Goal: Task Accomplishment & Management: Manage account settings

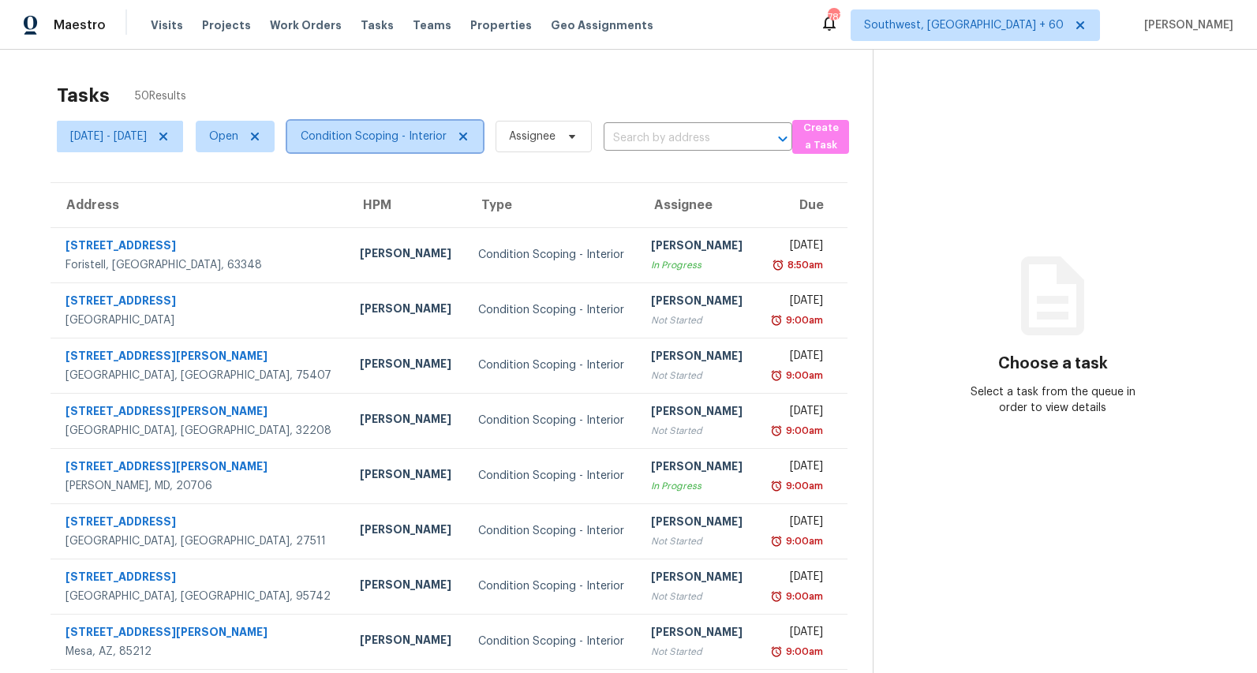
click at [434, 141] on span "Condition Scoping - Interior" at bounding box center [374, 137] width 146 height 16
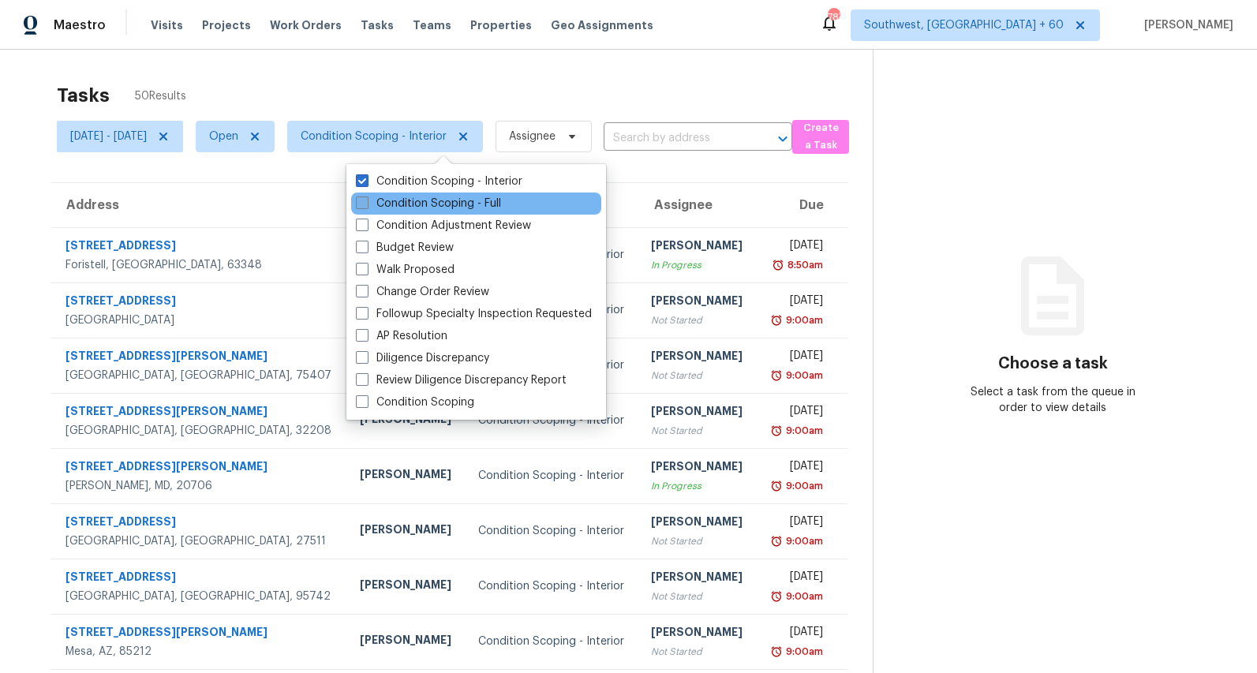
click at [417, 203] on label "Condition Scoping - Full" at bounding box center [428, 204] width 145 height 16
click at [366, 203] on input "Condition Scoping - Full" at bounding box center [361, 201] width 10 height 10
checkbox input "true"
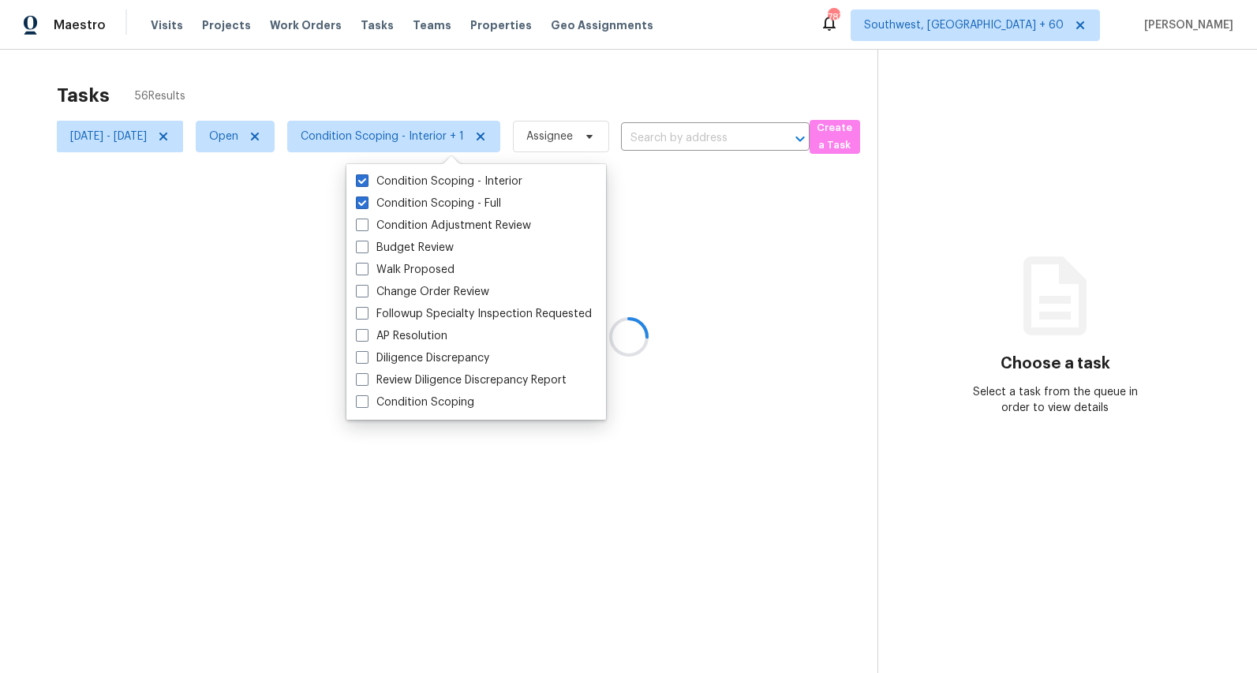
click at [305, 84] on div at bounding box center [628, 336] width 1257 height 673
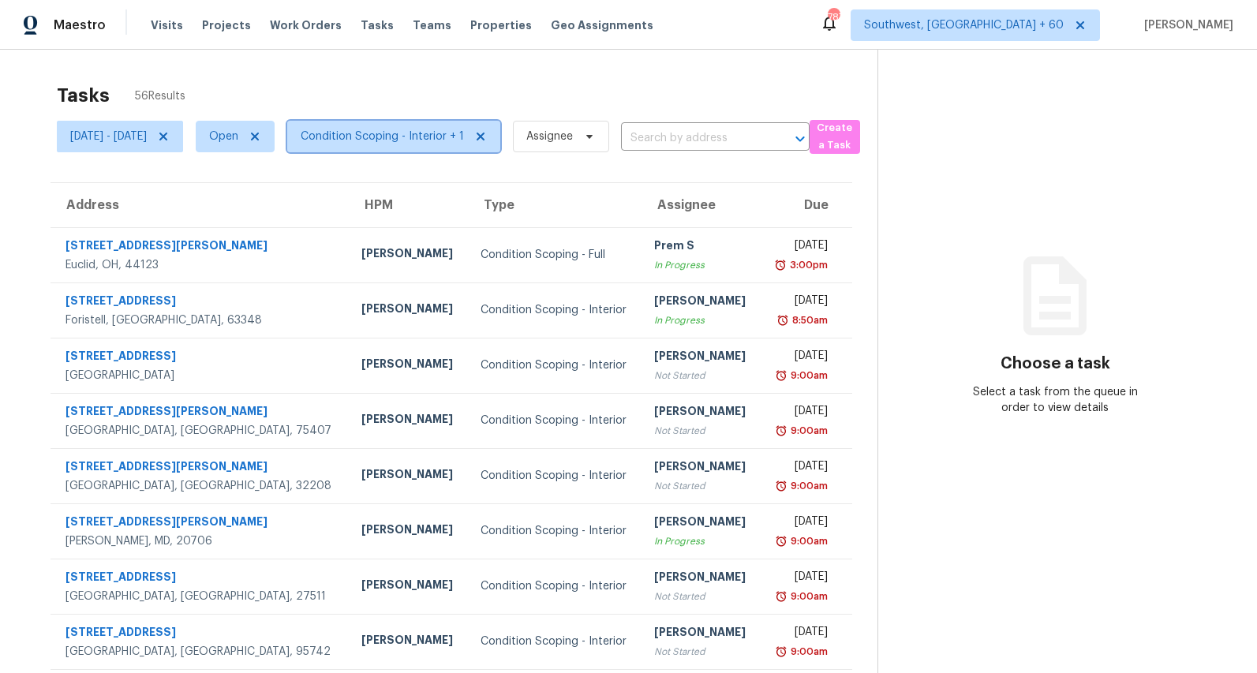
click at [443, 132] on span "Condition Scoping - Interior + 1" at bounding box center [382, 137] width 163 height 16
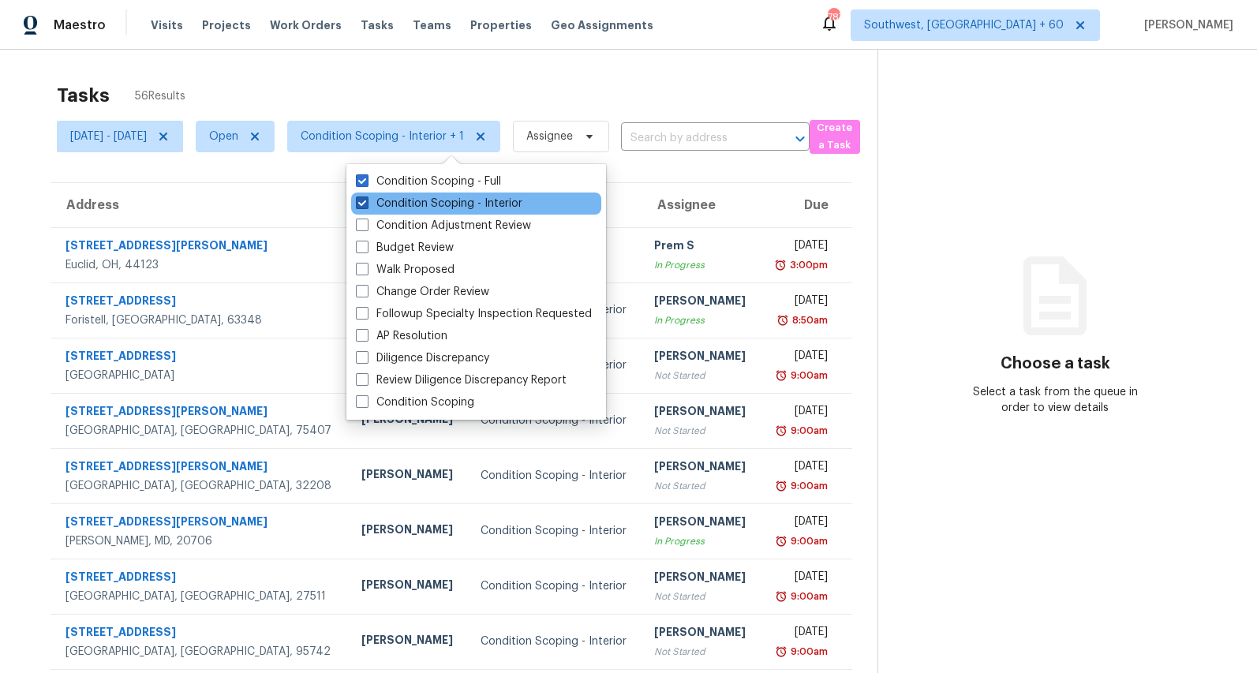
click at [442, 196] on label "Condition Scoping - Interior" at bounding box center [439, 204] width 167 height 16
click at [366, 196] on input "Condition Scoping - Interior" at bounding box center [361, 201] width 10 height 10
checkbox input "false"
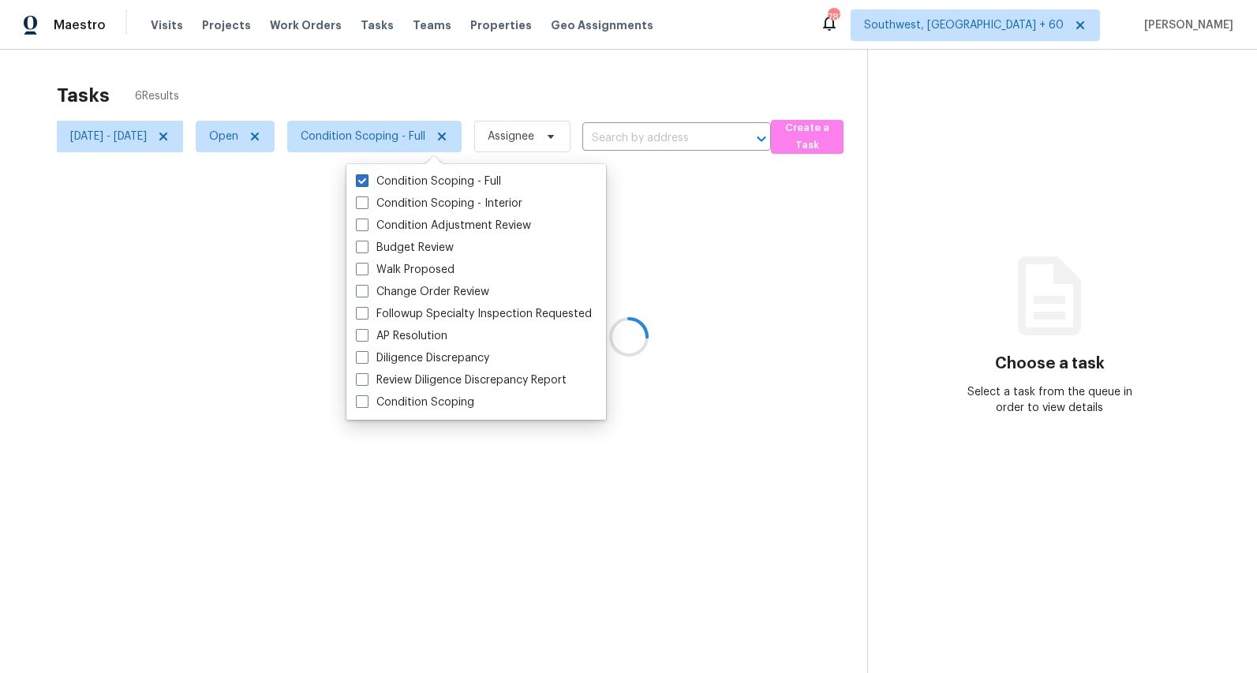
click at [324, 90] on div at bounding box center [628, 336] width 1257 height 673
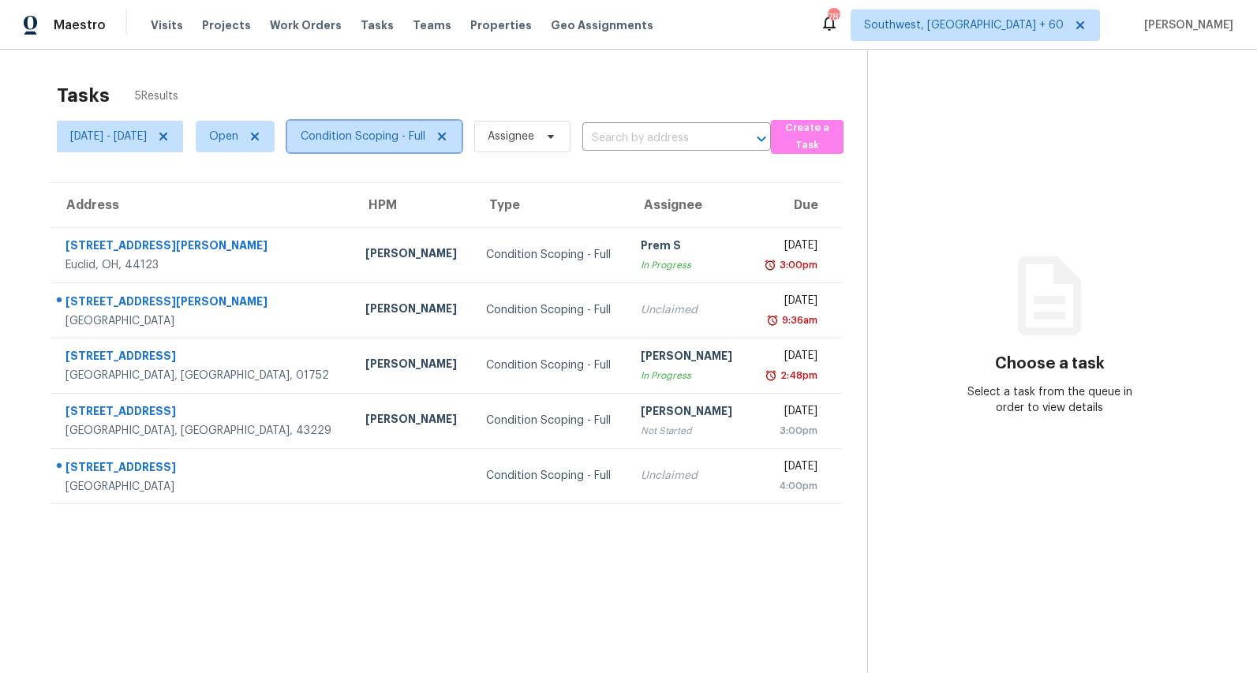
click at [399, 141] on span "Condition Scoping - Full" at bounding box center [363, 137] width 125 height 16
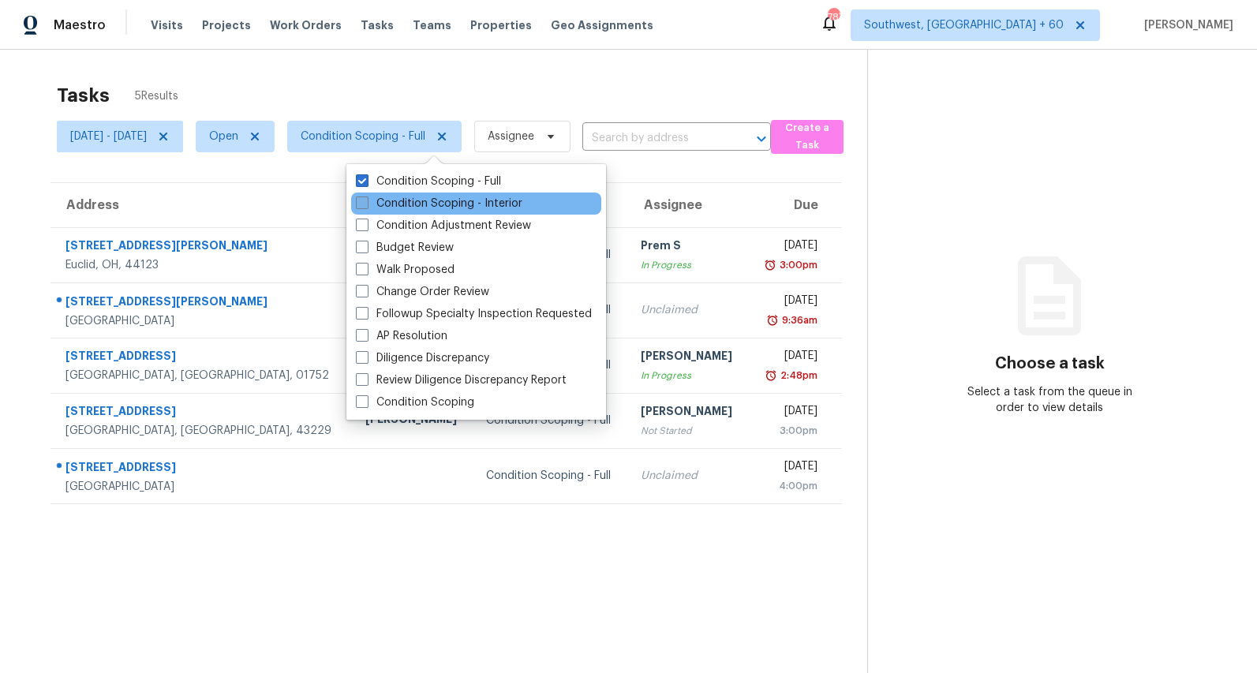
click at [385, 204] on label "Condition Scoping - Interior" at bounding box center [439, 204] width 167 height 16
click at [366, 204] on input "Condition Scoping - Interior" at bounding box center [361, 201] width 10 height 10
checkbox input "true"
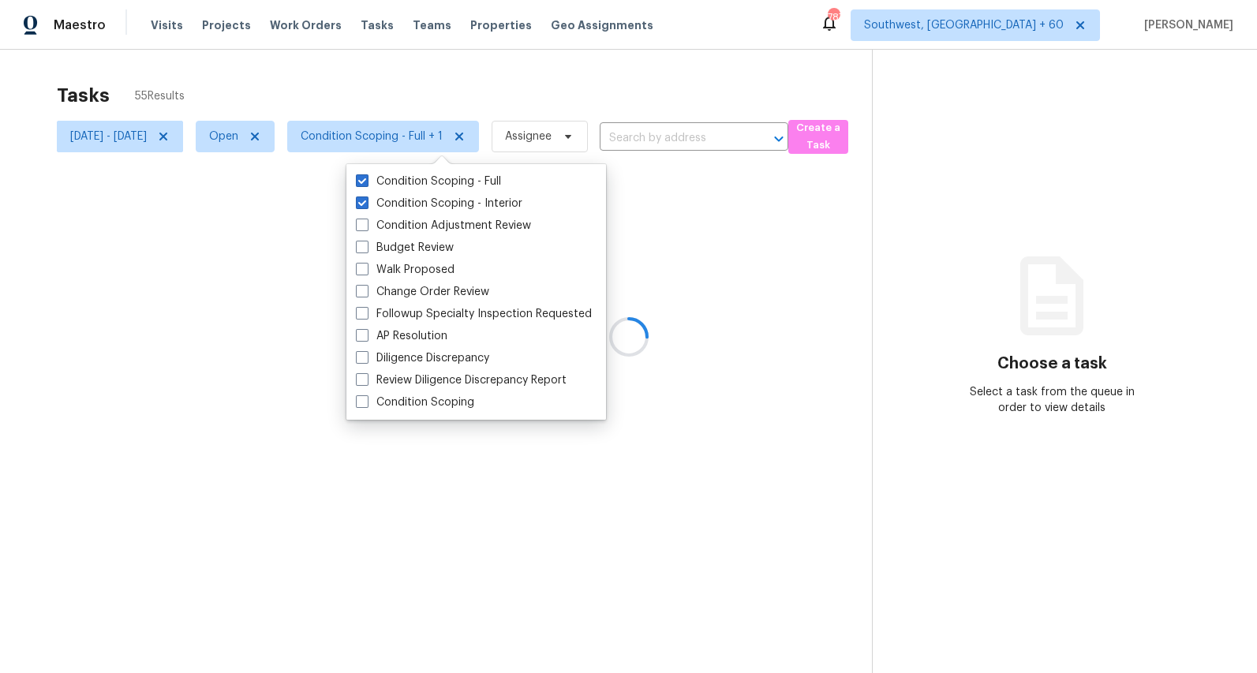
click at [302, 92] on div at bounding box center [628, 336] width 1257 height 673
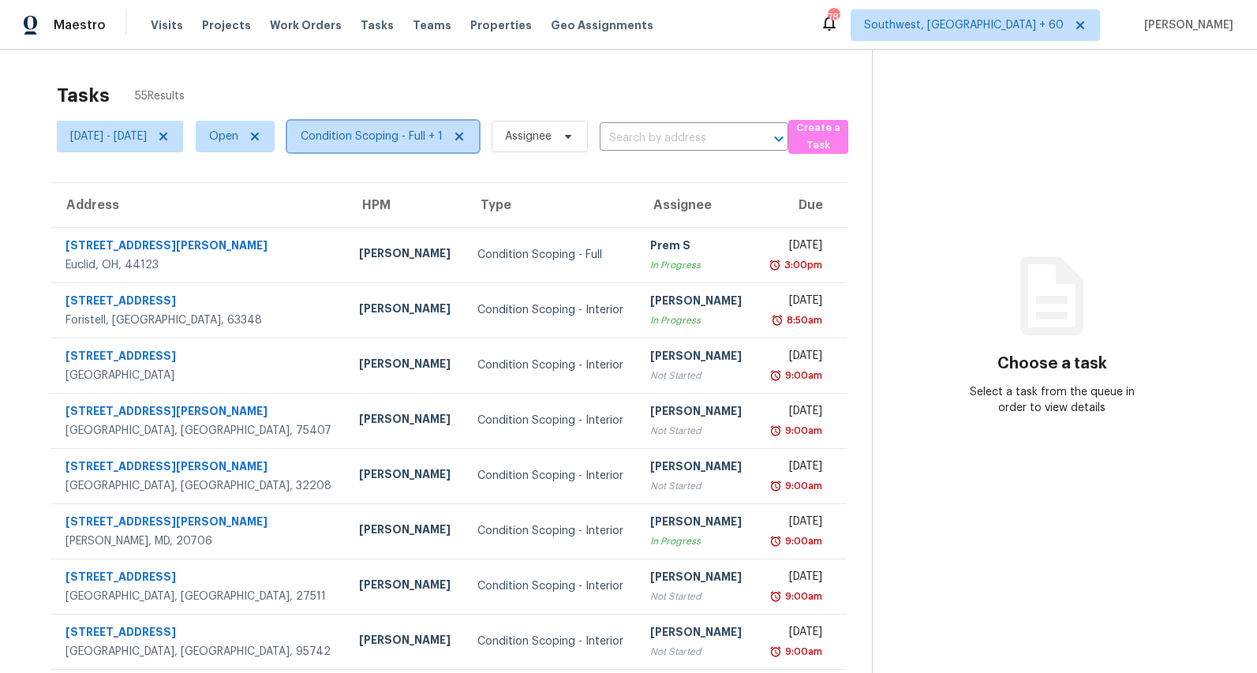
click at [454, 147] on span "Condition Scoping - Full + 1" at bounding box center [383, 137] width 192 height 32
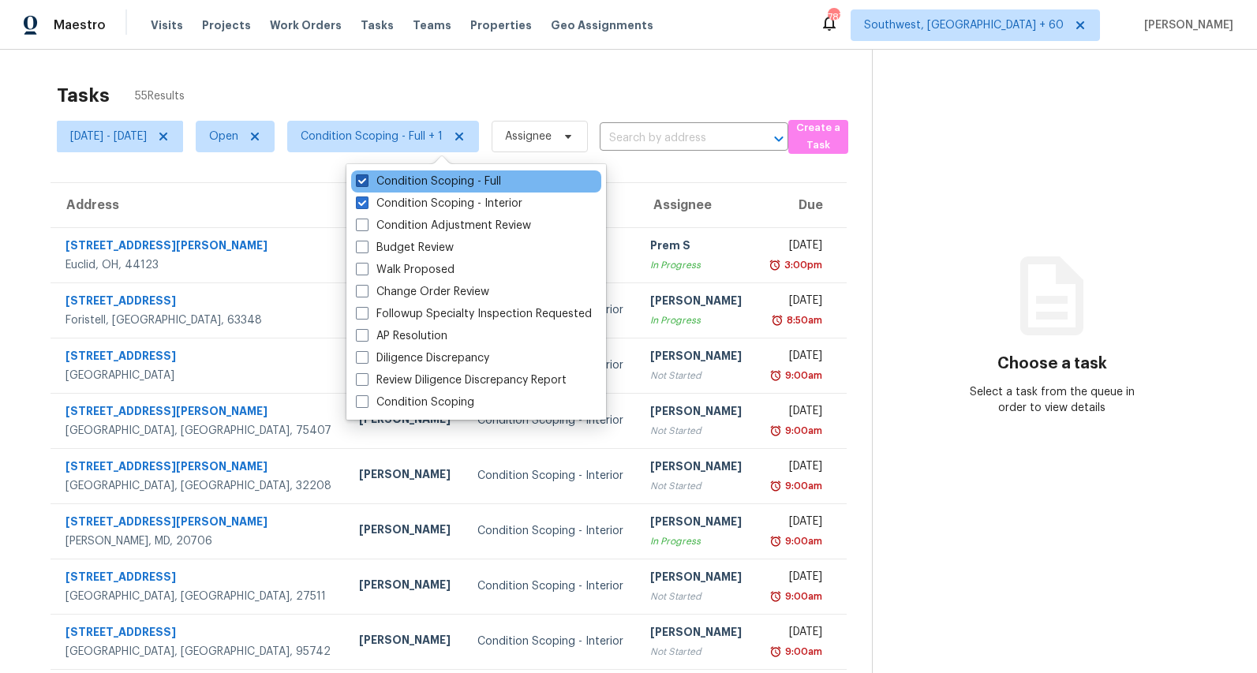
click at [442, 181] on label "Condition Scoping - Full" at bounding box center [428, 182] width 145 height 16
click at [366, 181] on input "Condition Scoping - Full" at bounding box center [361, 179] width 10 height 10
checkbox input "false"
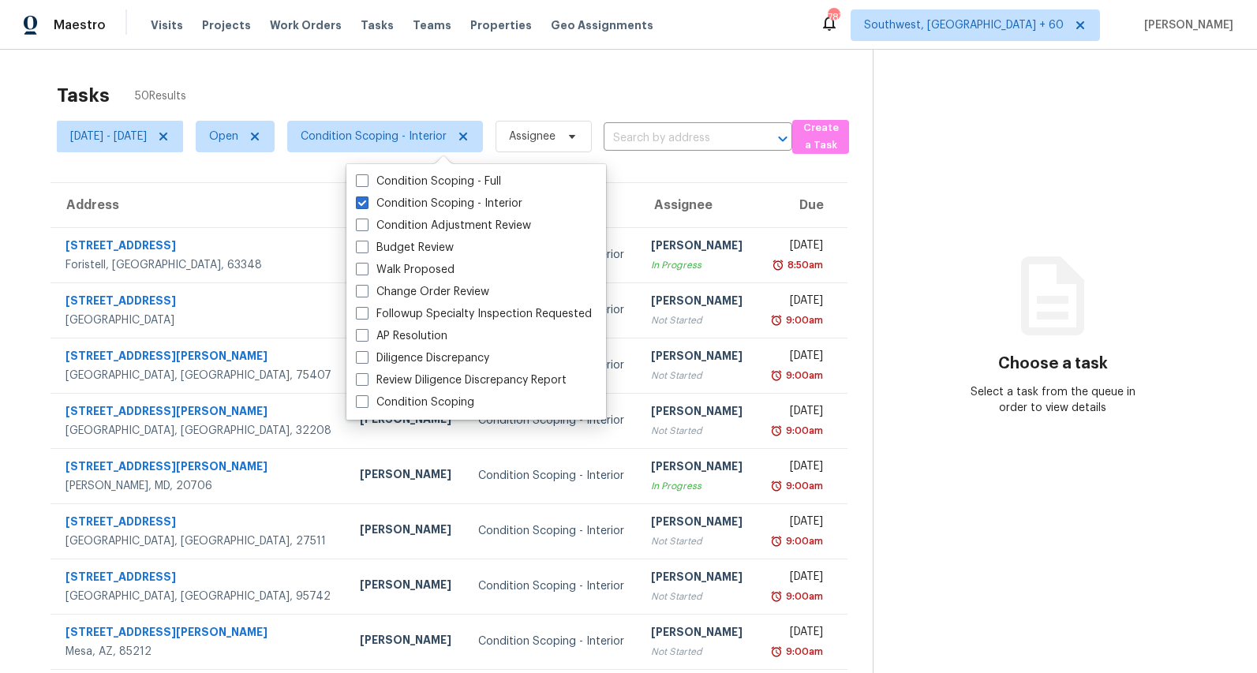
click at [365, 51] on div "Tasks 50 Results Mon, Sep 01 - Thu, Sep 04 Open Condition Scoping - Interior As…" at bounding box center [628, 436] width 1257 height 773
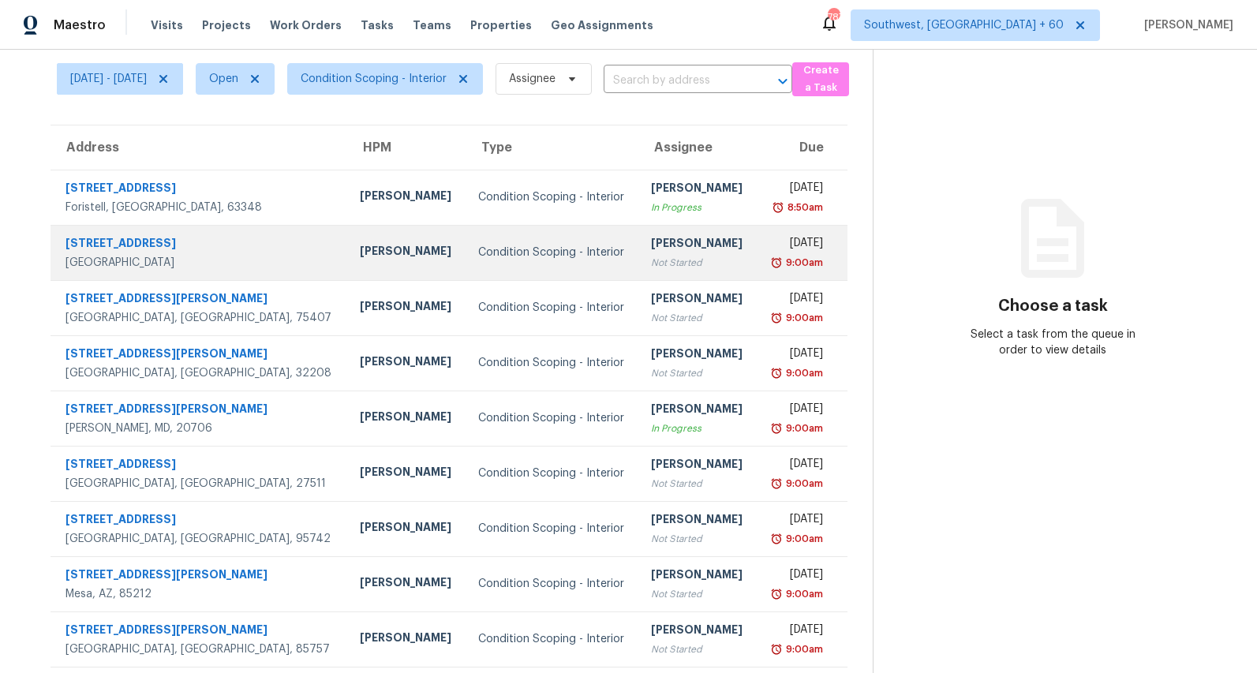
scroll to position [148, 0]
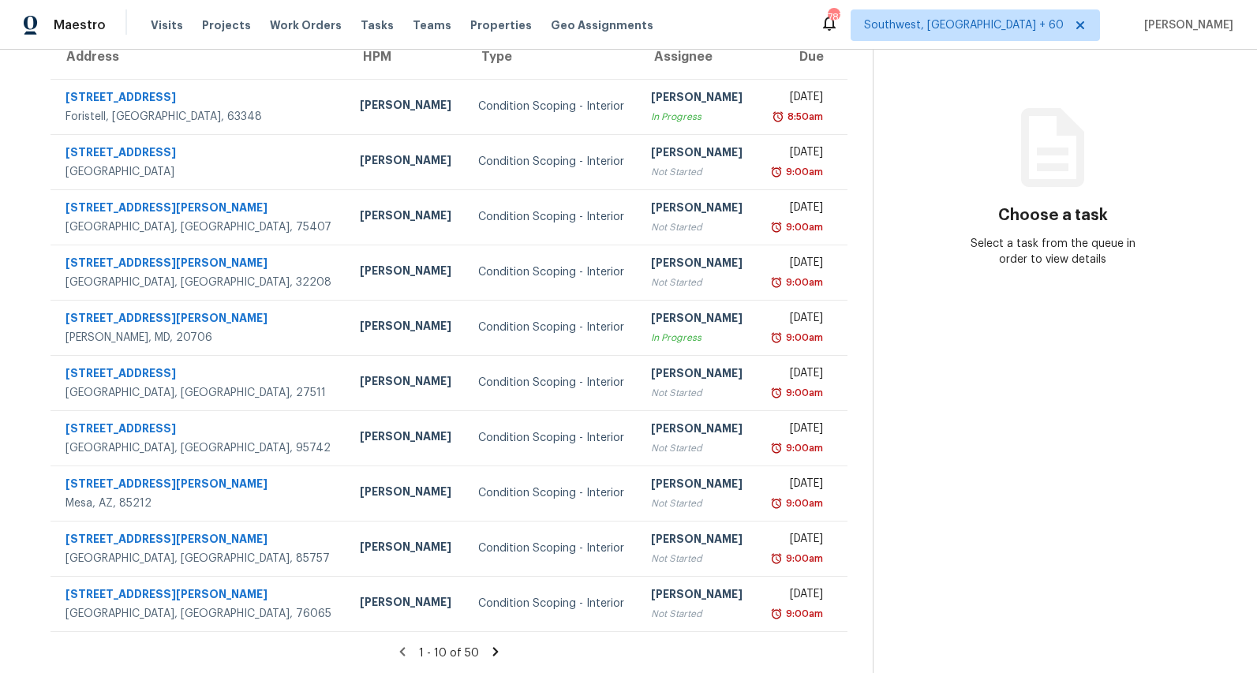
click at [499, 649] on icon at bounding box center [496, 651] width 6 height 9
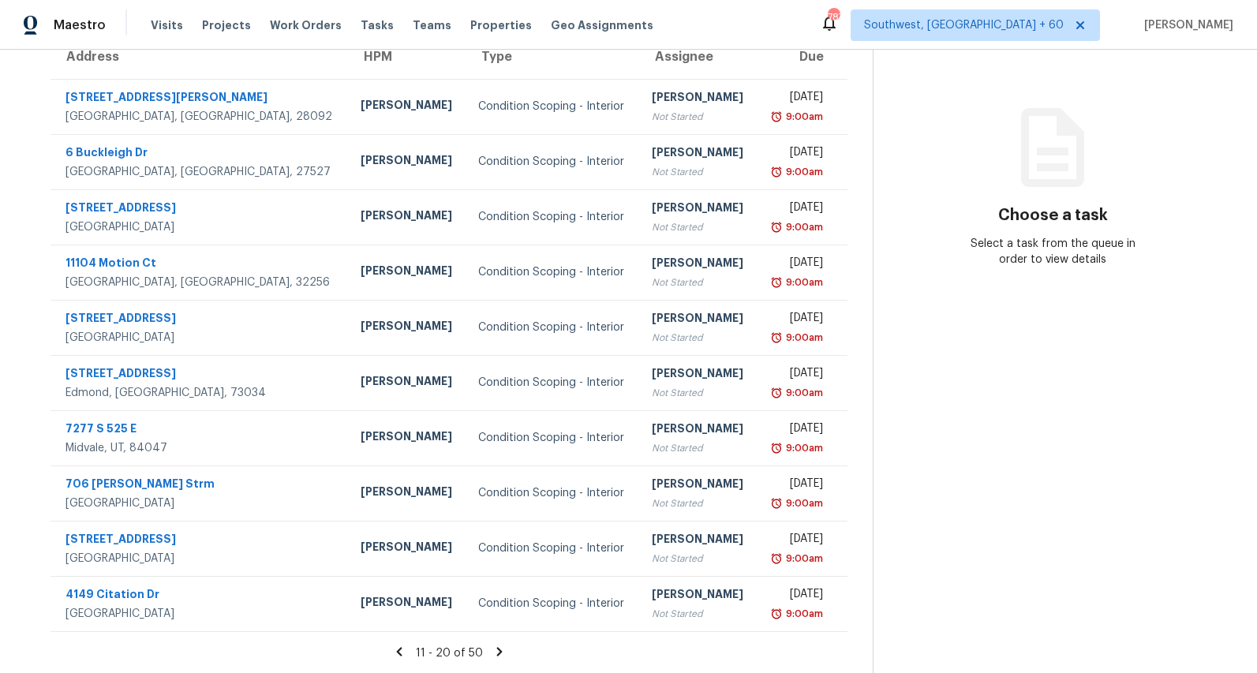
click at [502, 654] on icon at bounding box center [499, 651] width 6 height 9
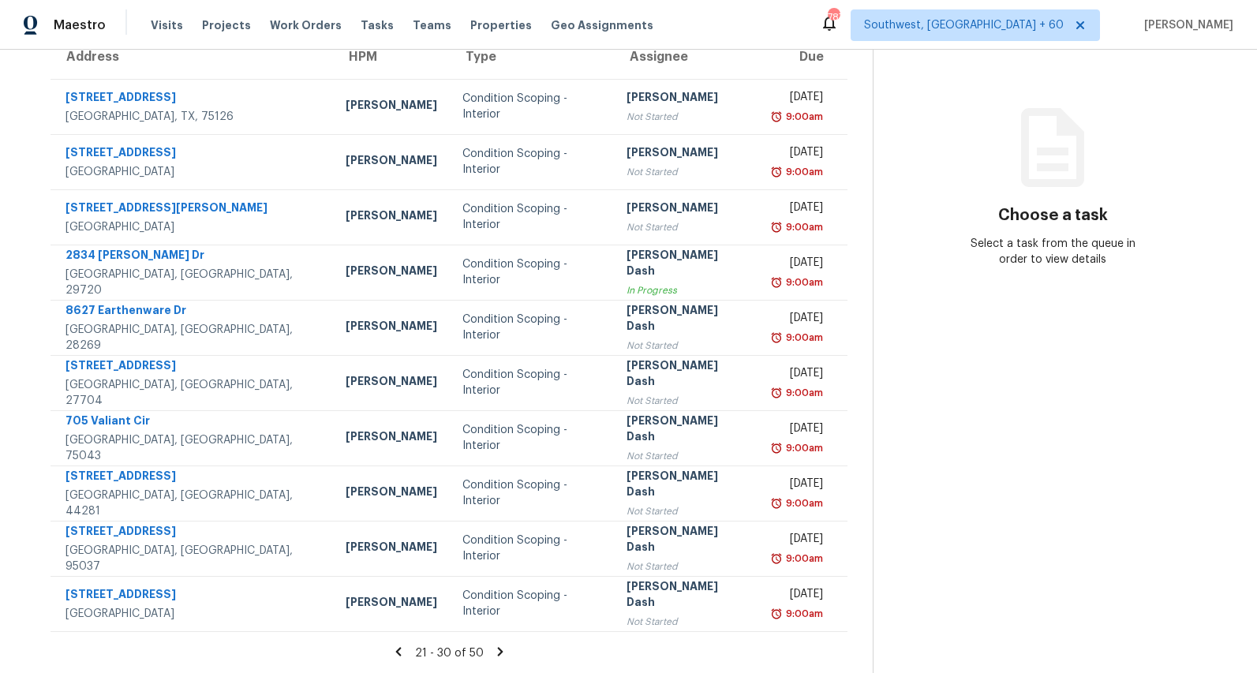
click at [503, 653] on icon at bounding box center [500, 651] width 6 height 9
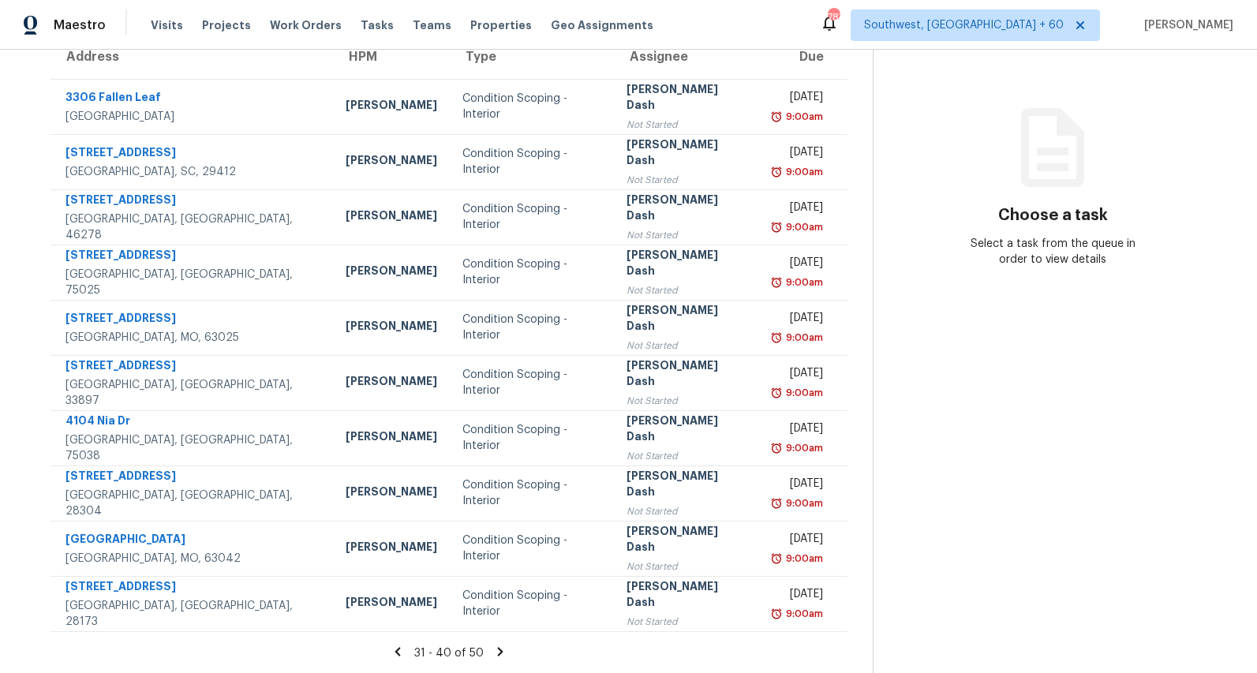
click at [507, 655] on icon at bounding box center [500, 652] width 14 height 14
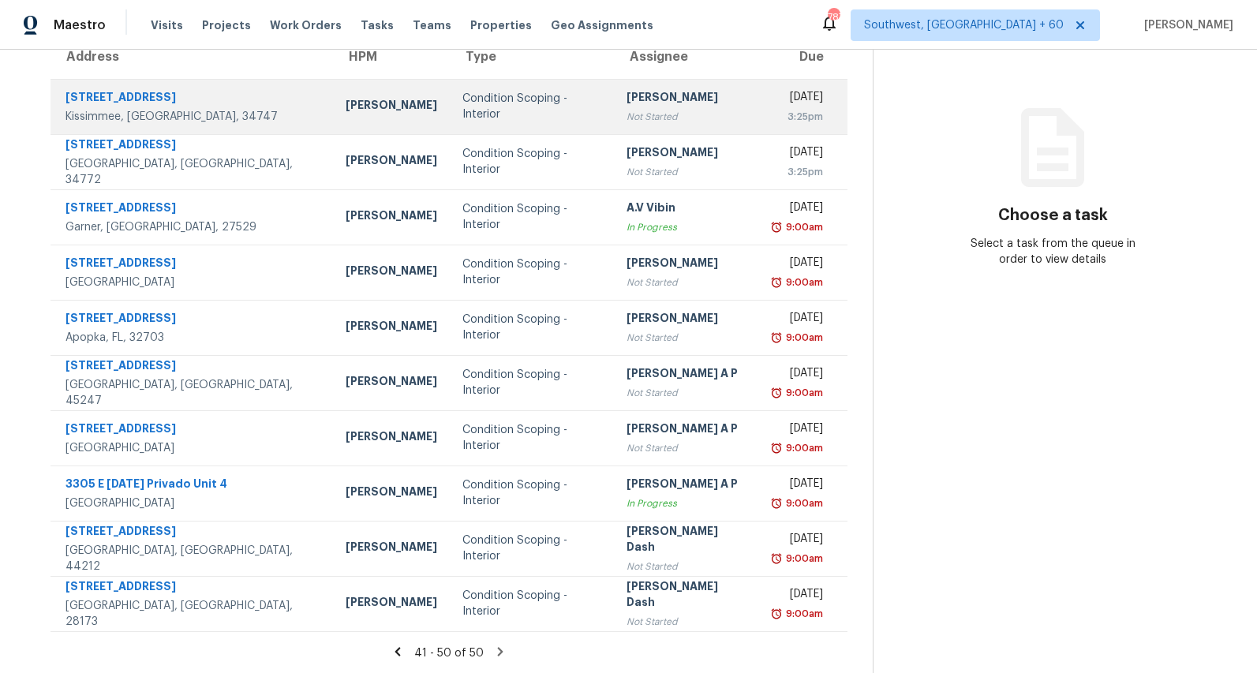
scroll to position [0, 0]
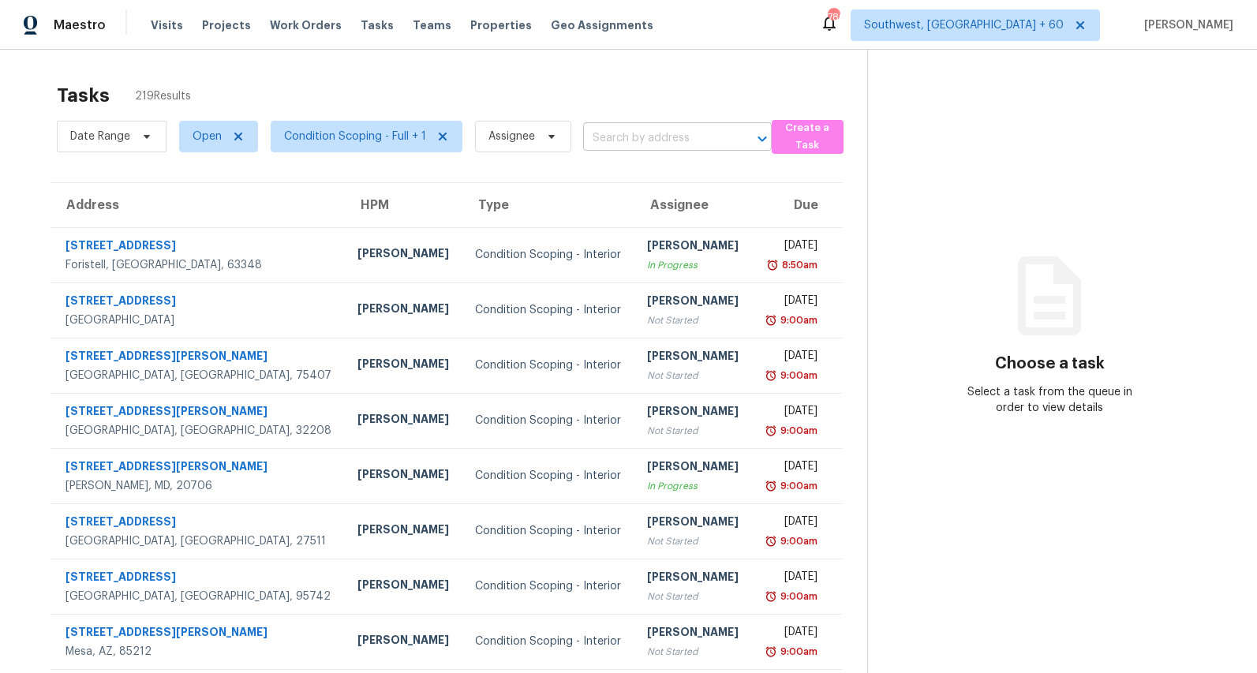
click at [612, 146] on input "text" at bounding box center [655, 138] width 144 height 24
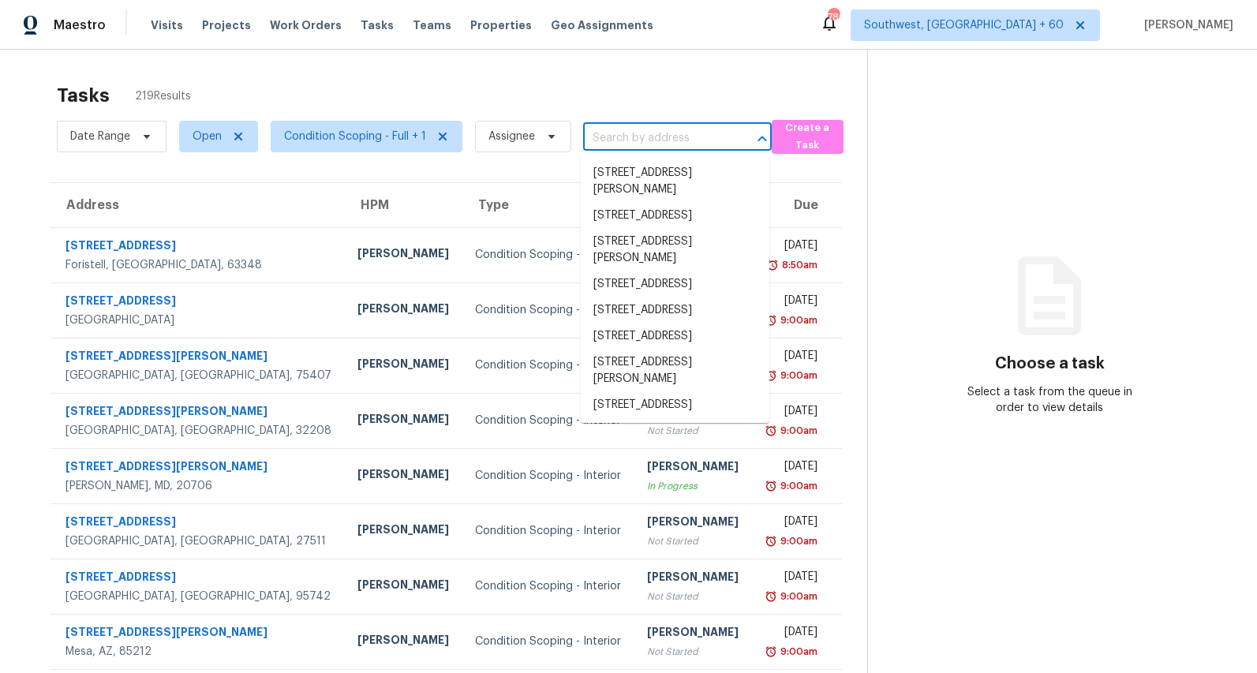
type input "239 Maywood Dr, Moncks Corner, SC 29461"
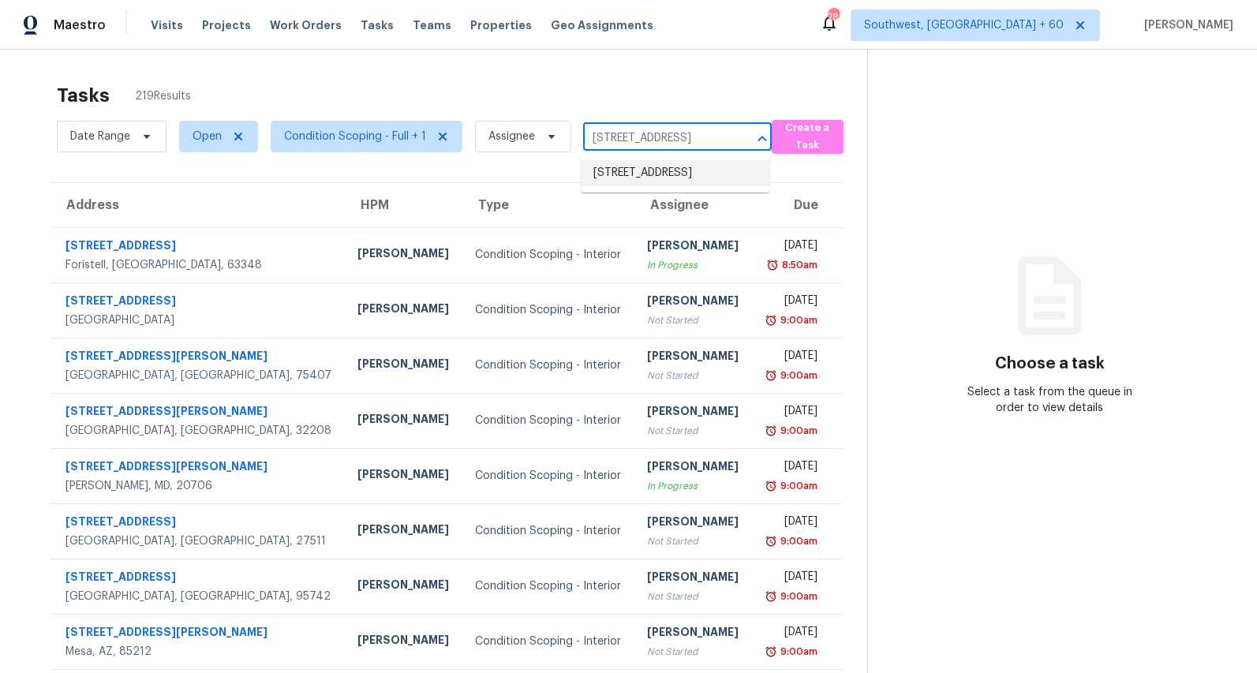
click at [616, 177] on li "239 Maywood Dr, Moncks Corner, SC 29461" at bounding box center [675, 173] width 189 height 26
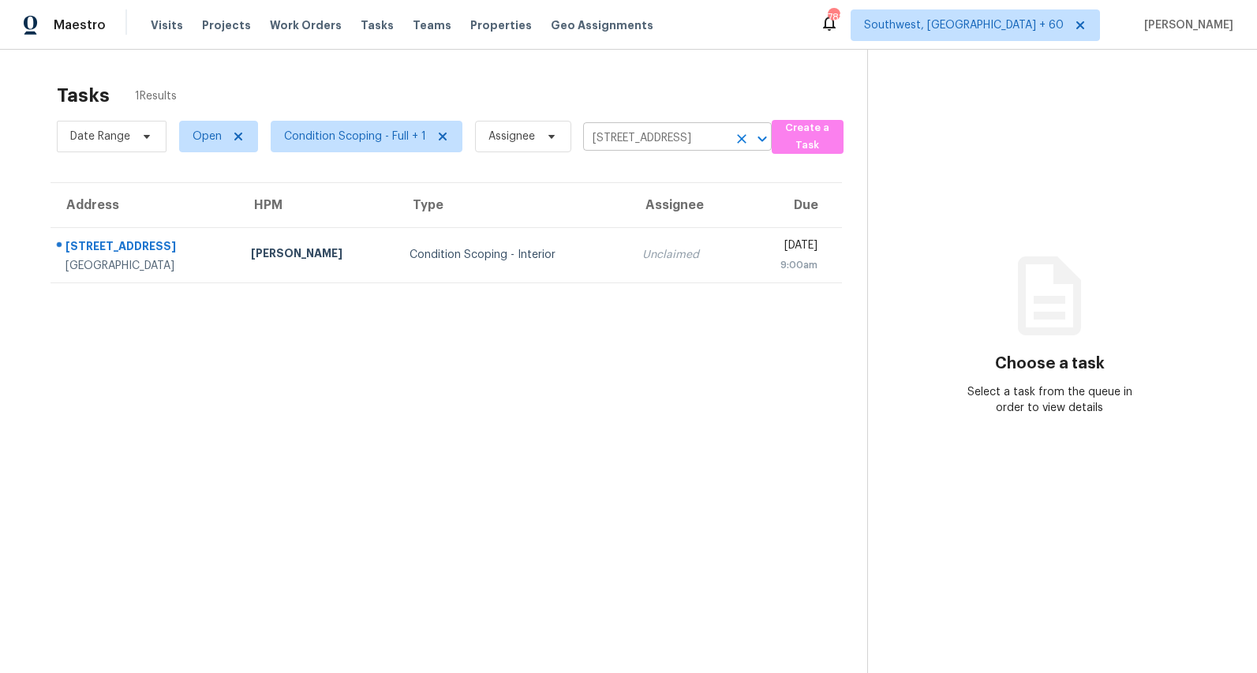
click at [739, 141] on icon "Clear" at bounding box center [742, 139] width 16 height 16
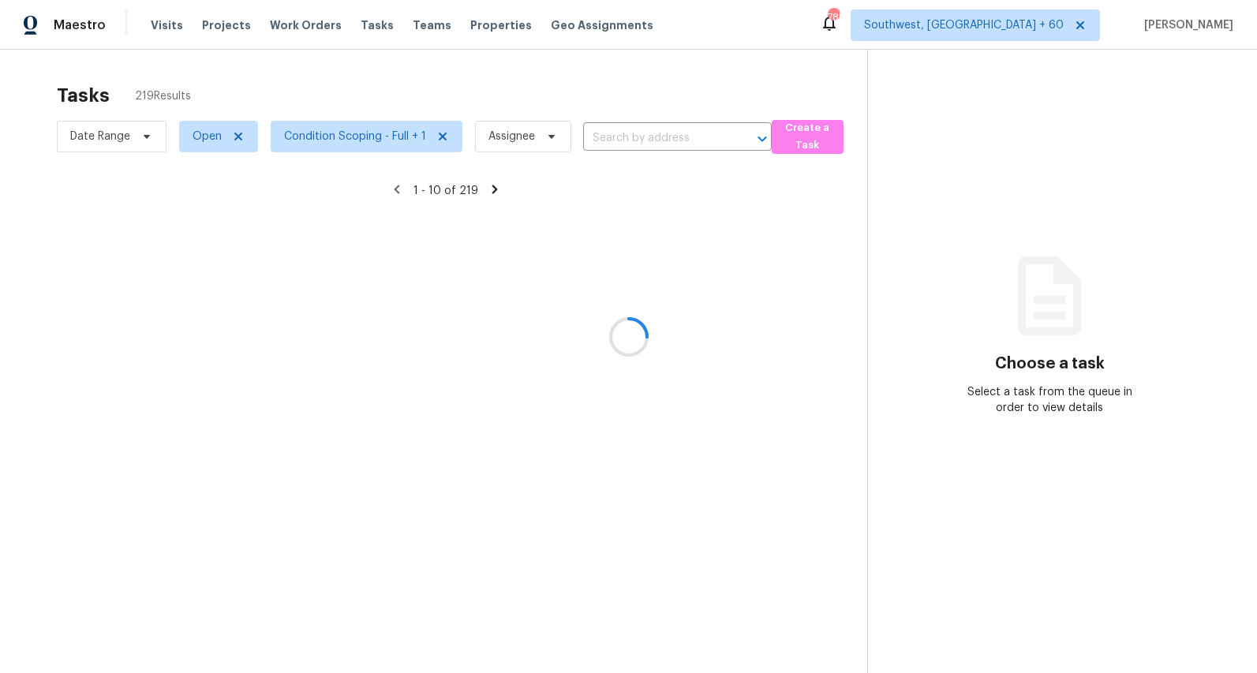
click at [398, 58] on div at bounding box center [628, 336] width 1257 height 673
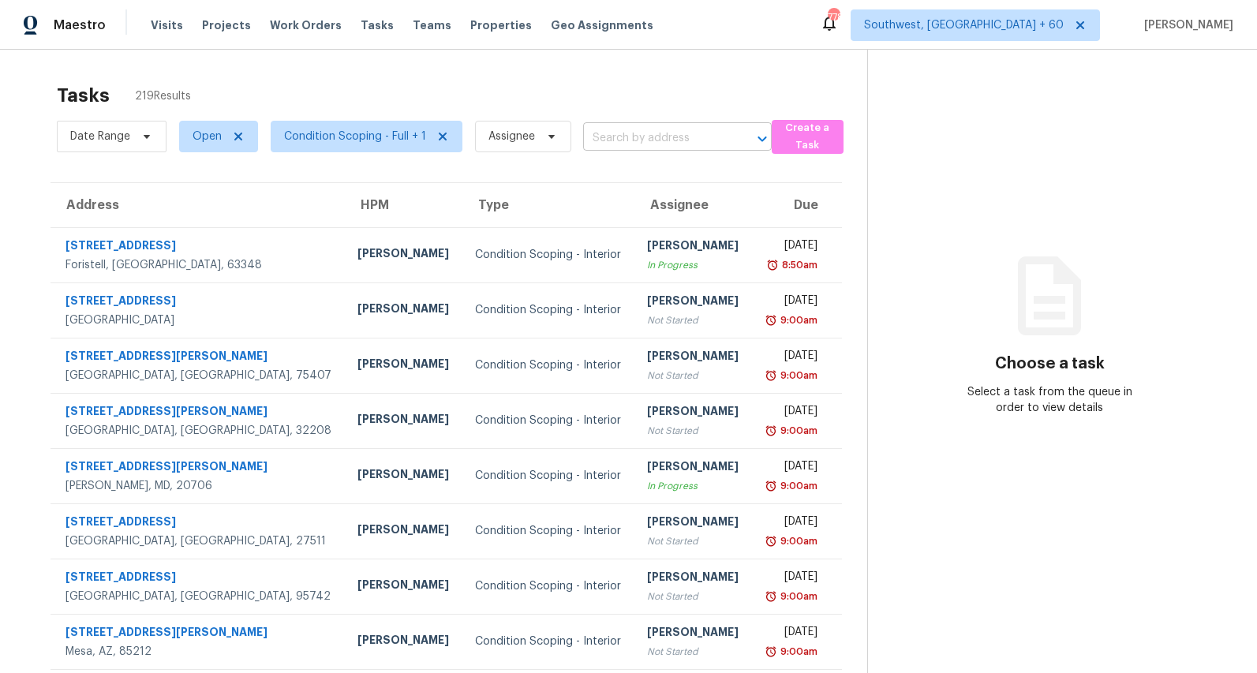
click at [656, 149] on input "text" at bounding box center [655, 138] width 144 height 24
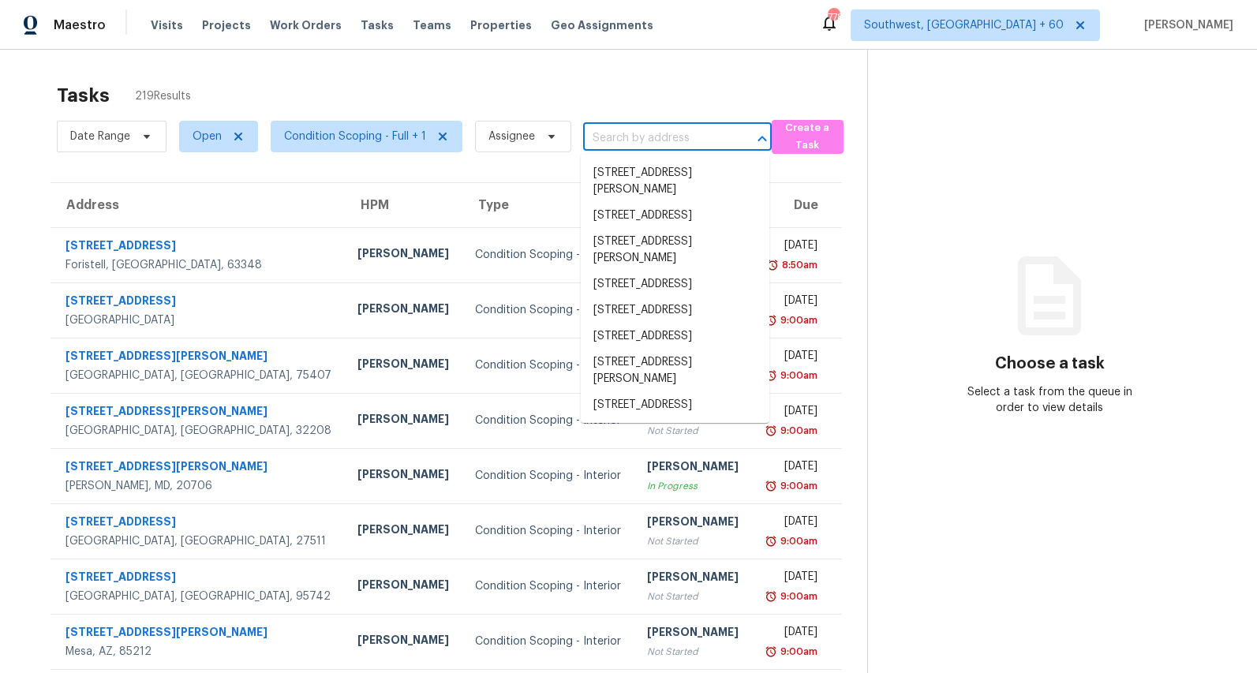
paste input "239 Maywood Dr, Moncks Corner, SC 29461"
type input "239 Maywood Dr, Moncks Corner, SC 29461"
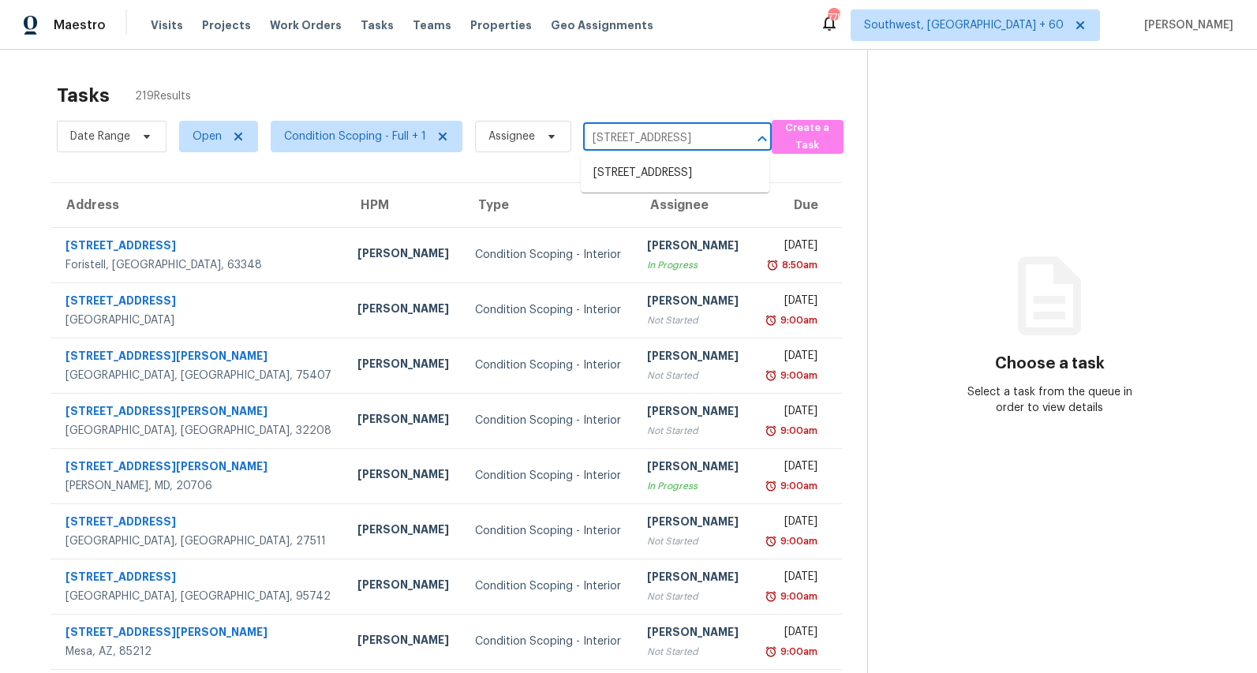
scroll to position [0, 91]
click at [643, 186] on li "239 Maywood Dr, Moncks Corner, SC 29461" at bounding box center [675, 173] width 189 height 26
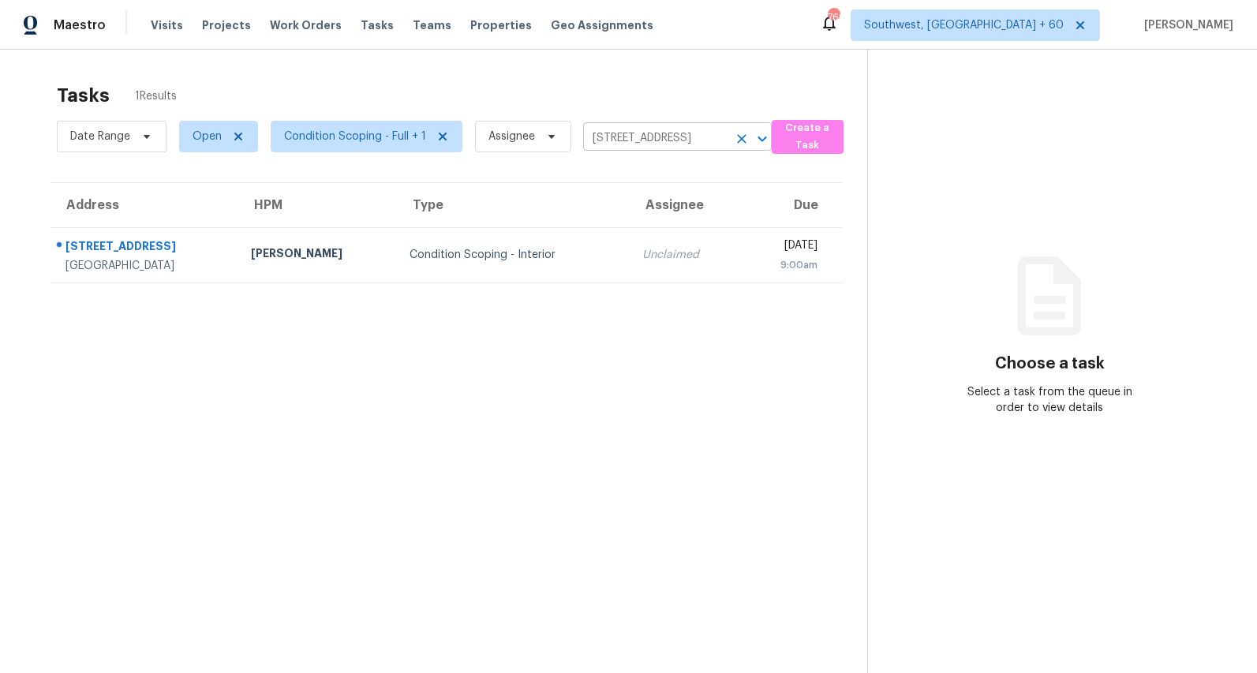
click at [739, 139] on icon "Clear" at bounding box center [741, 138] width 9 height 9
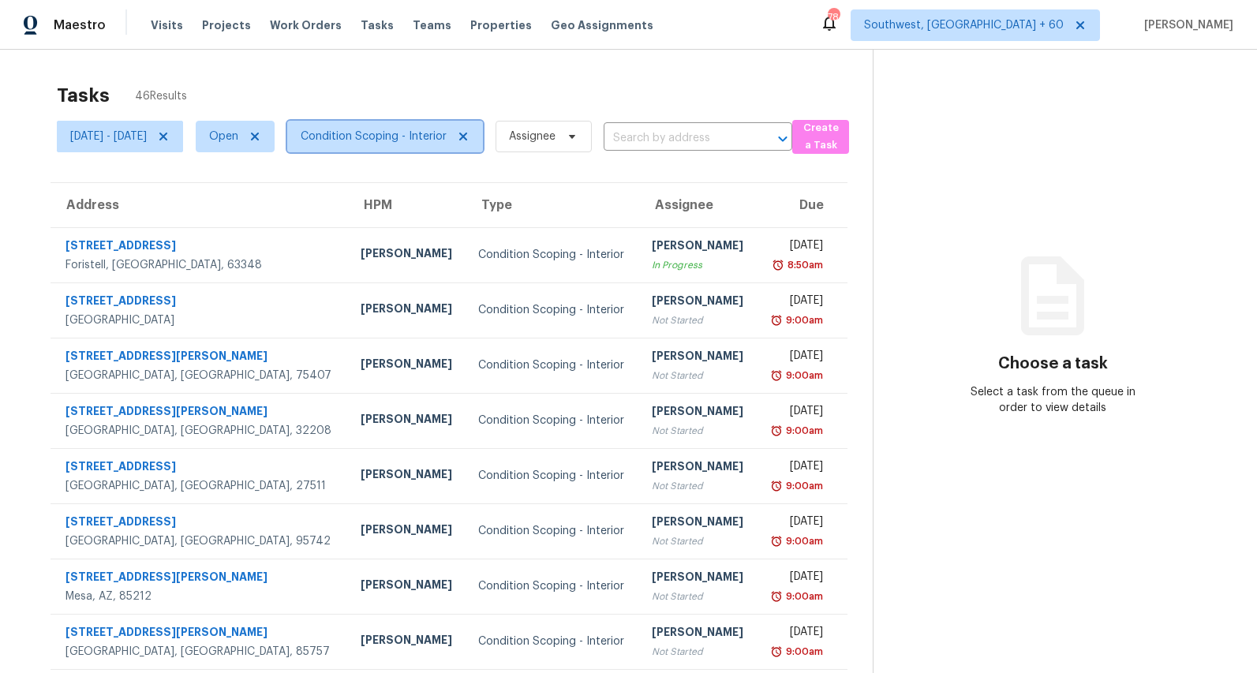
click at [427, 140] on span "Condition Scoping - Interior" at bounding box center [374, 137] width 146 height 16
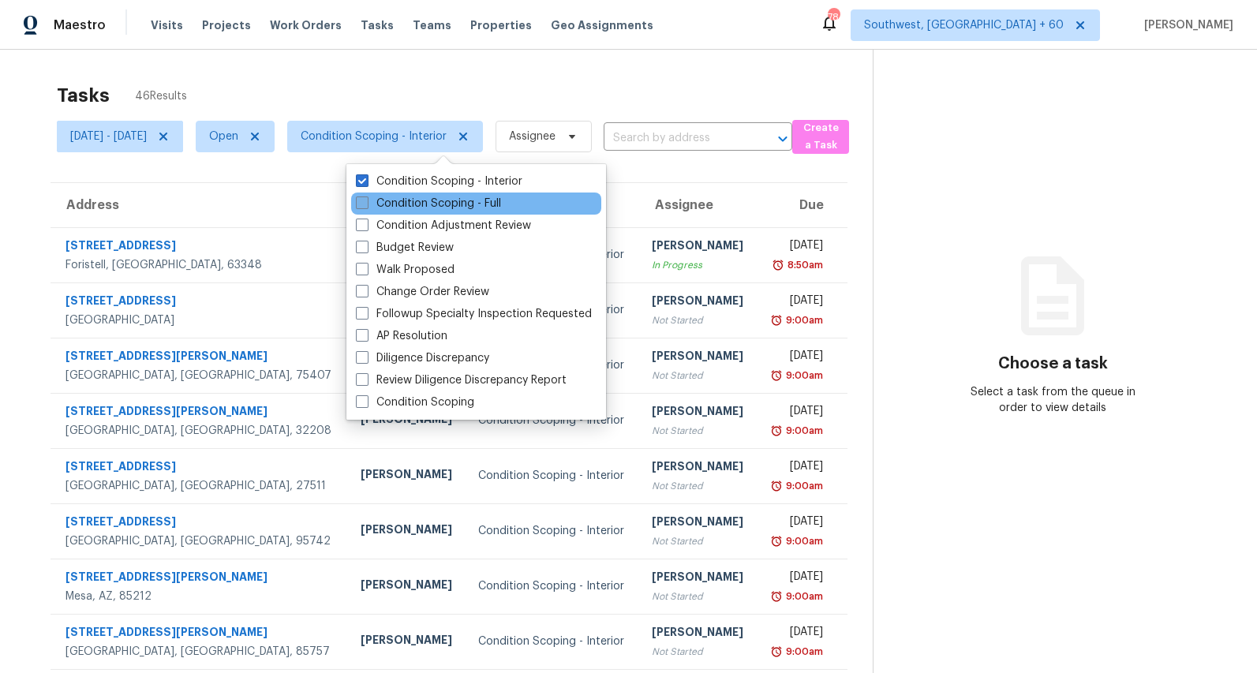
click at [413, 197] on label "Condition Scoping - Full" at bounding box center [428, 204] width 145 height 16
click at [366, 197] on input "Condition Scoping - Full" at bounding box center [361, 201] width 10 height 10
checkbox input "true"
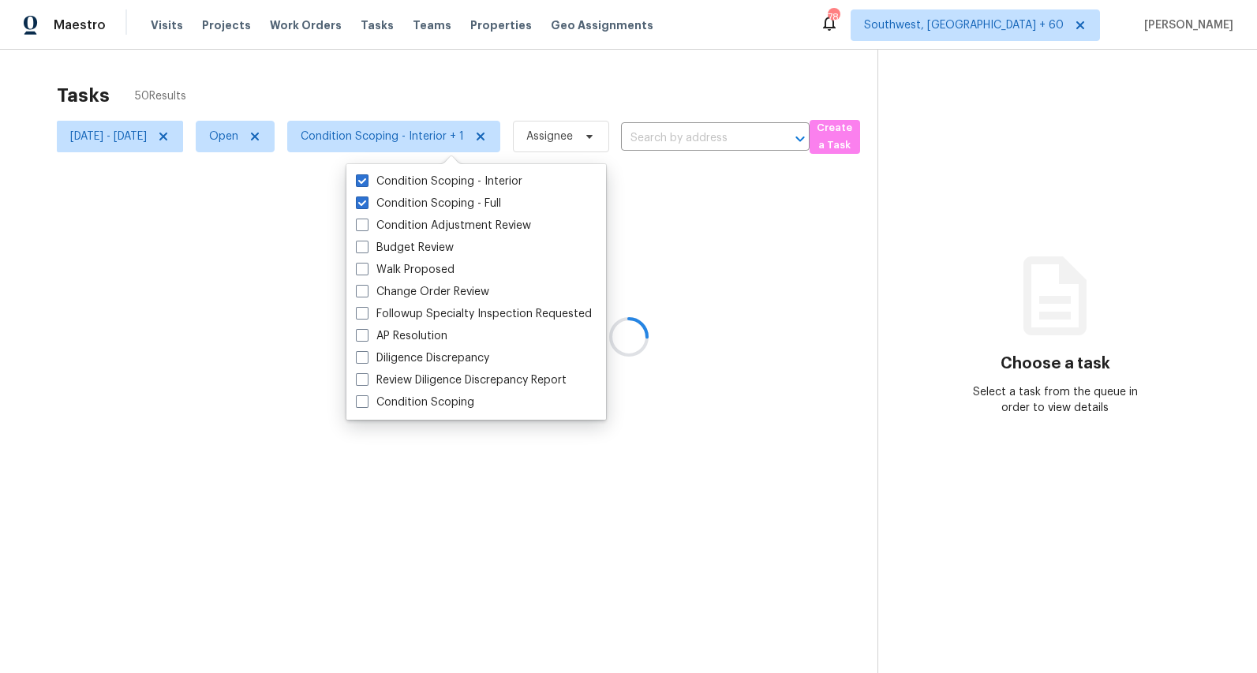
click at [315, 94] on div at bounding box center [628, 336] width 1257 height 673
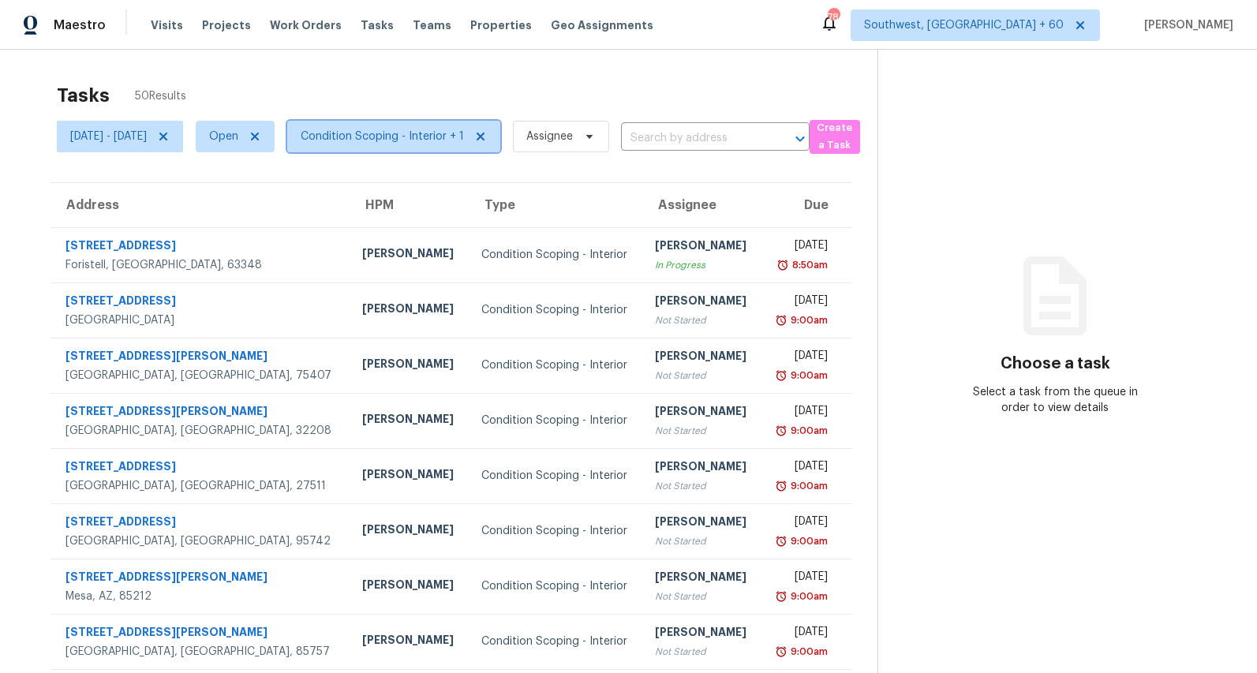
click at [410, 130] on span "Condition Scoping - Interior + 1" at bounding box center [382, 137] width 163 height 16
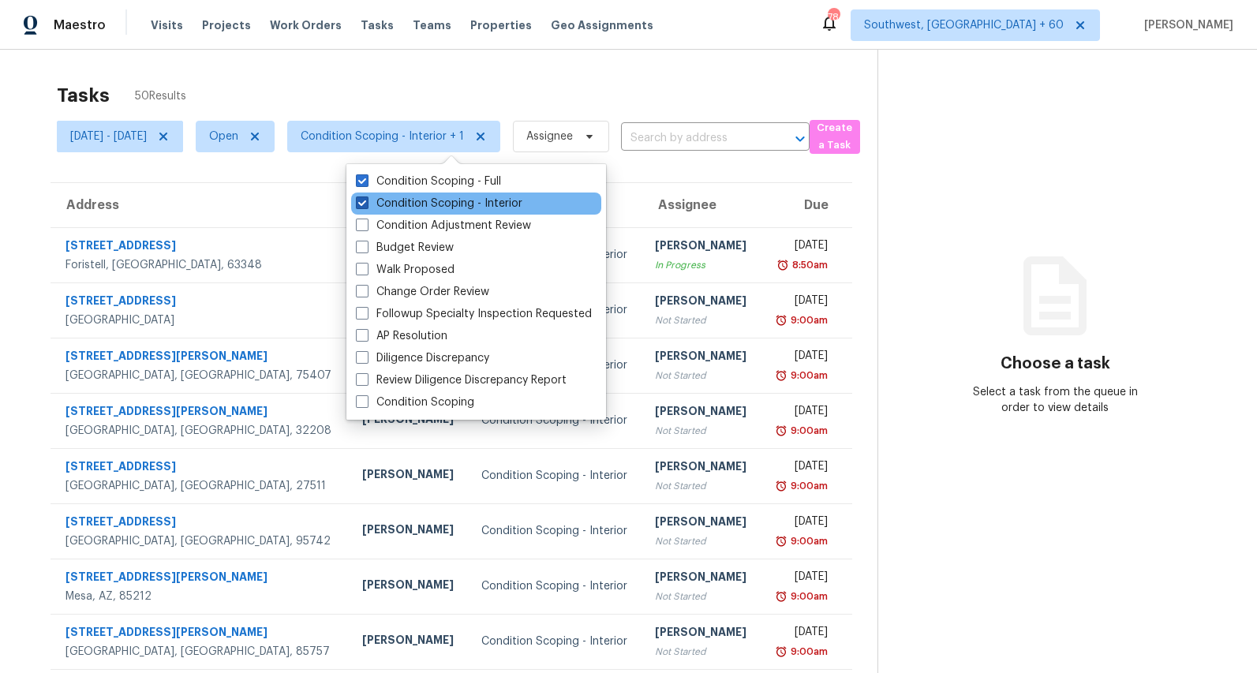
click at [422, 199] on label "Condition Scoping - Interior" at bounding box center [439, 204] width 167 height 16
click at [366, 199] on input "Condition Scoping - Interior" at bounding box center [361, 201] width 10 height 10
checkbox input "false"
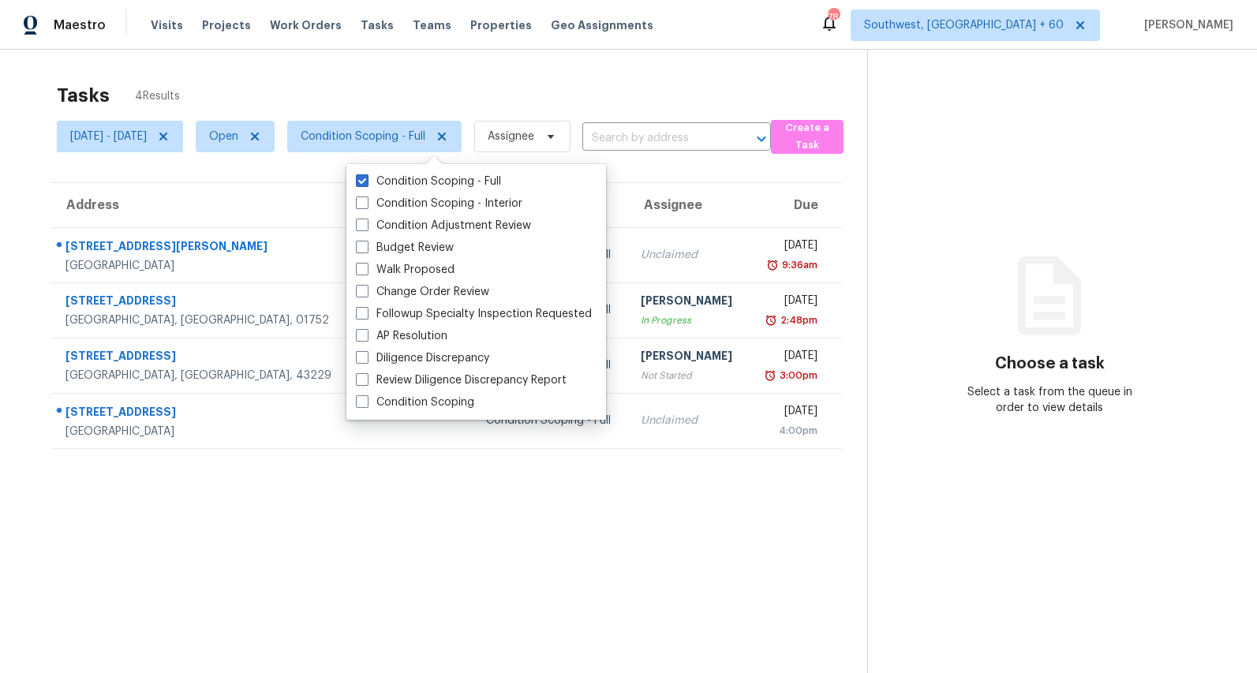
click at [376, 64] on div "Tasks 4 Results Mon, Sep 01 - Thu, Sep 04 Open Condition Scoping - Full Assigne…" at bounding box center [628, 386] width 1257 height 673
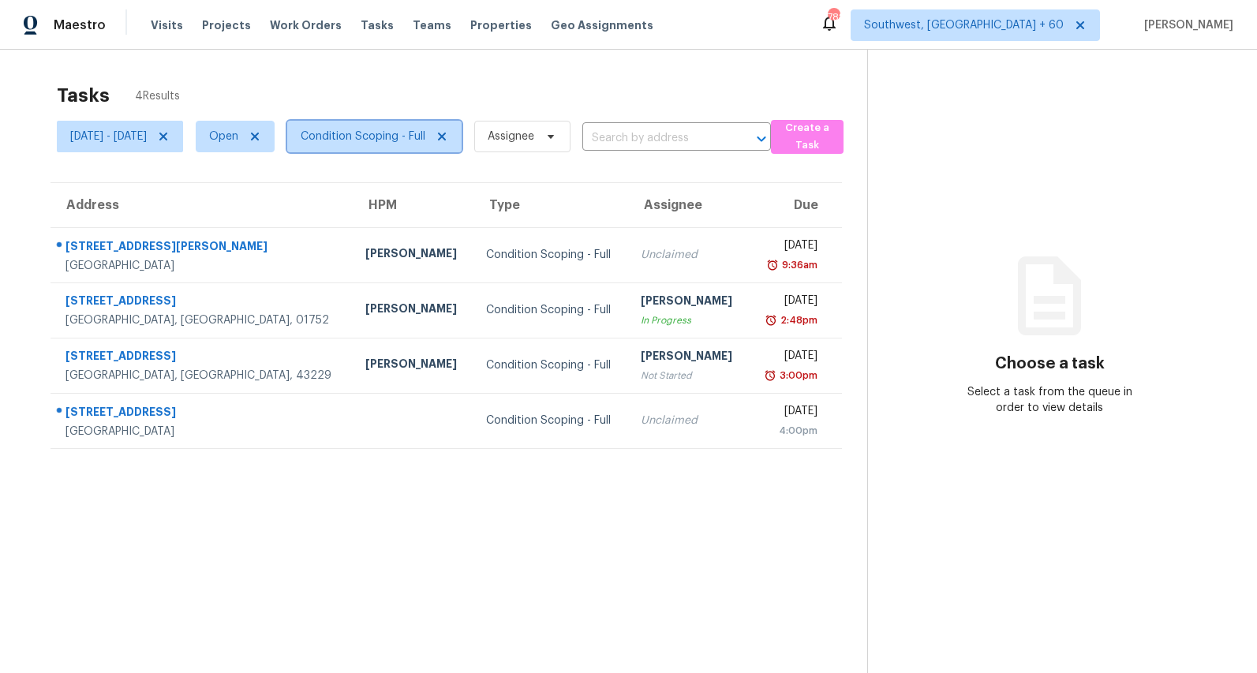
click at [428, 146] on span "Condition Scoping - Full" at bounding box center [374, 137] width 174 height 32
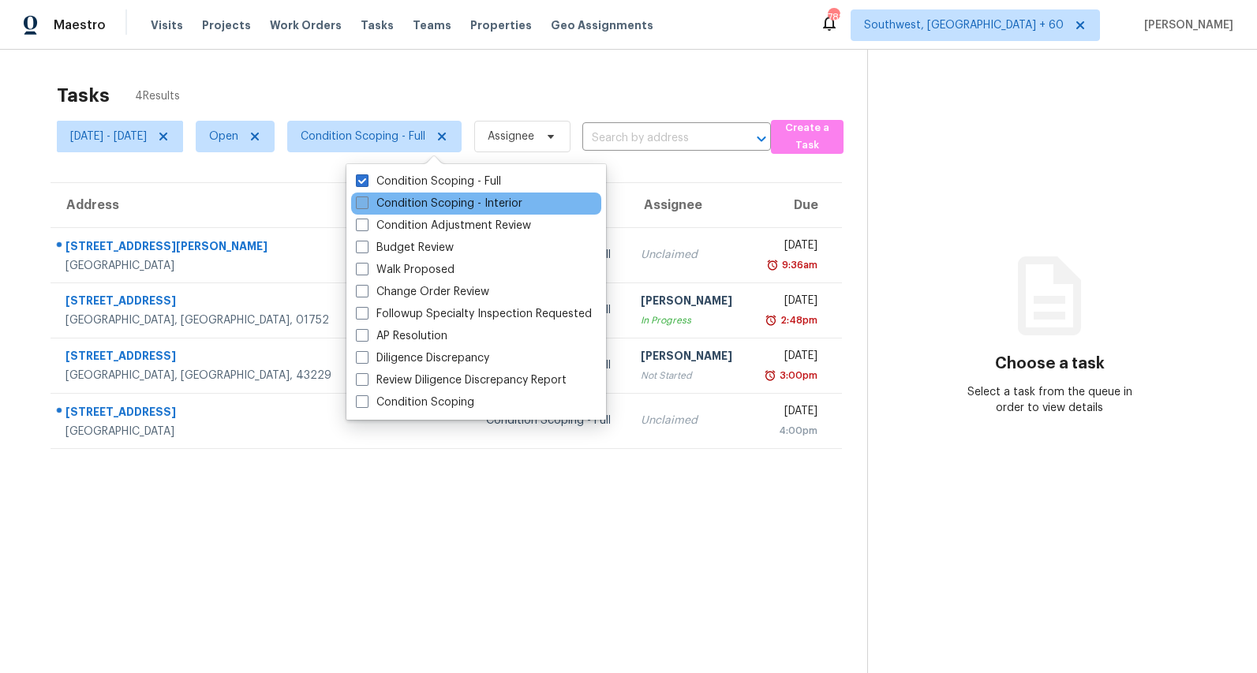
click at [408, 206] on label "Condition Scoping - Interior" at bounding box center [439, 204] width 167 height 16
click at [366, 206] on input "Condition Scoping - Interior" at bounding box center [361, 201] width 10 height 10
checkbox input "true"
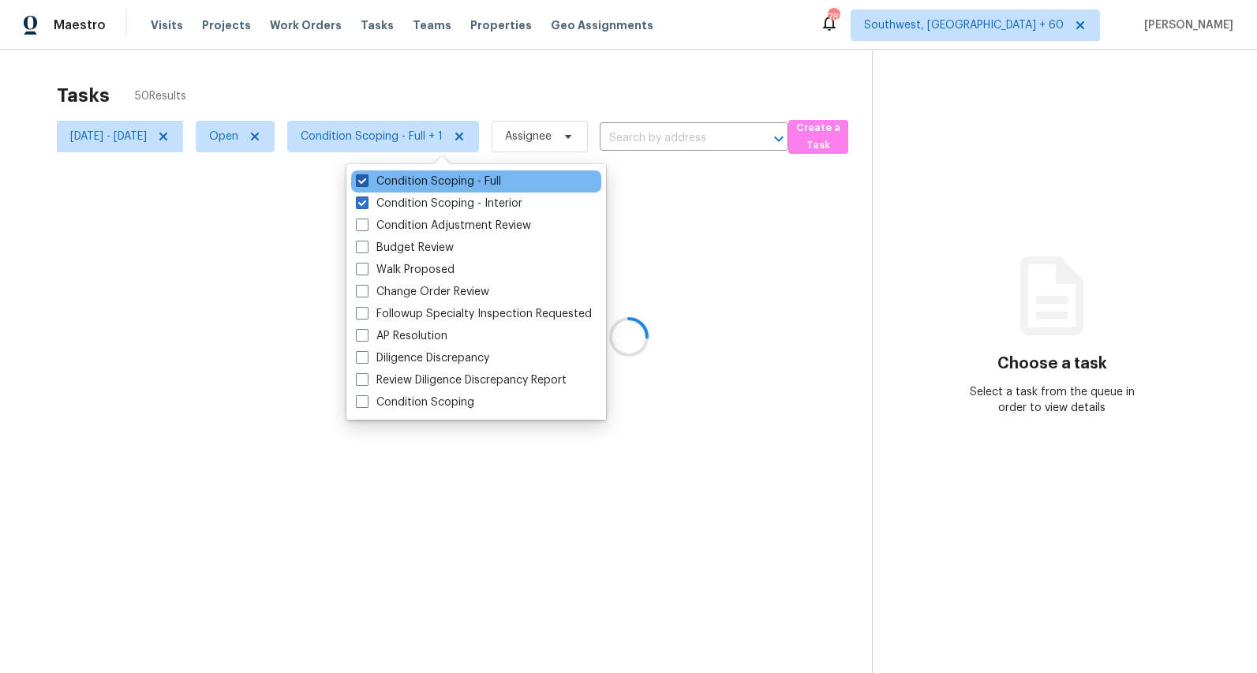
click at [406, 177] on label "Condition Scoping - Full" at bounding box center [428, 182] width 145 height 16
click at [366, 177] on input "Condition Scoping - Full" at bounding box center [361, 179] width 10 height 10
checkbox input "false"
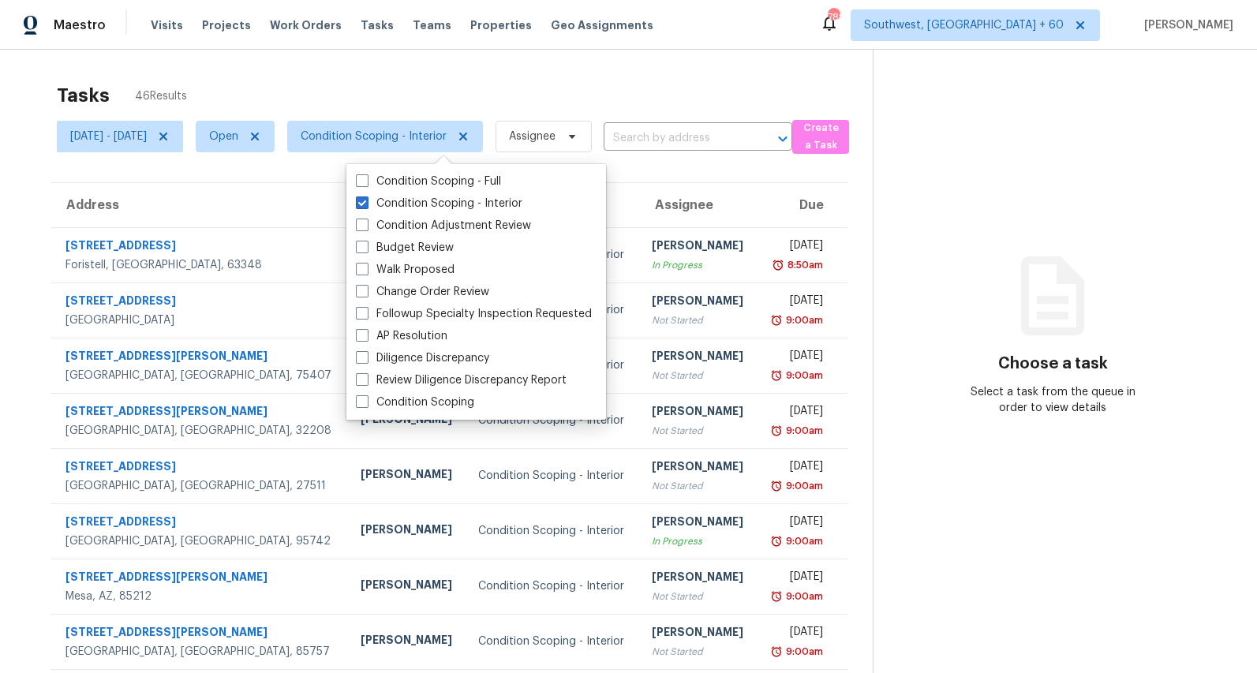
click at [369, 75] on div "Tasks 46 Results" at bounding box center [465, 95] width 816 height 41
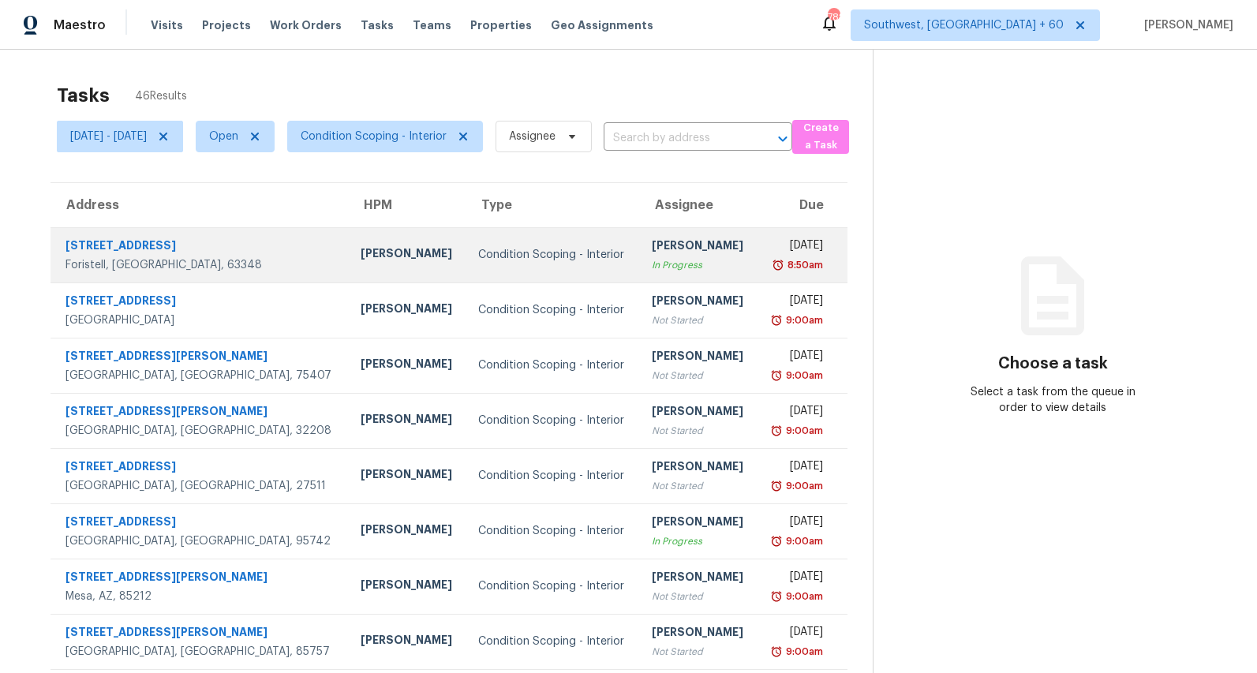
scroll to position [9, 0]
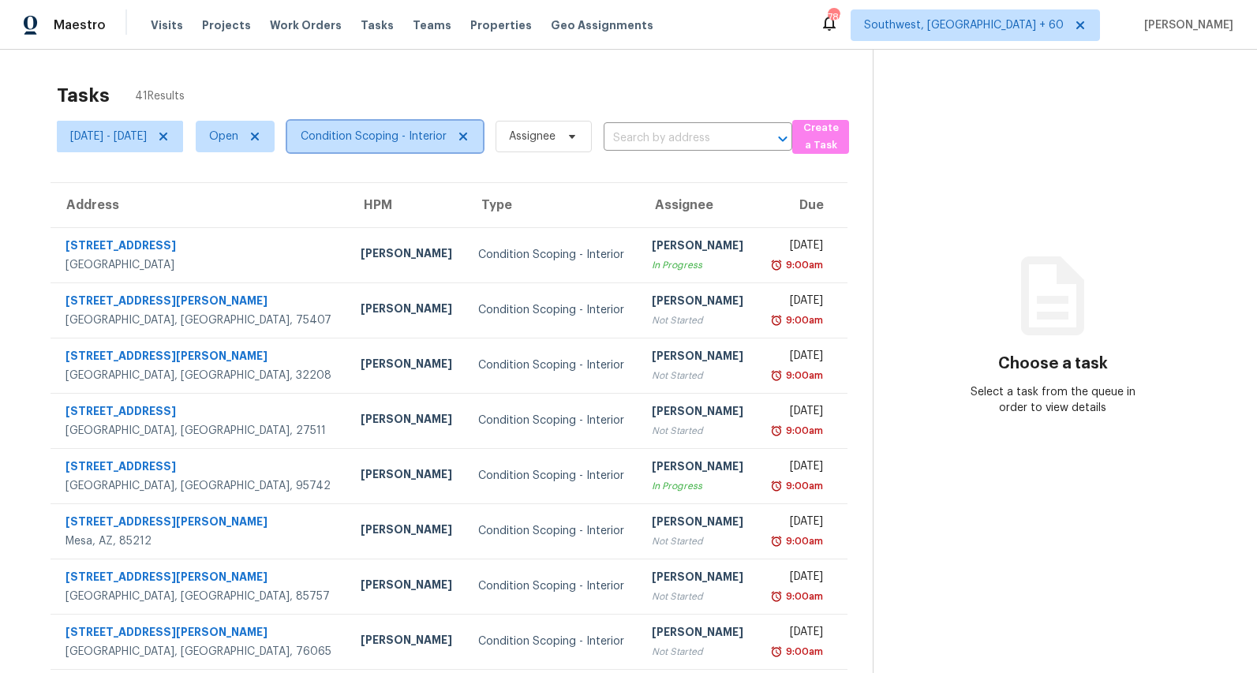
click at [440, 135] on span "Condition Scoping - Interior" at bounding box center [374, 137] width 146 height 16
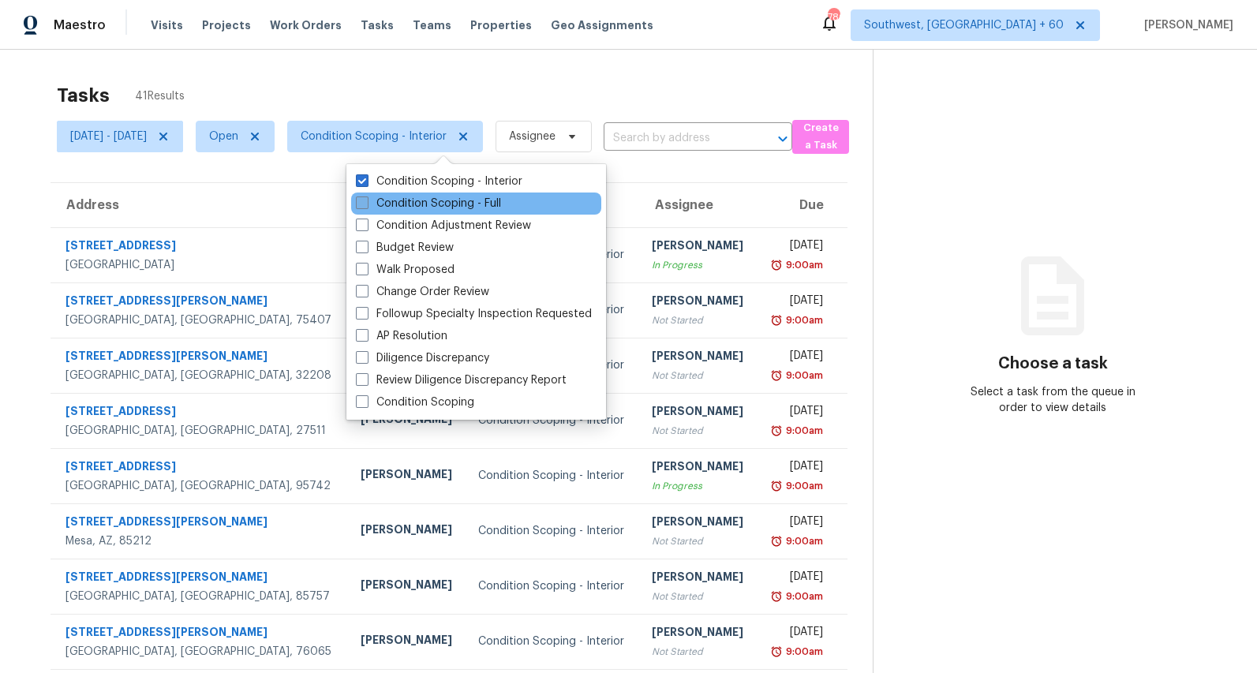
click at [425, 205] on label "Condition Scoping - Full" at bounding box center [428, 204] width 145 height 16
click at [366, 205] on input "Condition Scoping - Full" at bounding box center [361, 201] width 10 height 10
checkbox input "true"
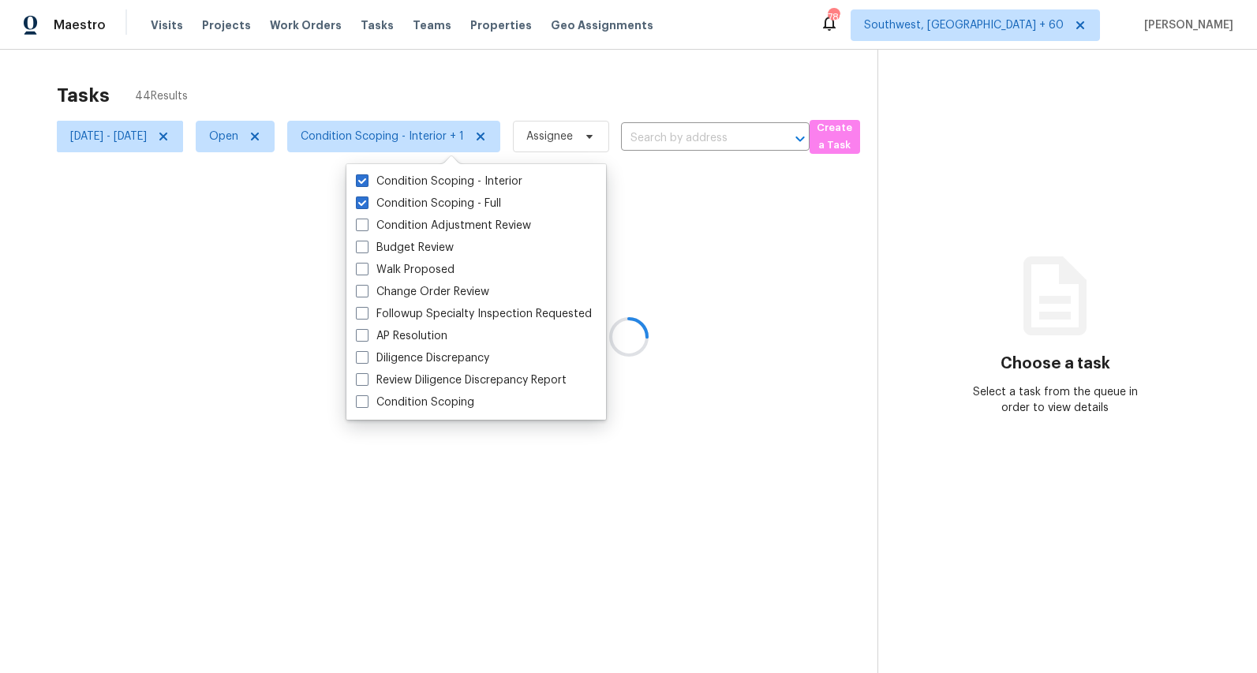
click at [306, 97] on div at bounding box center [628, 336] width 1257 height 673
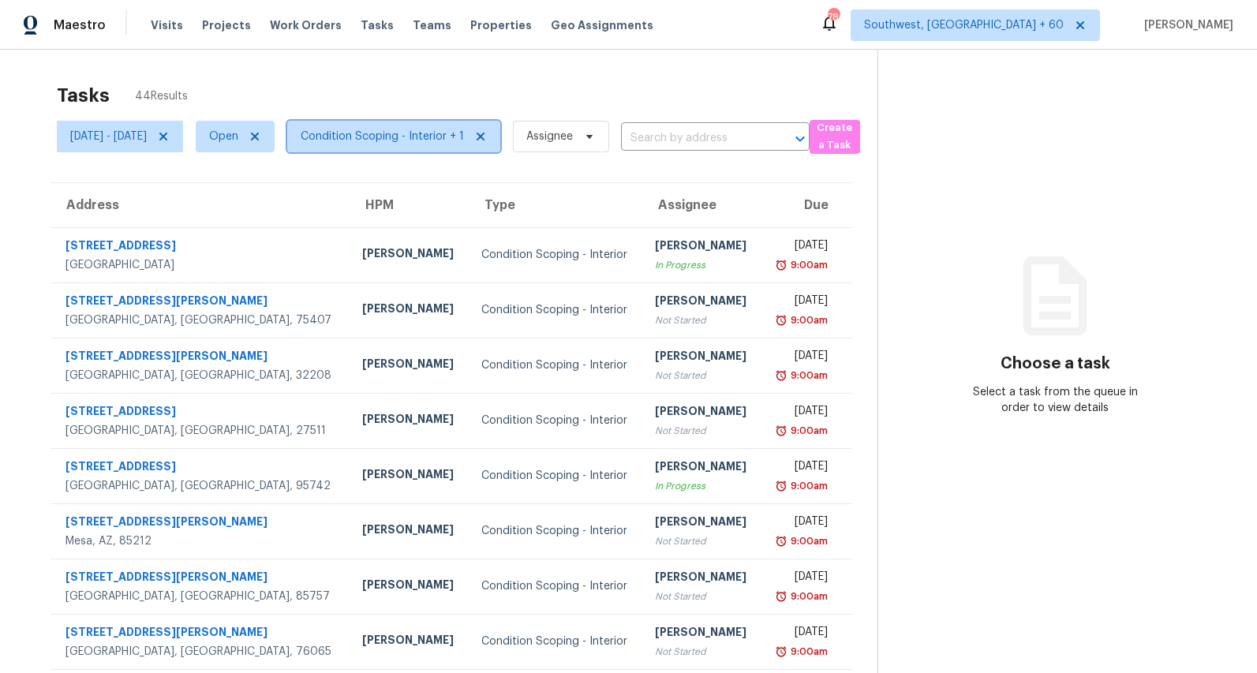
click at [432, 144] on span "Condition Scoping - Interior + 1" at bounding box center [393, 137] width 213 height 32
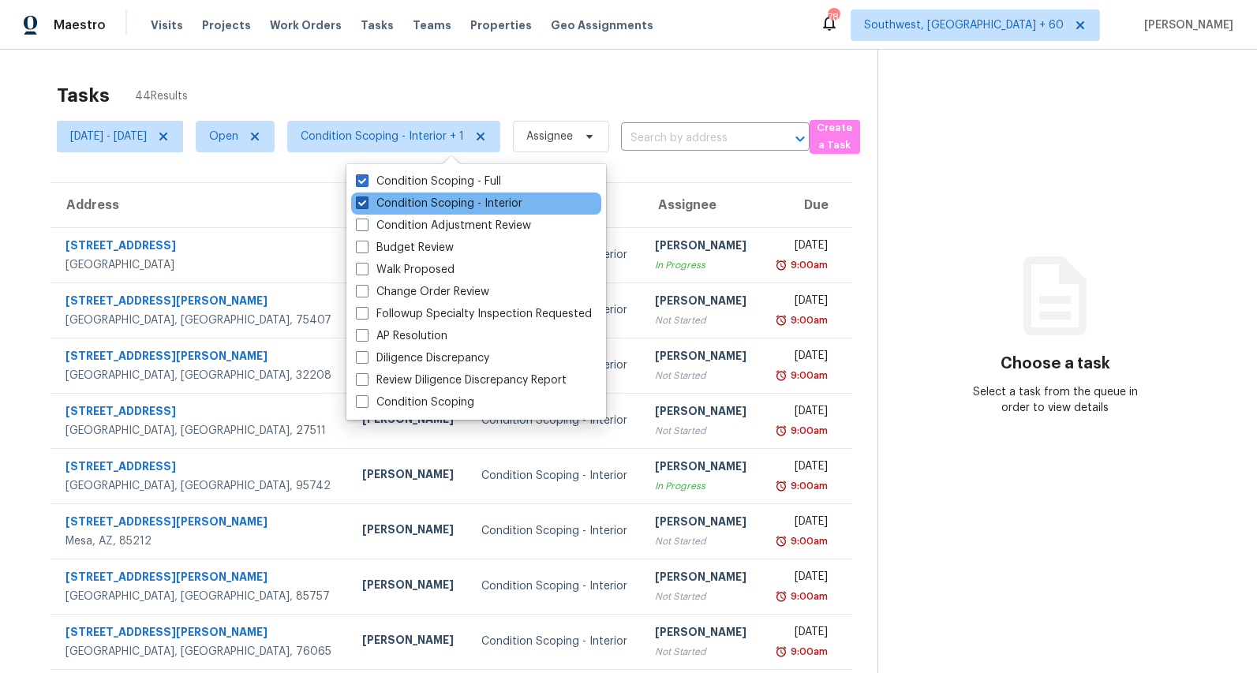
click at [432, 205] on label "Condition Scoping - Interior" at bounding box center [439, 204] width 167 height 16
click at [366, 205] on input "Condition Scoping - Interior" at bounding box center [361, 201] width 10 height 10
checkbox input "false"
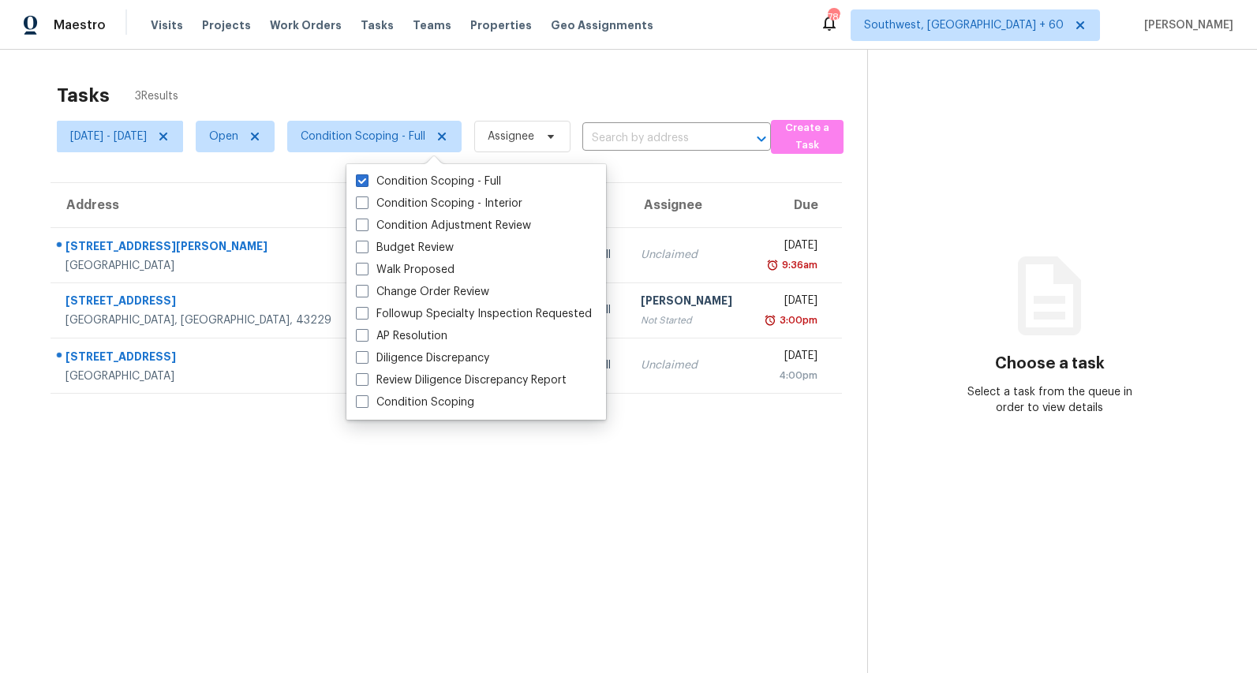
click at [387, 87] on div "Tasks 3 Results" at bounding box center [462, 95] width 810 height 41
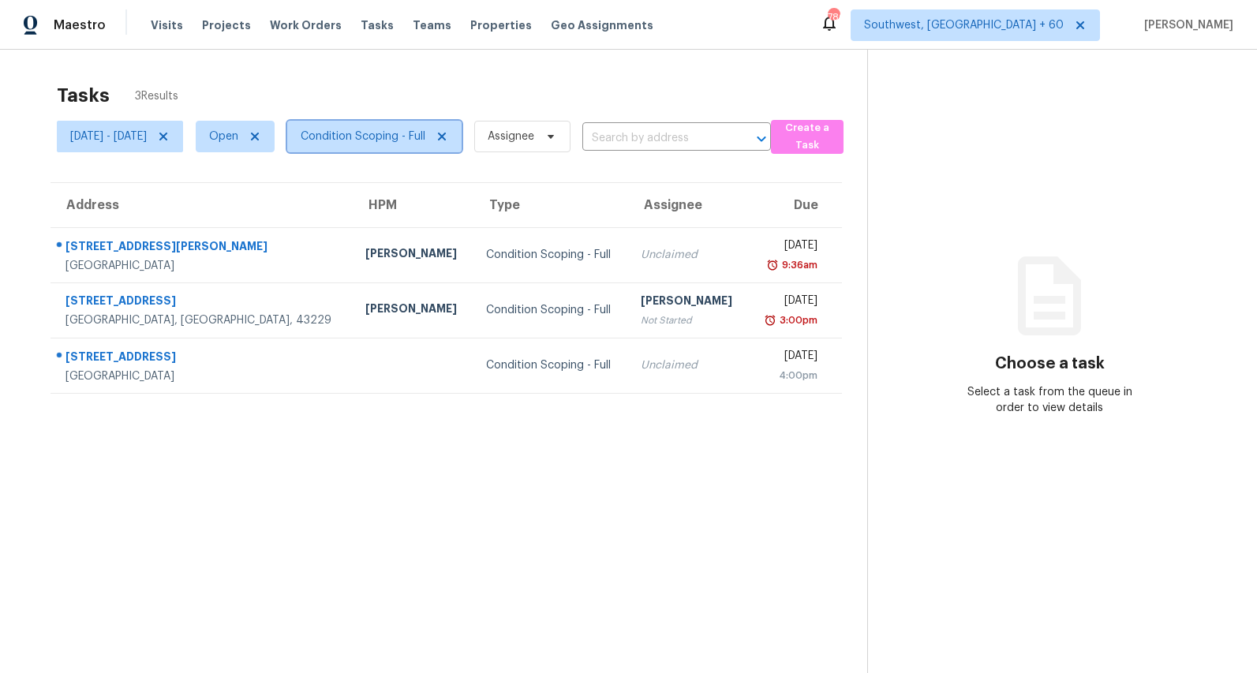
click at [425, 132] on span "Condition Scoping - Full" at bounding box center [363, 137] width 125 height 16
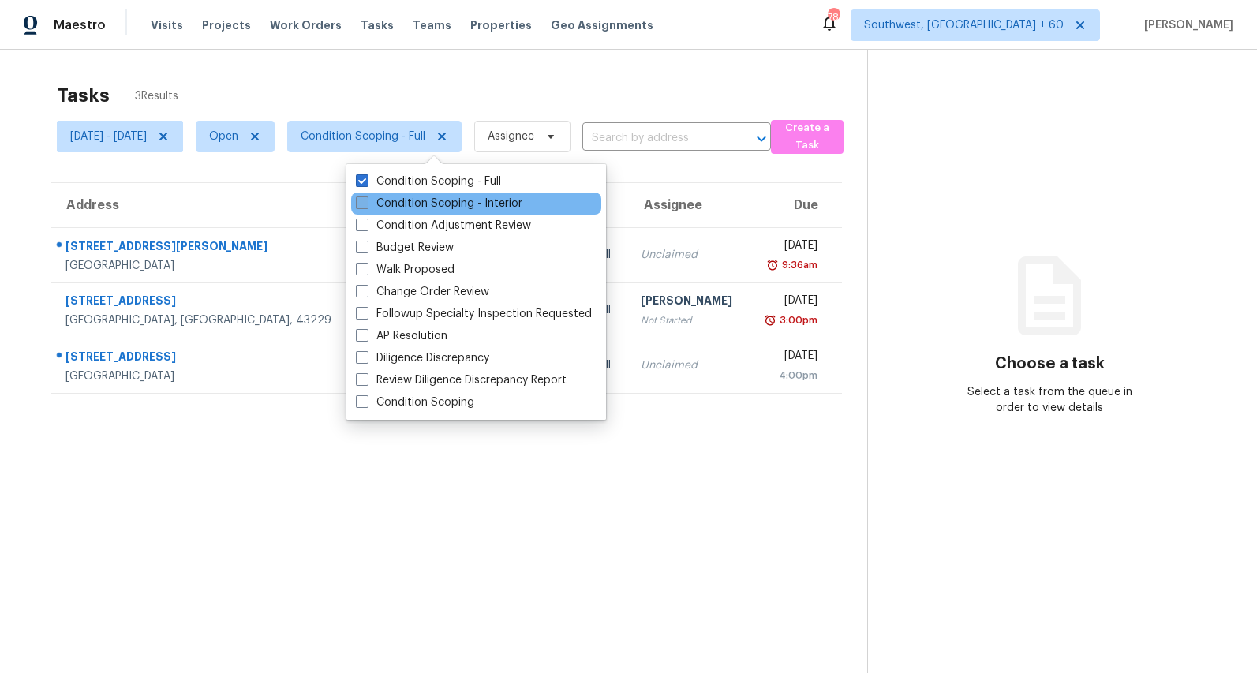
click at [399, 200] on label "Condition Scoping - Interior" at bounding box center [439, 204] width 167 height 16
click at [366, 200] on input "Condition Scoping - Interior" at bounding box center [361, 201] width 10 height 10
checkbox input "true"
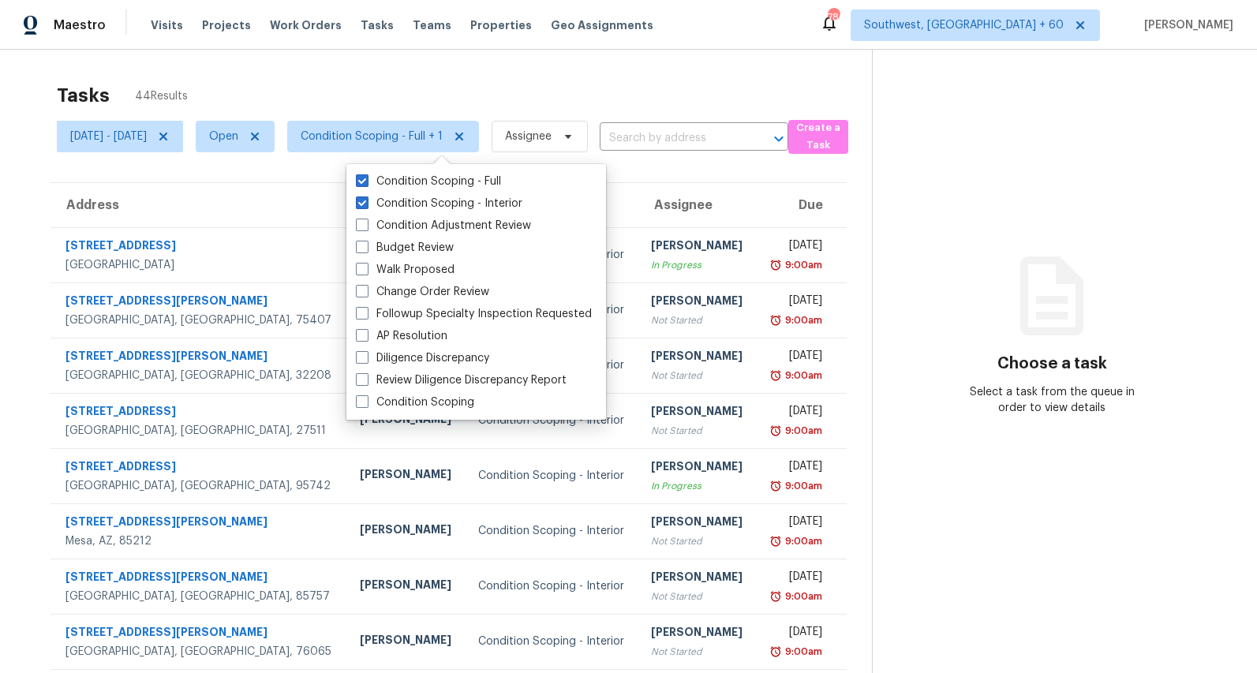
click at [315, 68] on div "Tasks 44 Results Mon, Sep 01 - Thu, Sep 04 Open Condition Scoping - Full + 1 As…" at bounding box center [628, 436] width 1257 height 773
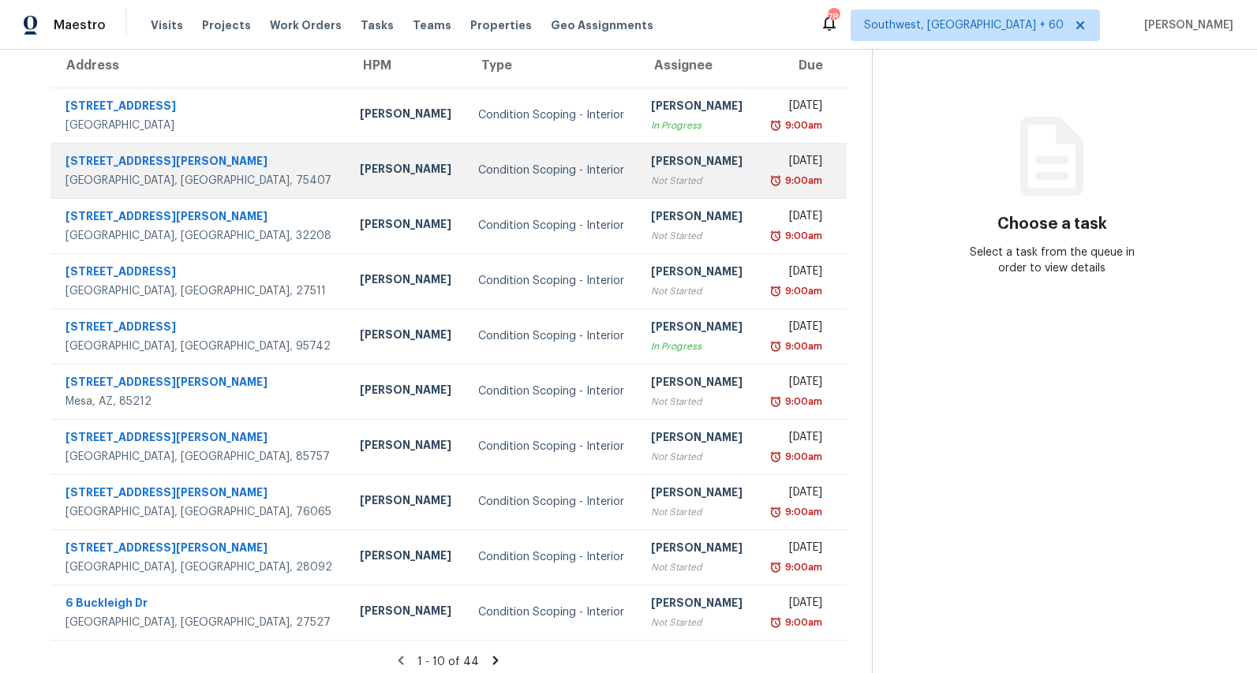
scroll to position [148, 0]
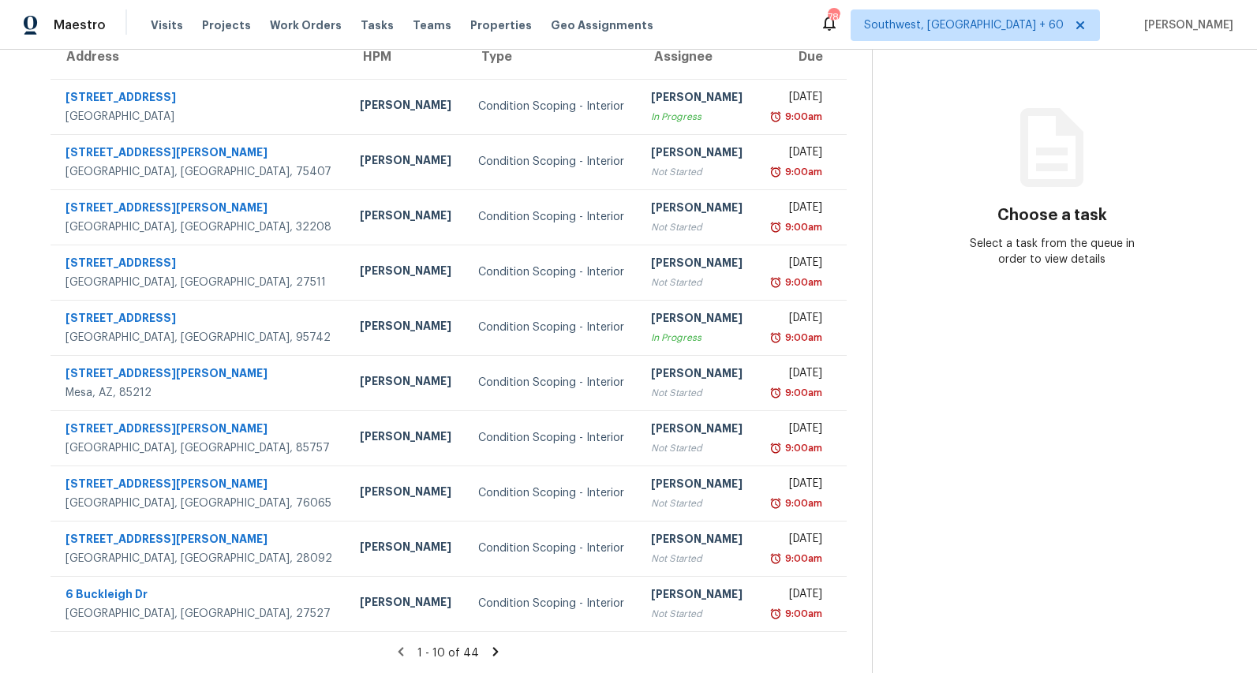
click at [499, 651] on icon at bounding box center [496, 651] width 6 height 9
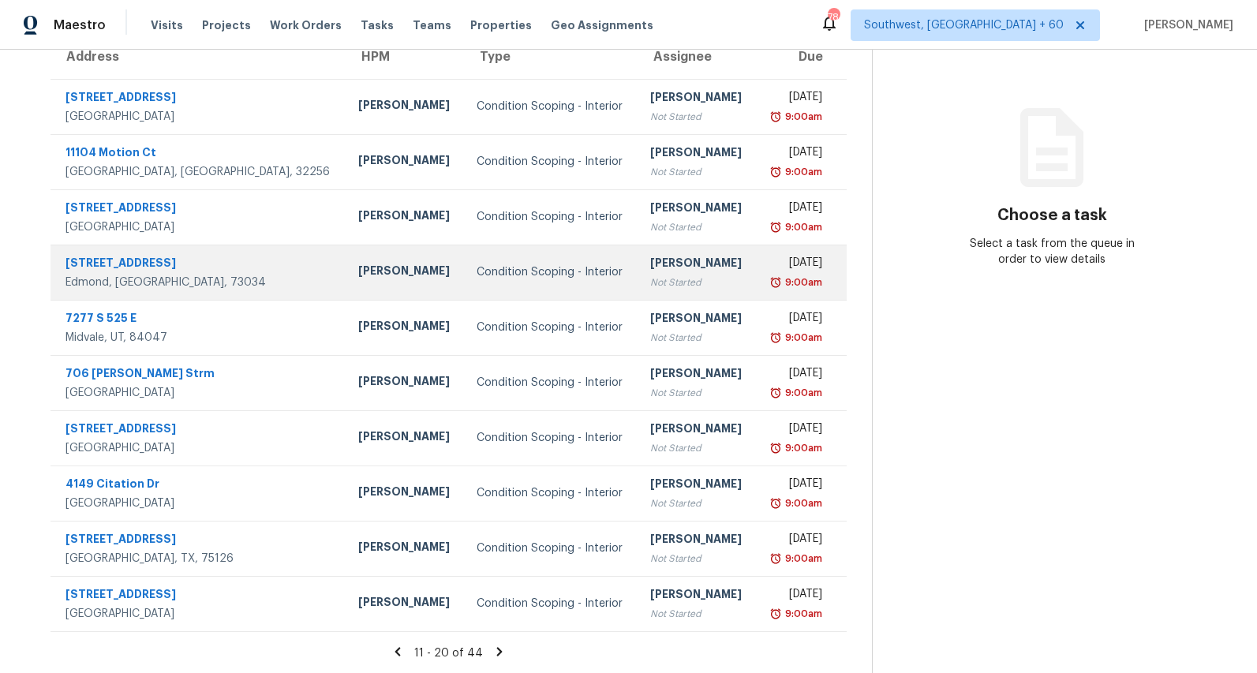
scroll to position [0, 0]
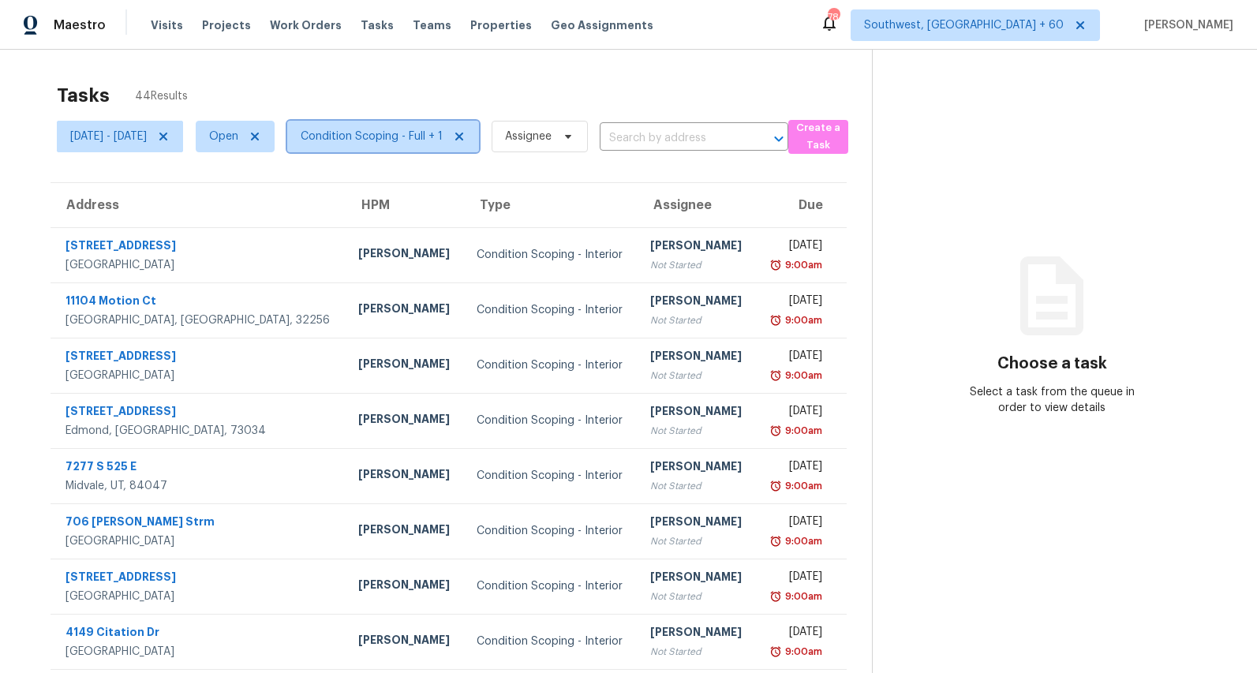
click at [385, 137] on span "Condition Scoping - Full + 1" at bounding box center [372, 137] width 142 height 16
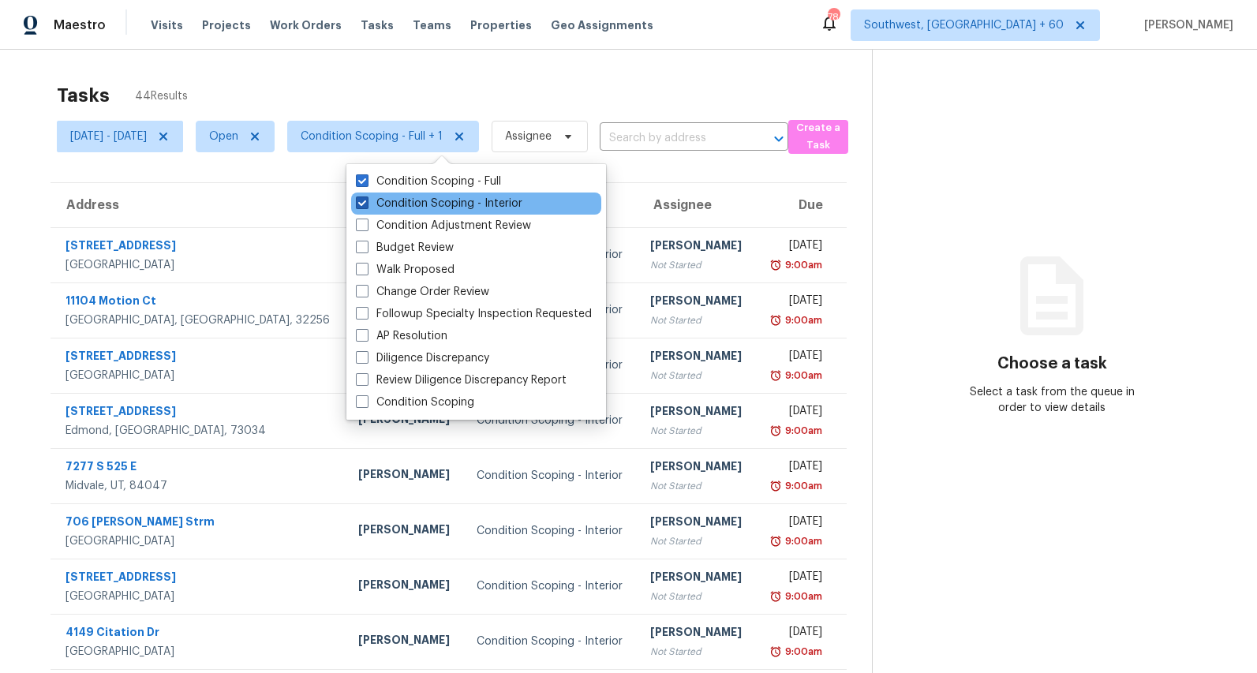
click at [383, 202] on label "Condition Scoping - Interior" at bounding box center [439, 204] width 167 height 16
click at [366, 202] on input "Condition Scoping - Interior" at bounding box center [361, 201] width 10 height 10
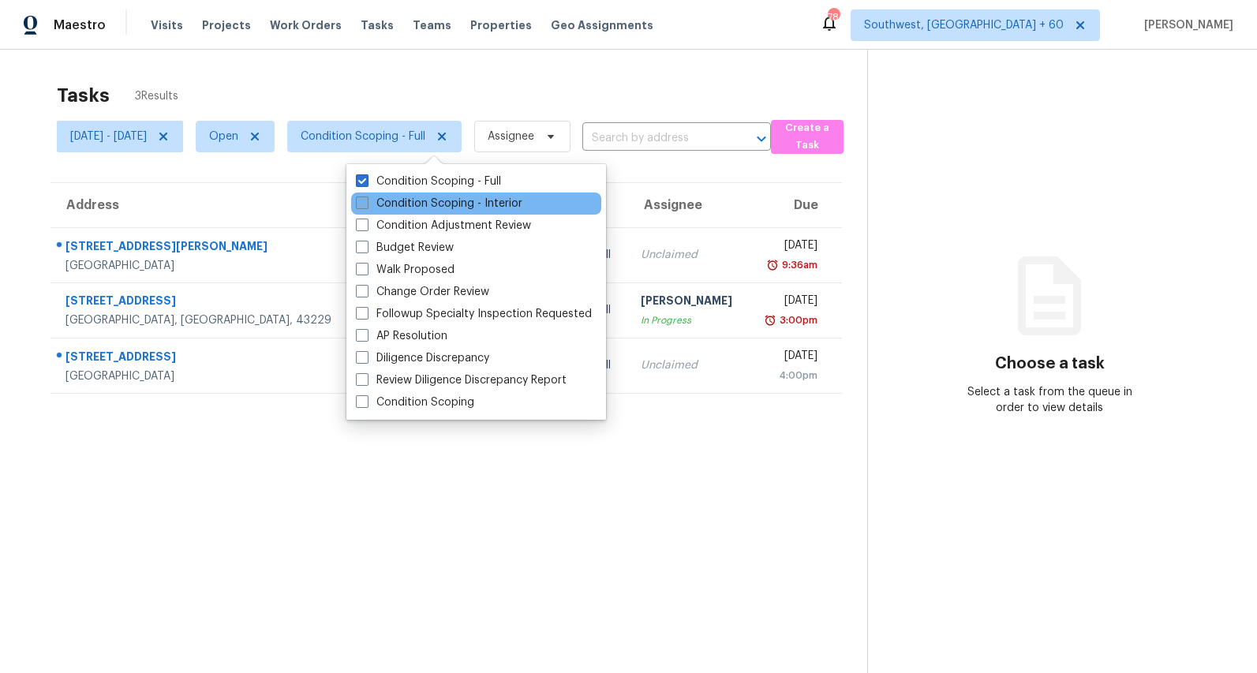
click at [383, 202] on label "Condition Scoping - Interior" at bounding box center [439, 204] width 167 height 16
click at [366, 202] on input "Condition Scoping - Interior" at bounding box center [361, 201] width 10 height 10
checkbox input "true"
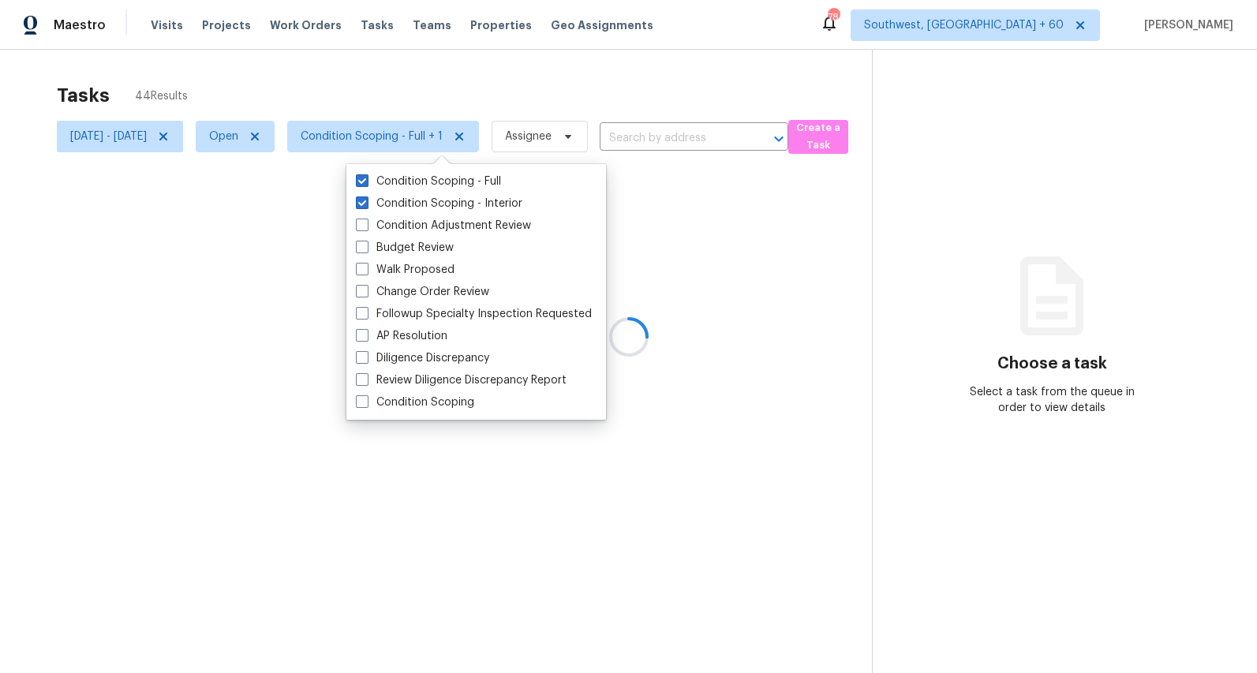
click at [317, 80] on div at bounding box center [628, 336] width 1257 height 673
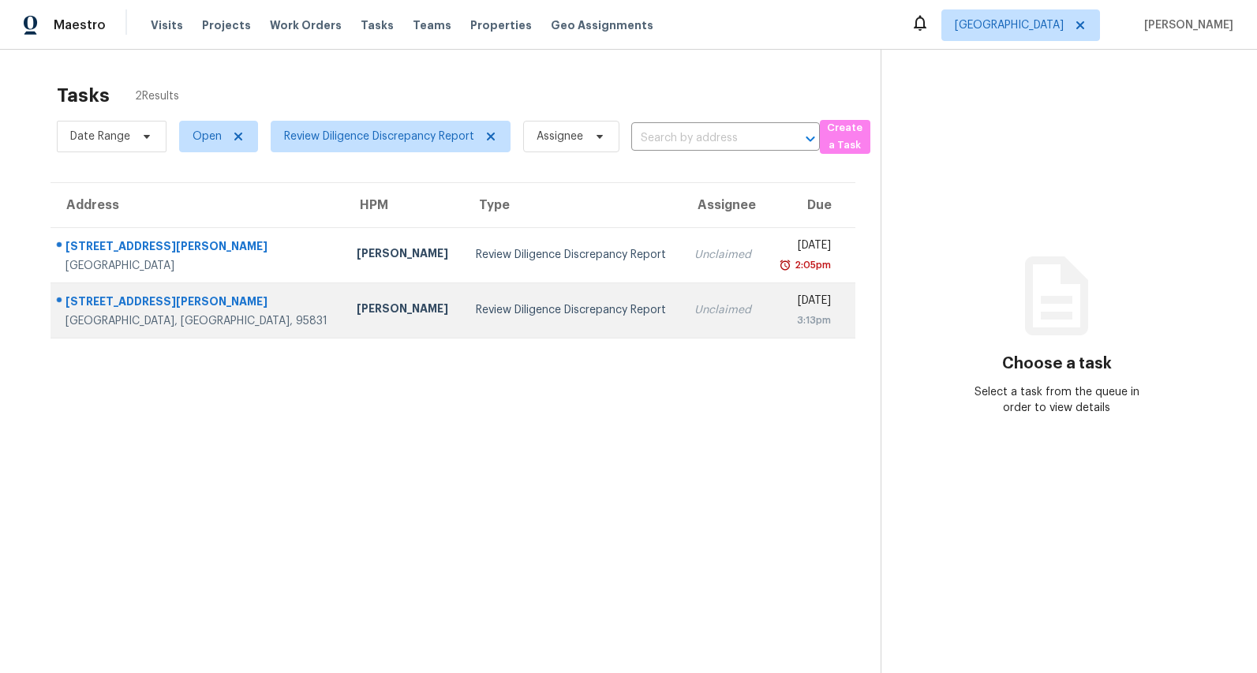
click at [476, 316] on div "Review Diligence Discrepancy Report" at bounding box center [572, 310] width 193 height 16
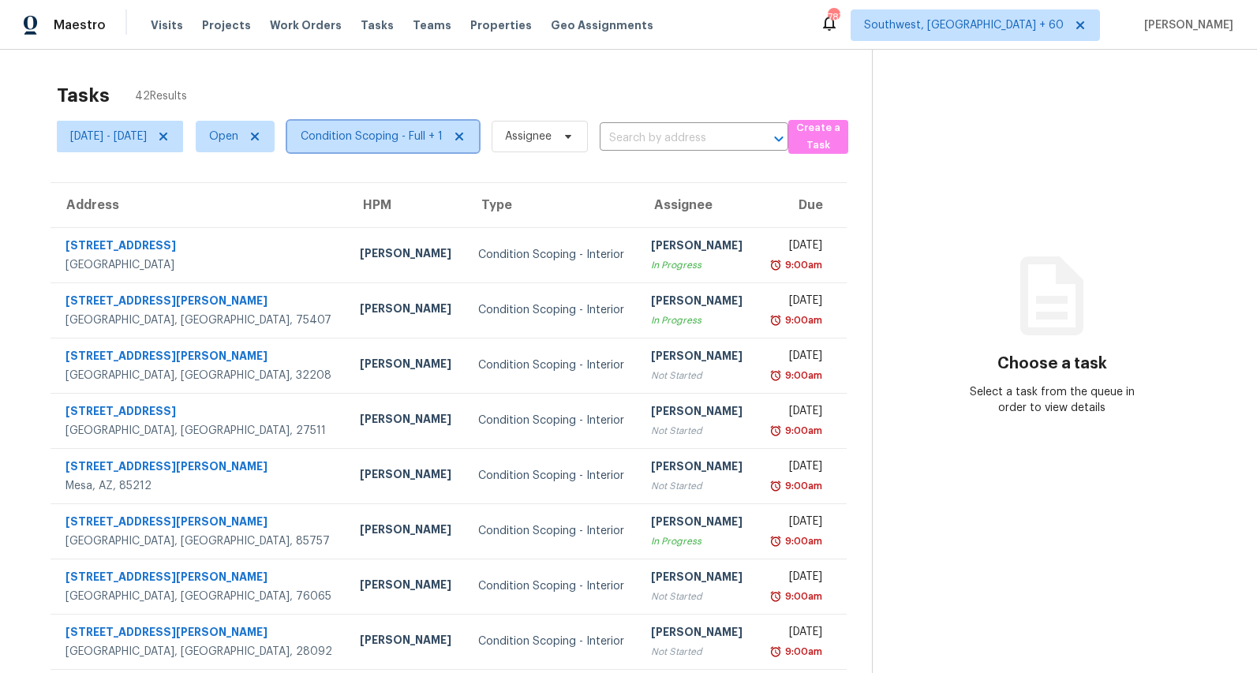
click at [411, 133] on span "Condition Scoping - Full + 1" at bounding box center [372, 137] width 142 height 16
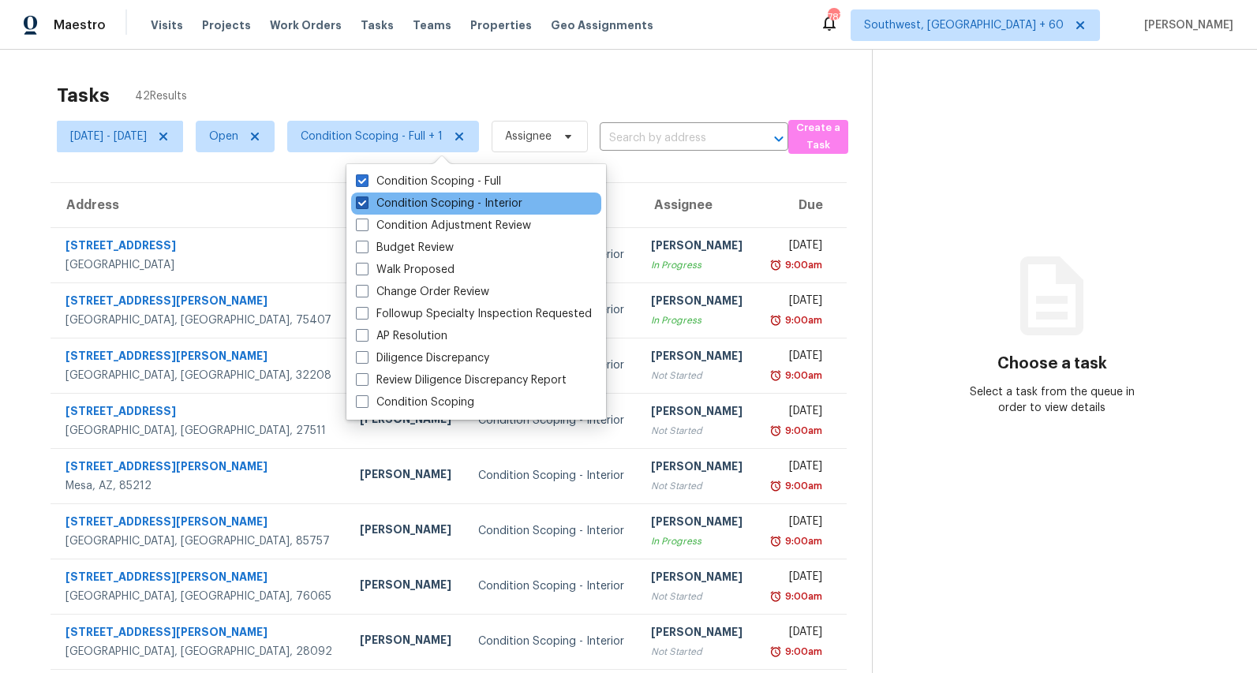
click at [402, 204] on label "Condition Scoping - Interior" at bounding box center [439, 204] width 167 height 16
click at [366, 204] on input "Condition Scoping - Interior" at bounding box center [361, 201] width 10 height 10
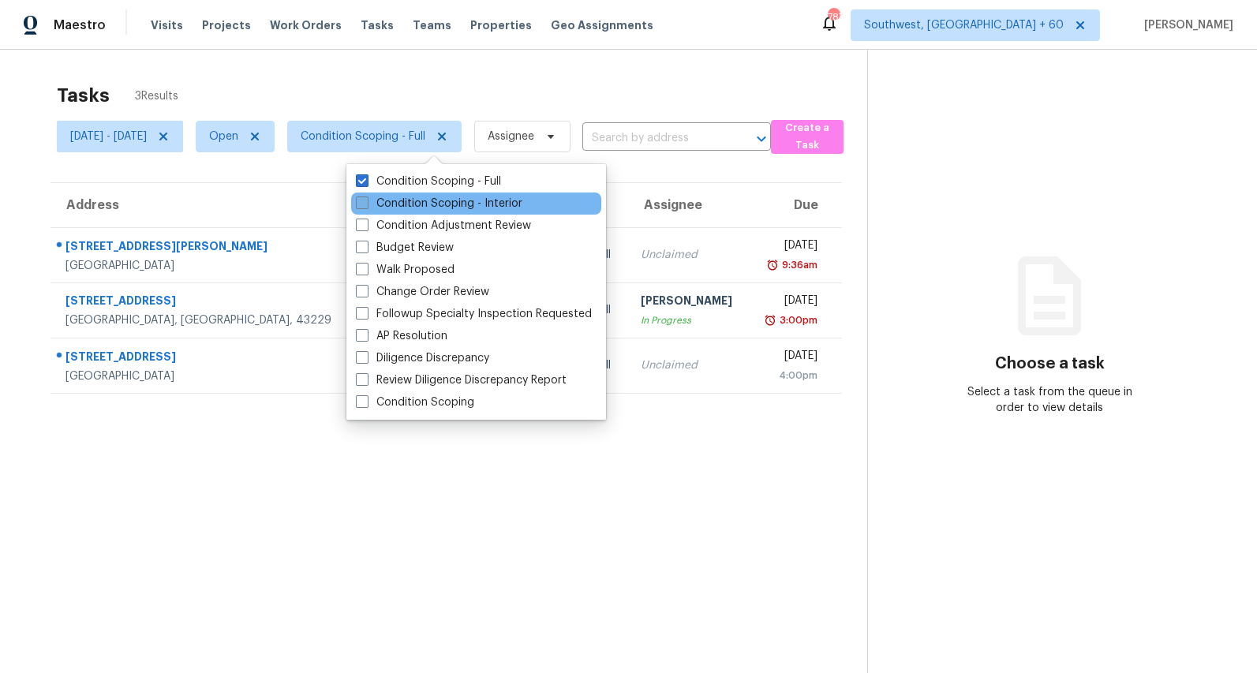
click at [402, 204] on label "Condition Scoping - Interior" at bounding box center [439, 204] width 167 height 16
click at [366, 204] on input "Condition Scoping - Interior" at bounding box center [361, 201] width 10 height 10
checkbox input "true"
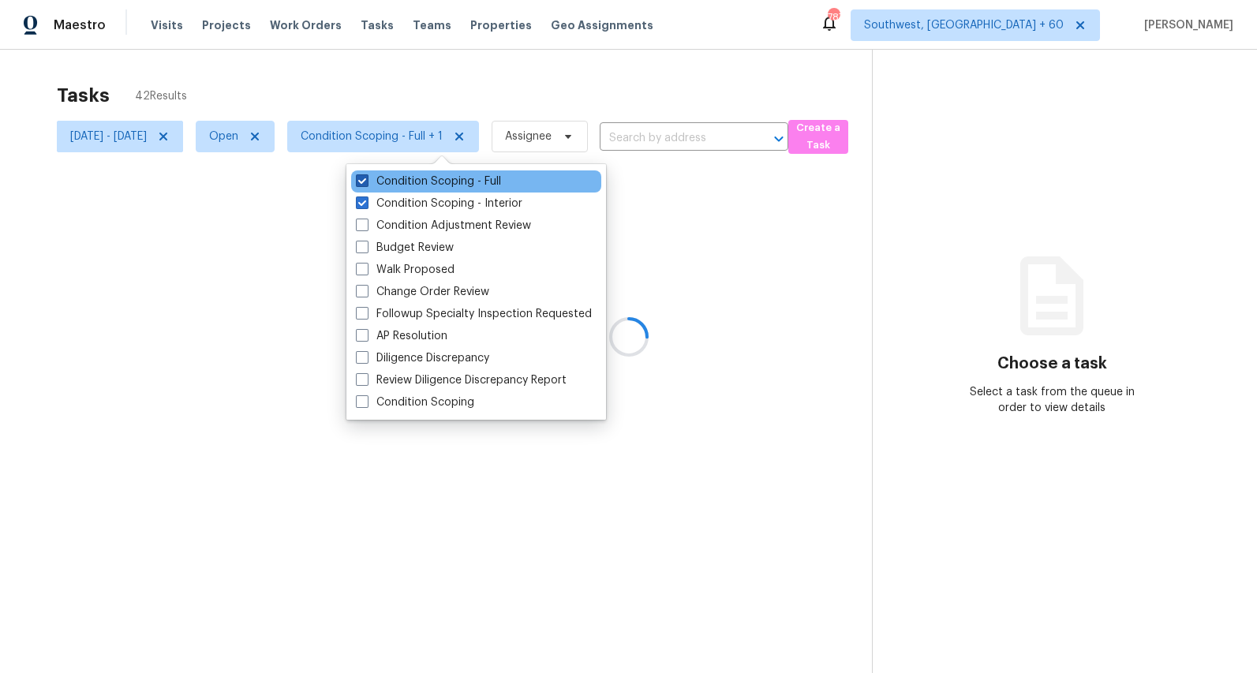
click at [403, 178] on label "Condition Scoping - Full" at bounding box center [428, 182] width 145 height 16
click at [366, 178] on input "Condition Scoping - Full" at bounding box center [361, 179] width 10 height 10
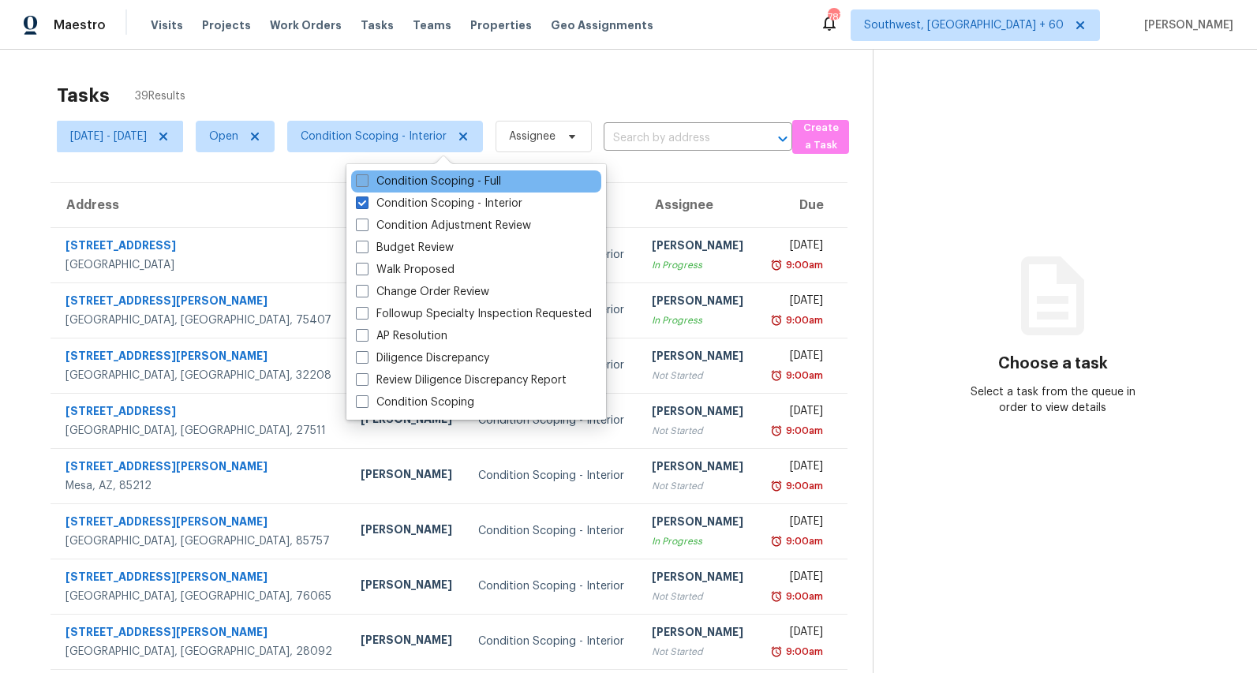
click at [403, 178] on label "Condition Scoping - Full" at bounding box center [428, 182] width 145 height 16
click at [366, 178] on input "Condition Scoping - Full" at bounding box center [361, 179] width 10 height 10
checkbox input "true"
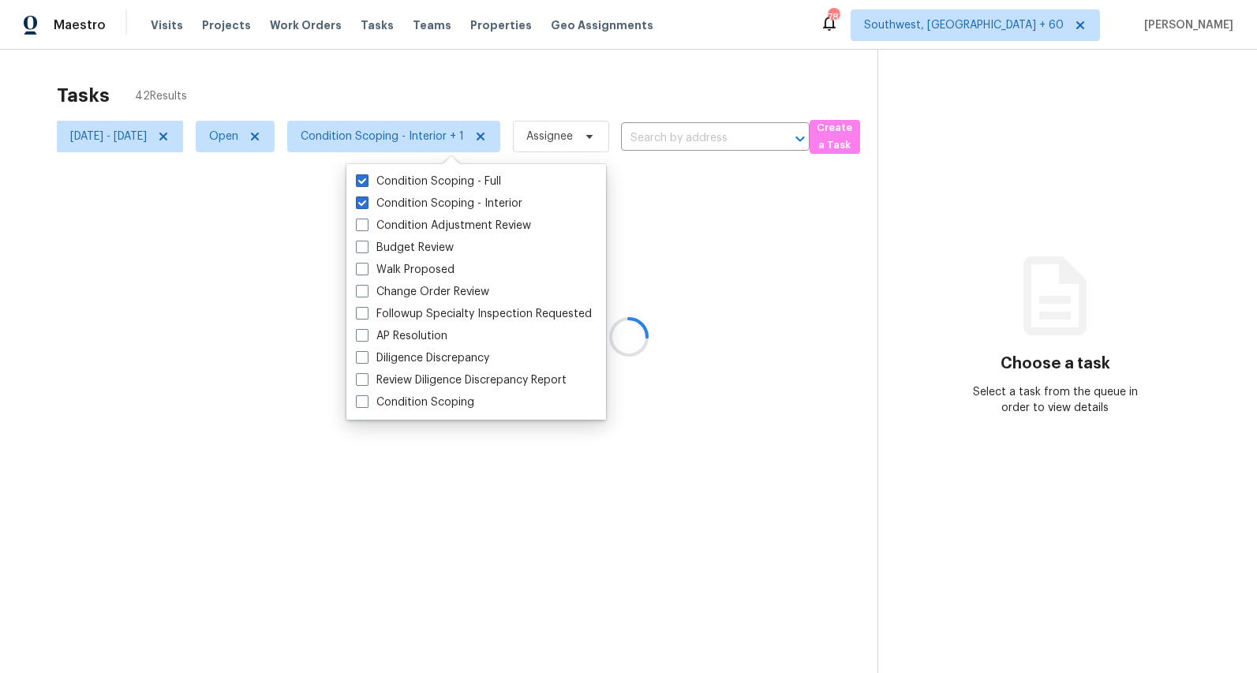
click at [300, 76] on div at bounding box center [628, 336] width 1257 height 673
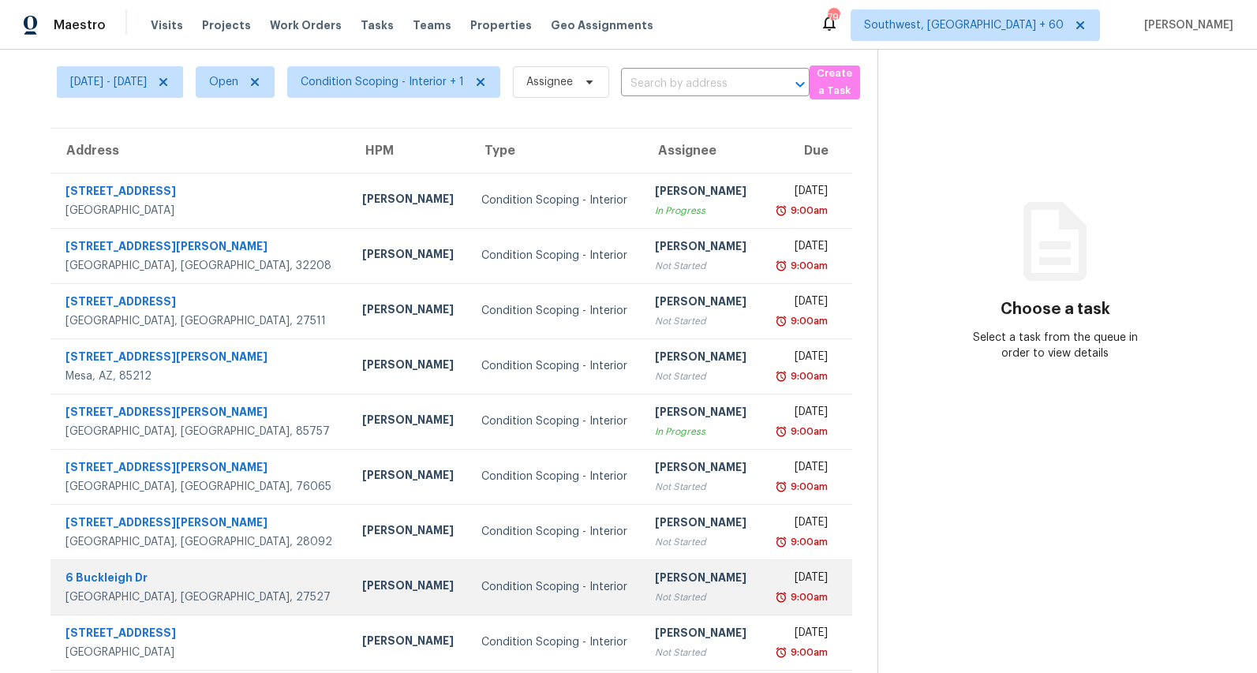
scroll to position [148, 0]
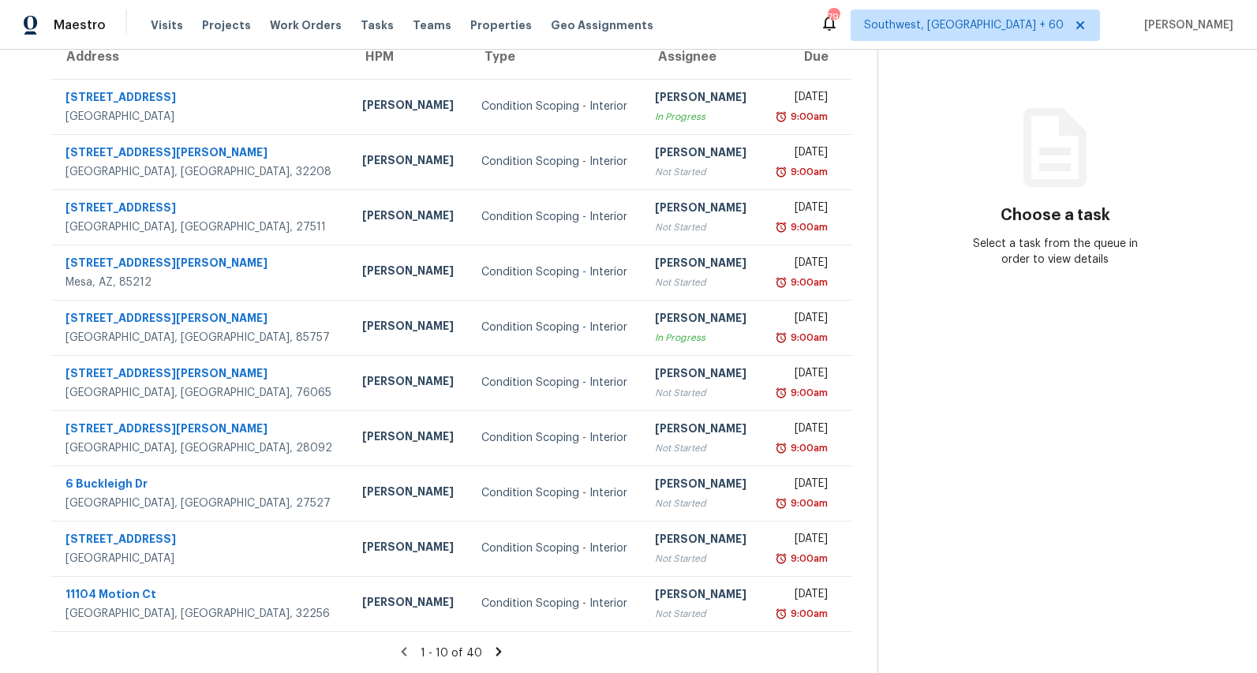
click at [502, 649] on icon at bounding box center [499, 651] width 6 height 9
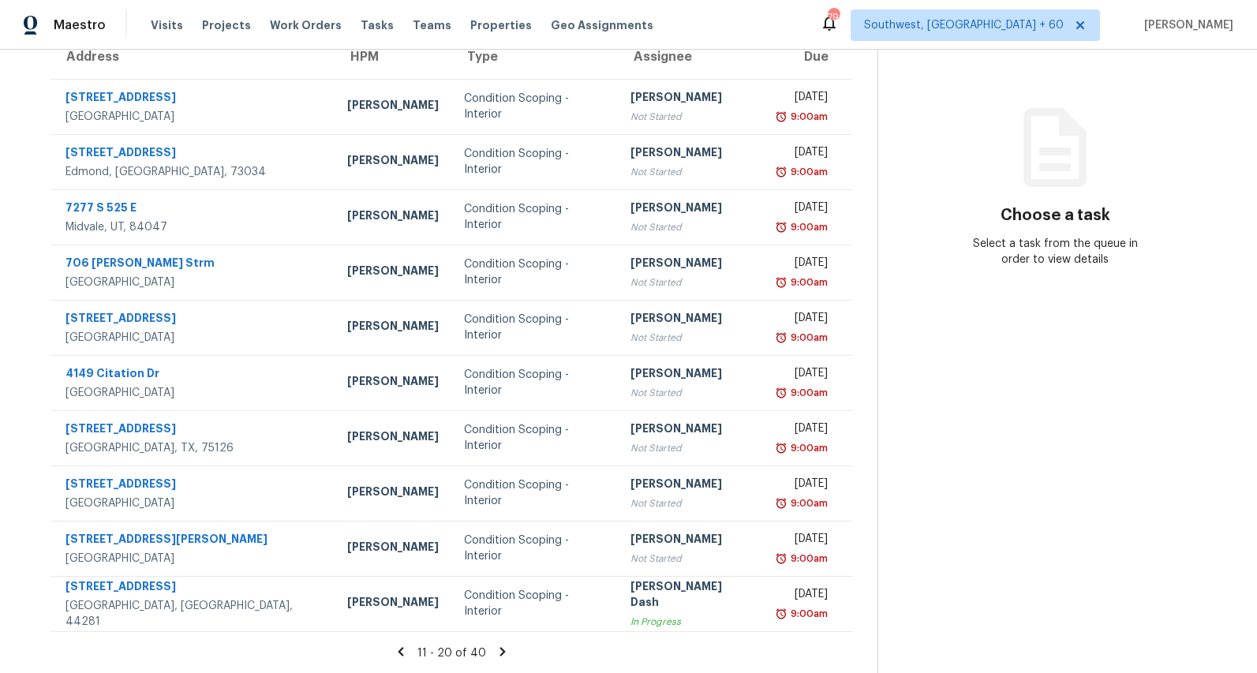
click at [508, 654] on icon at bounding box center [503, 652] width 14 height 14
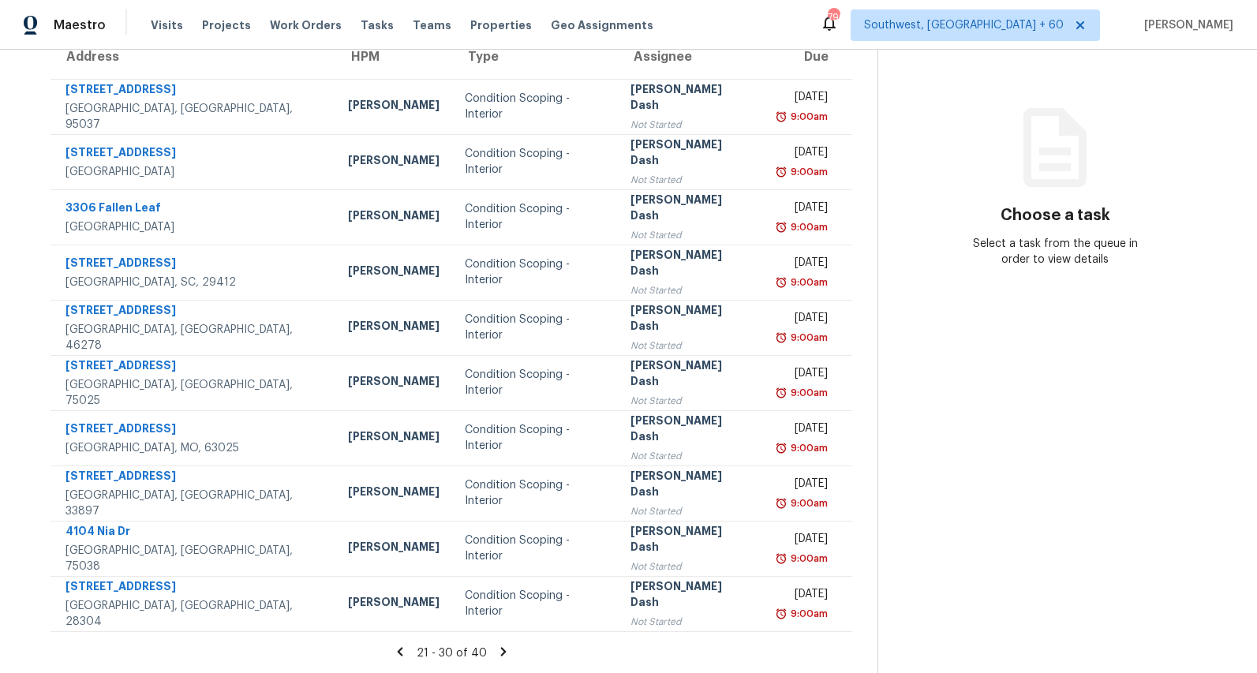
click at [506, 649] on icon at bounding box center [503, 651] width 6 height 9
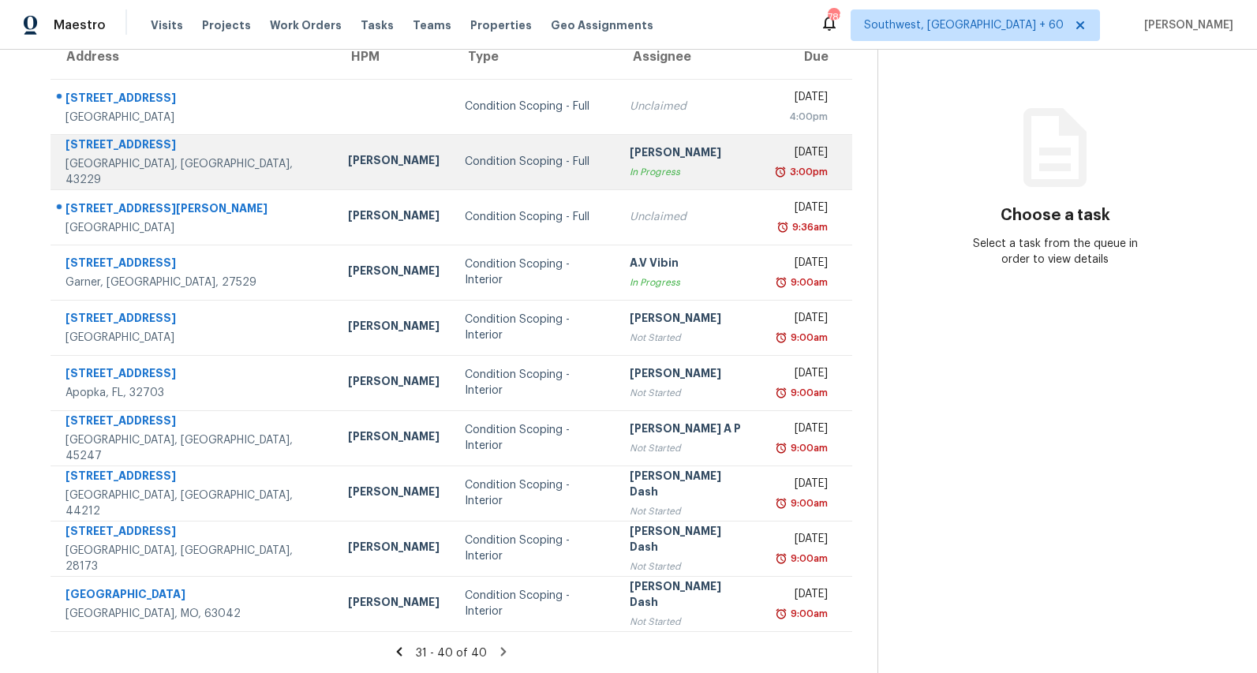
scroll to position [0, 0]
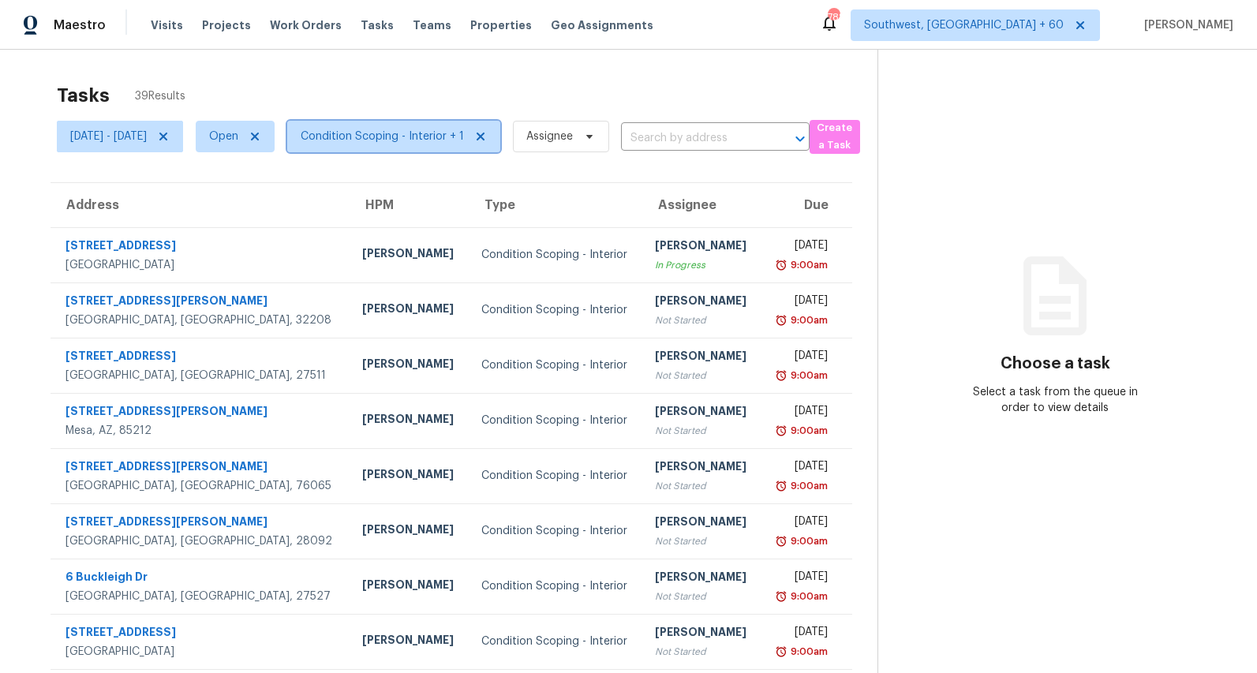
click at [447, 142] on span "Condition Scoping - Interior + 1" at bounding box center [382, 137] width 163 height 16
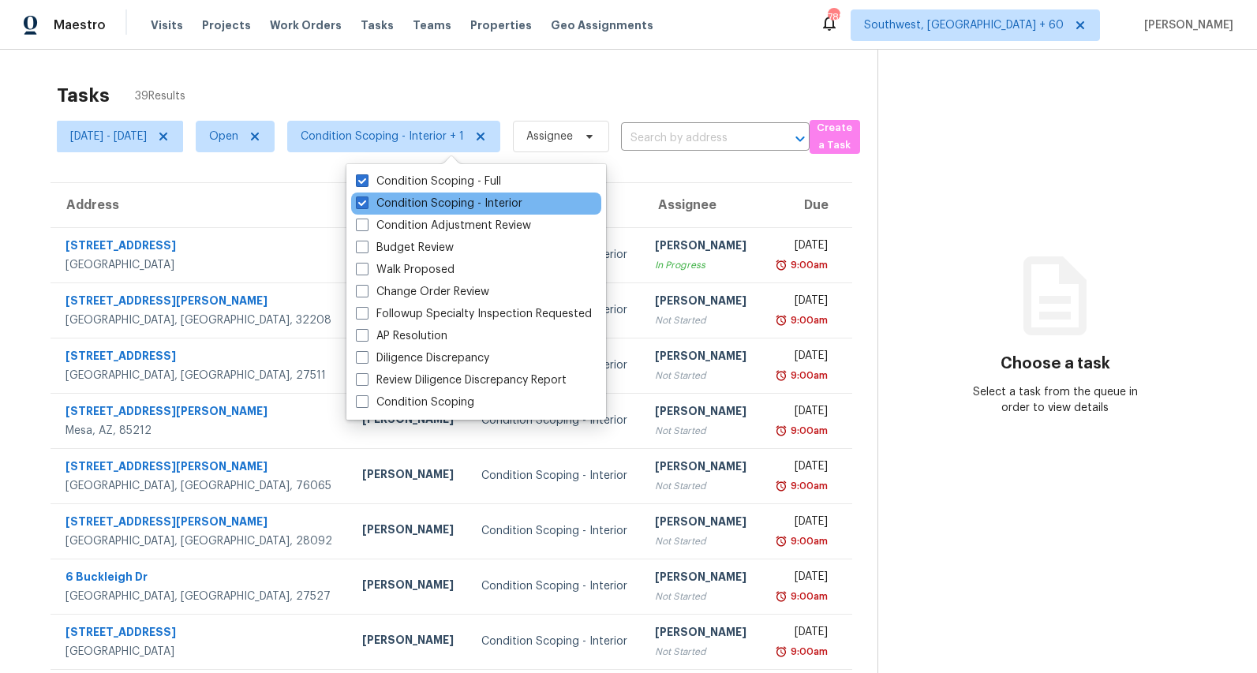
click at [453, 195] on div "Condition Scoping - Interior" at bounding box center [476, 204] width 250 height 22
click at [453, 200] on label "Condition Scoping - Interior" at bounding box center [439, 204] width 167 height 16
click at [366, 200] on input "Condition Scoping - Interior" at bounding box center [361, 201] width 10 height 10
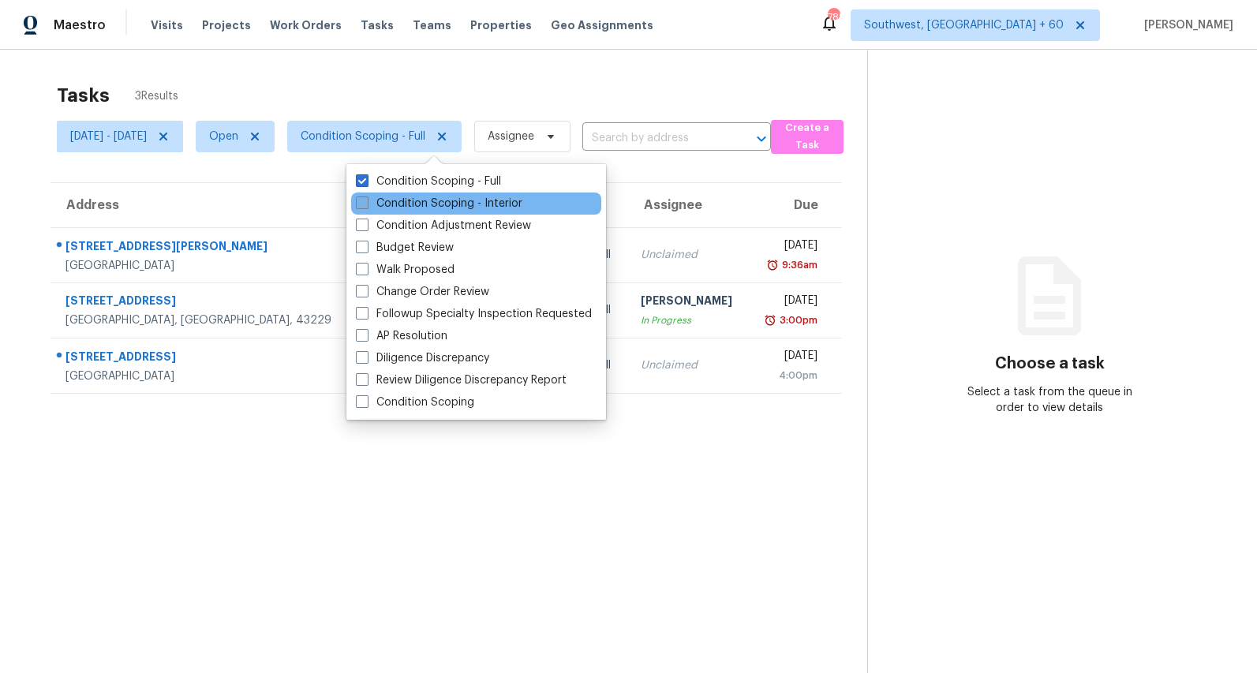
click at [453, 200] on label "Condition Scoping - Interior" at bounding box center [439, 204] width 167 height 16
click at [366, 200] on input "Condition Scoping - Interior" at bounding box center [361, 201] width 10 height 10
checkbox input "true"
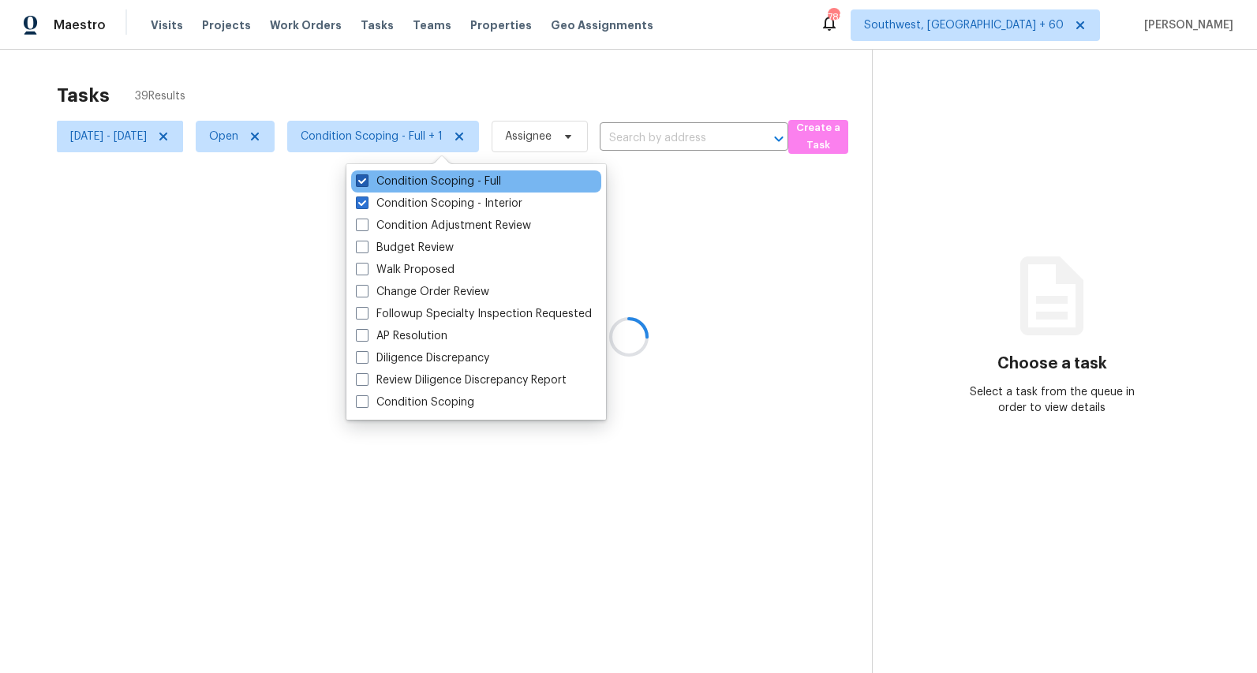
click at [443, 181] on label "Condition Scoping - Full" at bounding box center [428, 182] width 145 height 16
click at [366, 181] on input "Condition Scoping - Full" at bounding box center [361, 179] width 10 height 10
checkbox input "false"
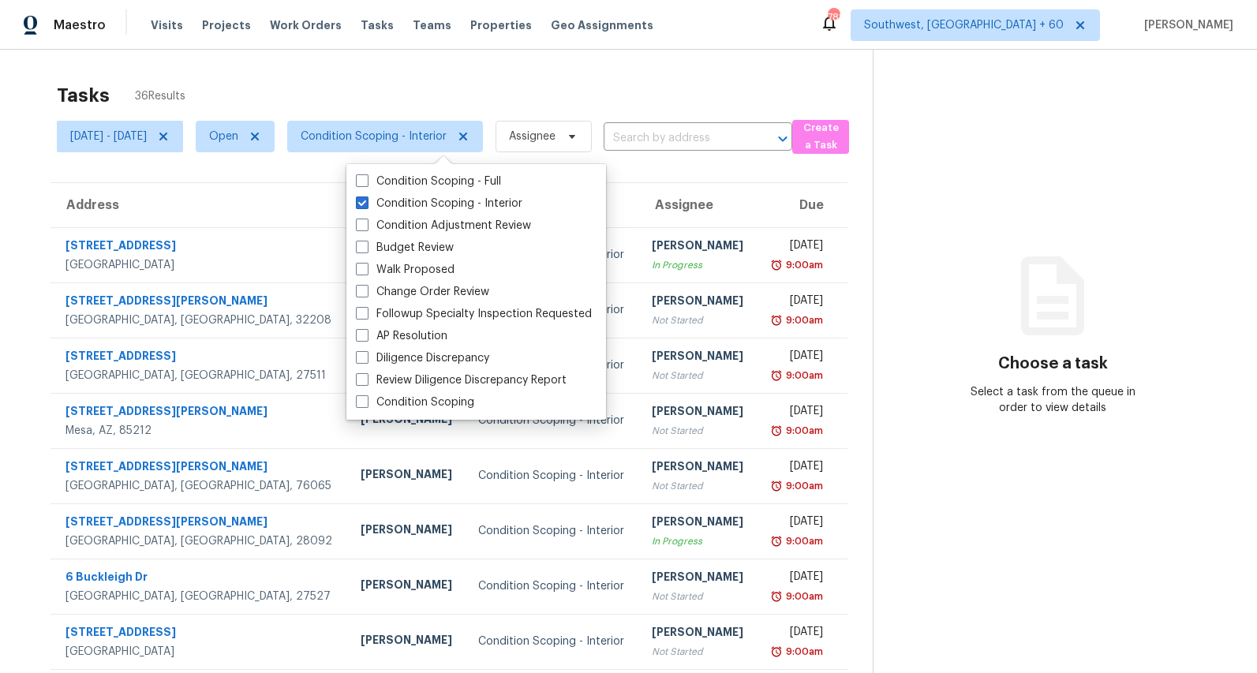
click at [366, 80] on div "Tasks 36 Results" at bounding box center [465, 95] width 816 height 41
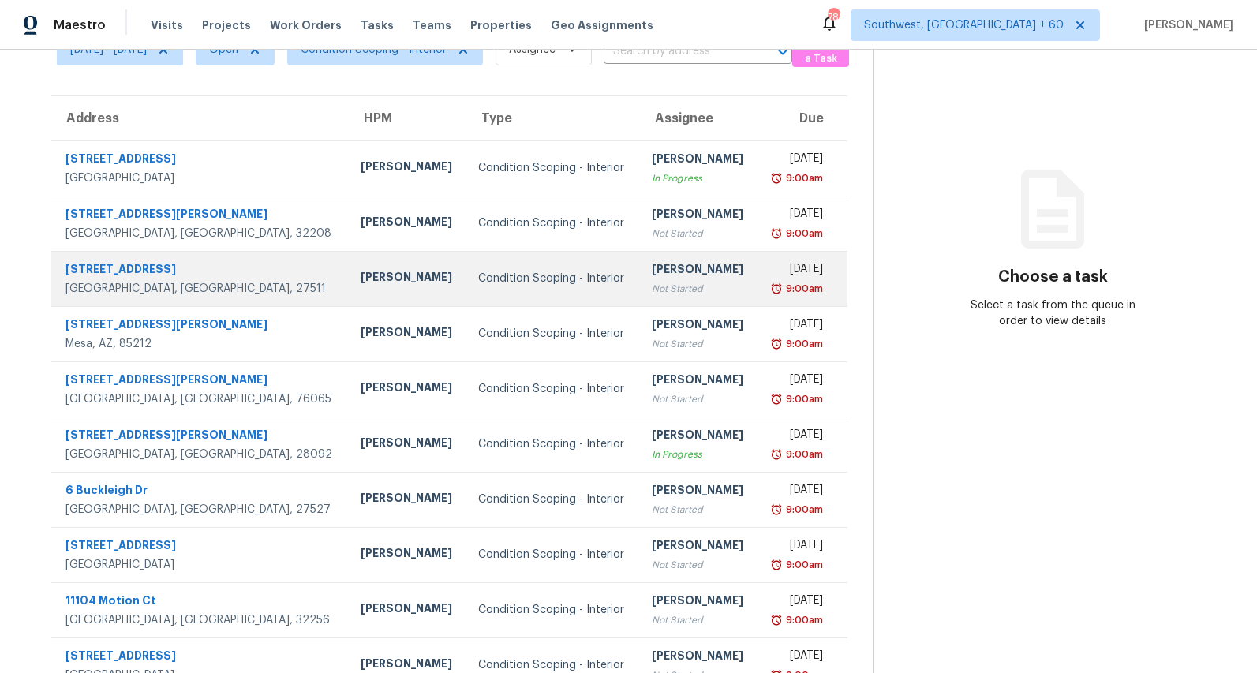
scroll to position [148, 0]
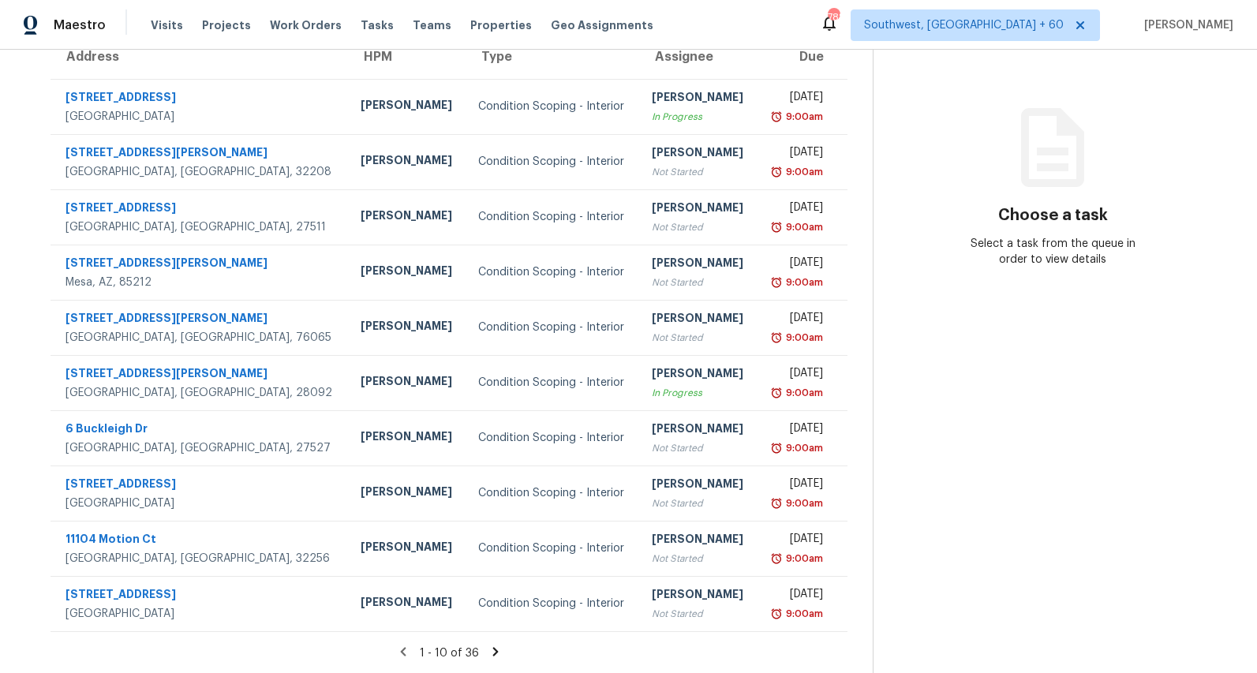
click at [498, 648] on icon at bounding box center [495, 651] width 6 height 9
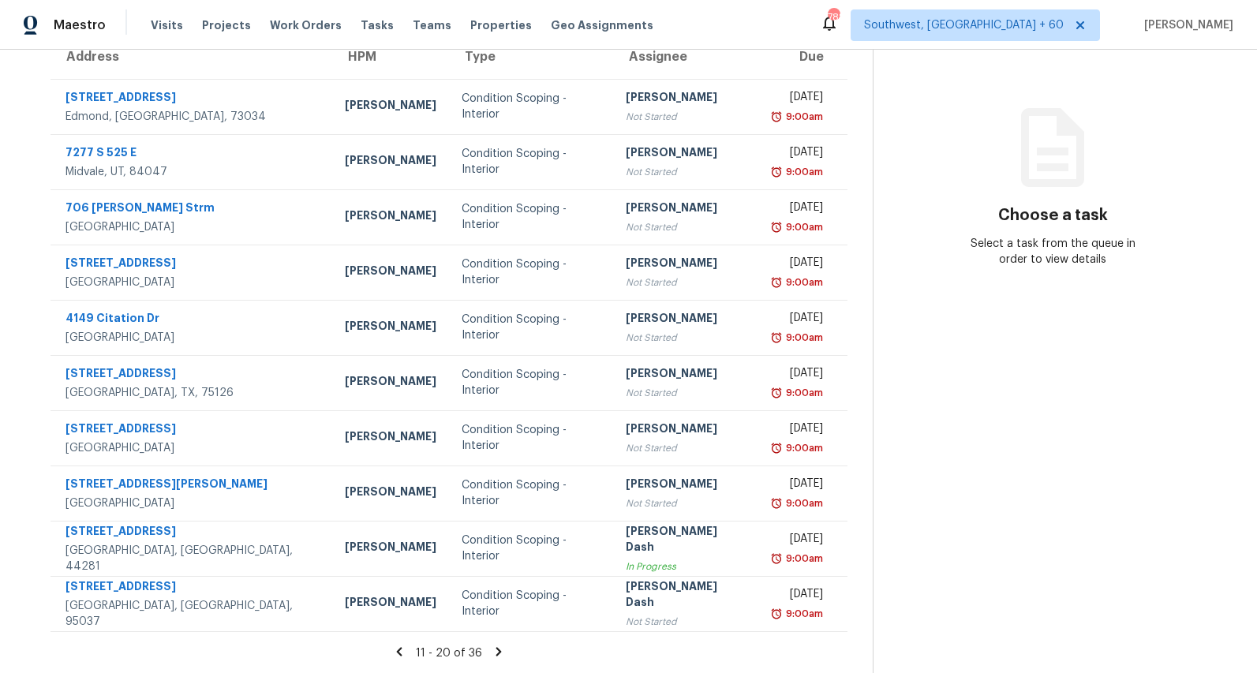
click at [502, 652] on icon at bounding box center [499, 651] width 6 height 9
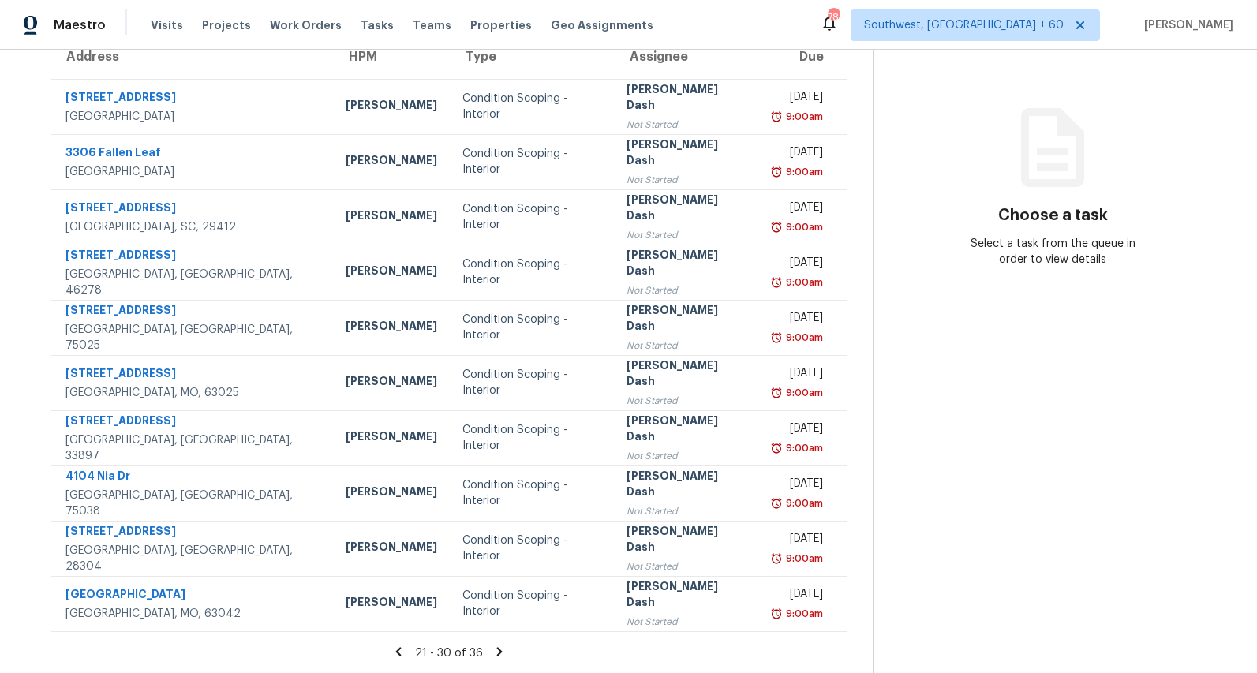
click at [504, 651] on icon at bounding box center [499, 652] width 14 height 14
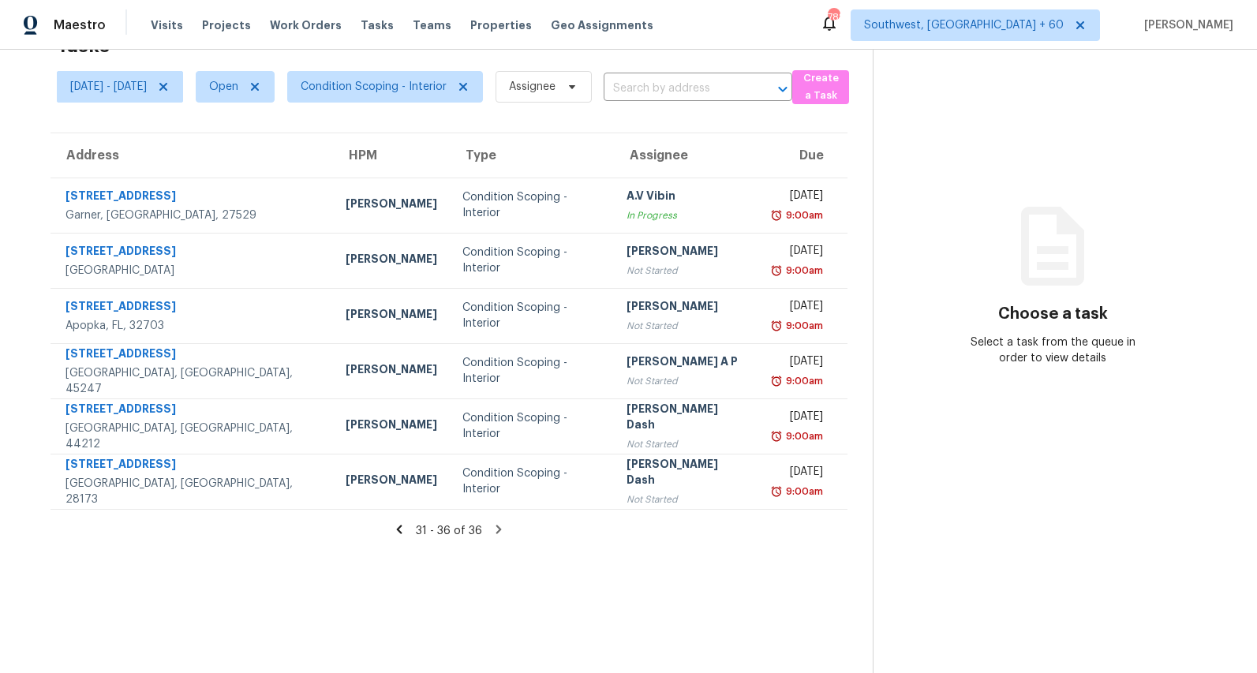
scroll to position [0, 0]
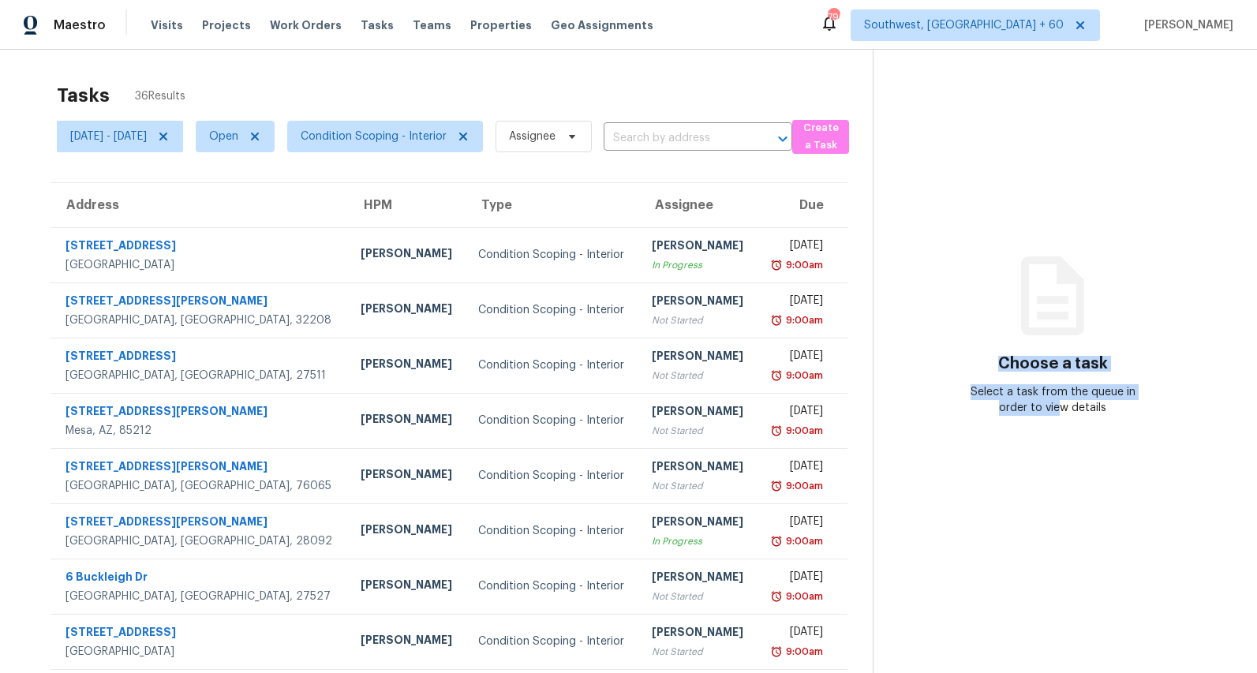
drag, startPoint x: 1009, startPoint y: 364, endPoint x: 1067, endPoint y: 412, distance: 75.1
click at [1067, 412] on div "Choose a task Select a task from the queue in order to view details" at bounding box center [1053, 350] width 358 height 129
click at [1067, 412] on div "Select a task from the queue in order to view details" at bounding box center [1053, 400] width 179 height 32
drag, startPoint x: 1011, startPoint y: 363, endPoint x: 1113, endPoint y: 411, distance: 112.6
click at [1113, 411] on div "Choose a task Select a task from the queue in order to view details" at bounding box center [1053, 350] width 358 height 129
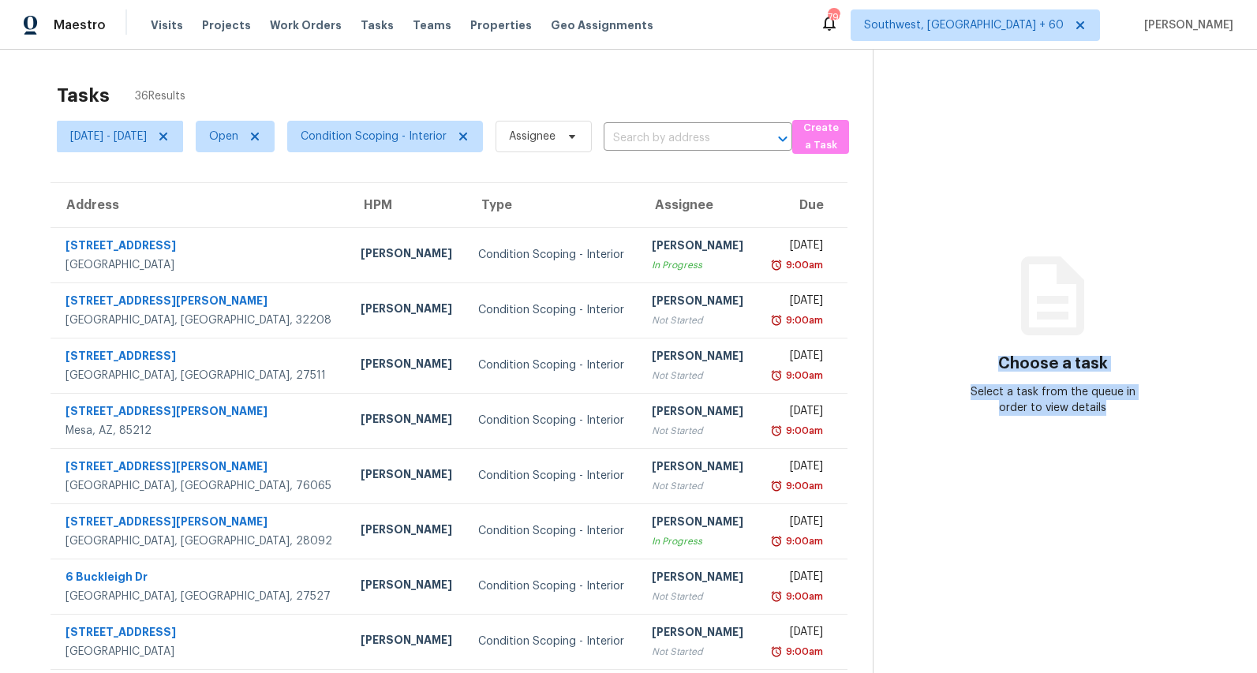
click at [1113, 411] on div "Select a task from the queue in order to view details" at bounding box center [1053, 400] width 179 height 32
drag, startPoint x: 1012, startPoint y: 361, endPoint x: 1071, endPoint y: 408, distance: 75.2
click at [1071, 408] on div "Choose a task Select a task from the queue in order to view details" at bounding box center [1053, 350] width 358 height 129
click at [1071, 408] on div "Select a task from the queue in order to view details" at bounding box center [1053, 400] width 179 height 32
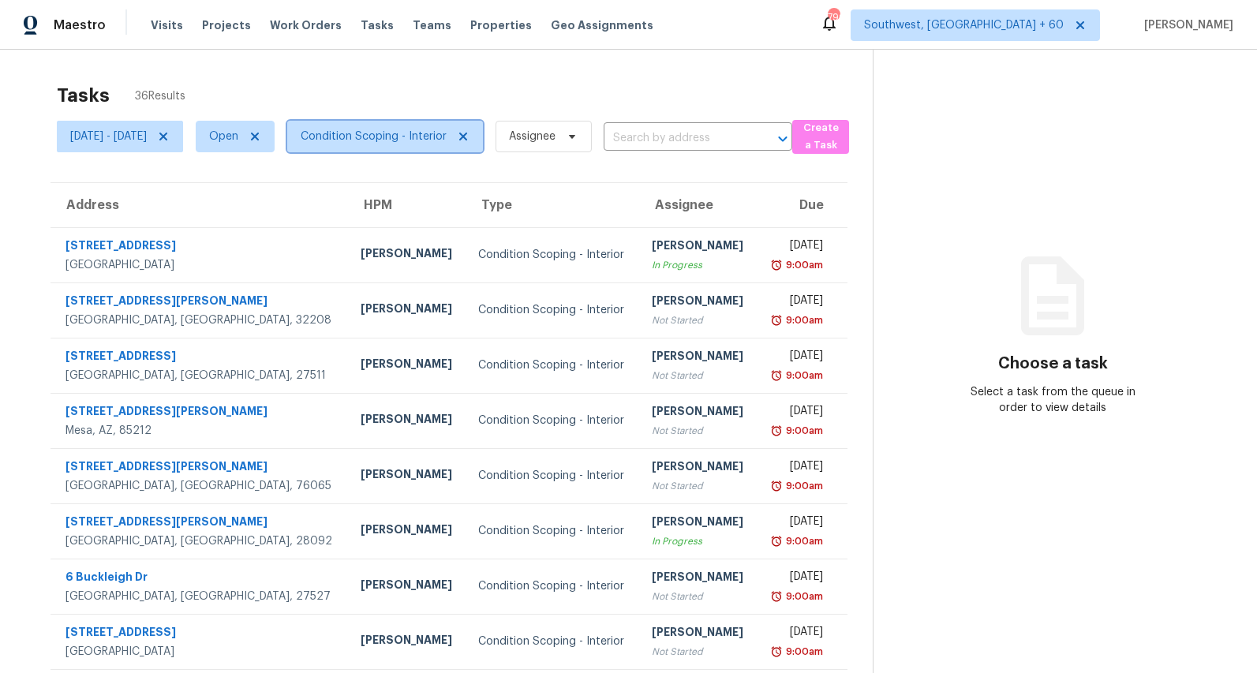
click at [421, 143] on span "Condition Scoping - Interior" at bounding box center [374, 137] width 146 height 16
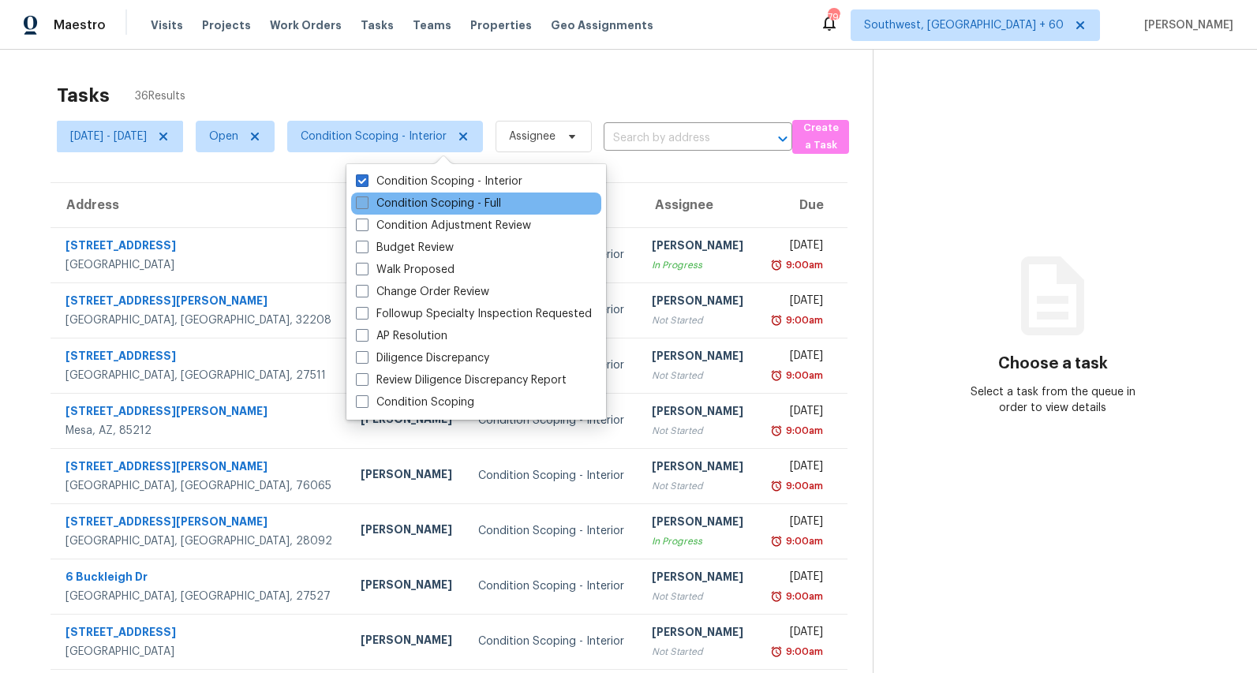
click at [423, 205] on label "Condition Scoping - Full" at bounding box center [428, 204] width 145 height 16
click at [366, 205] on input "Condition Scoping - Full" at bounding box center [361, 201] width 10 height 10
checkbox input "true"
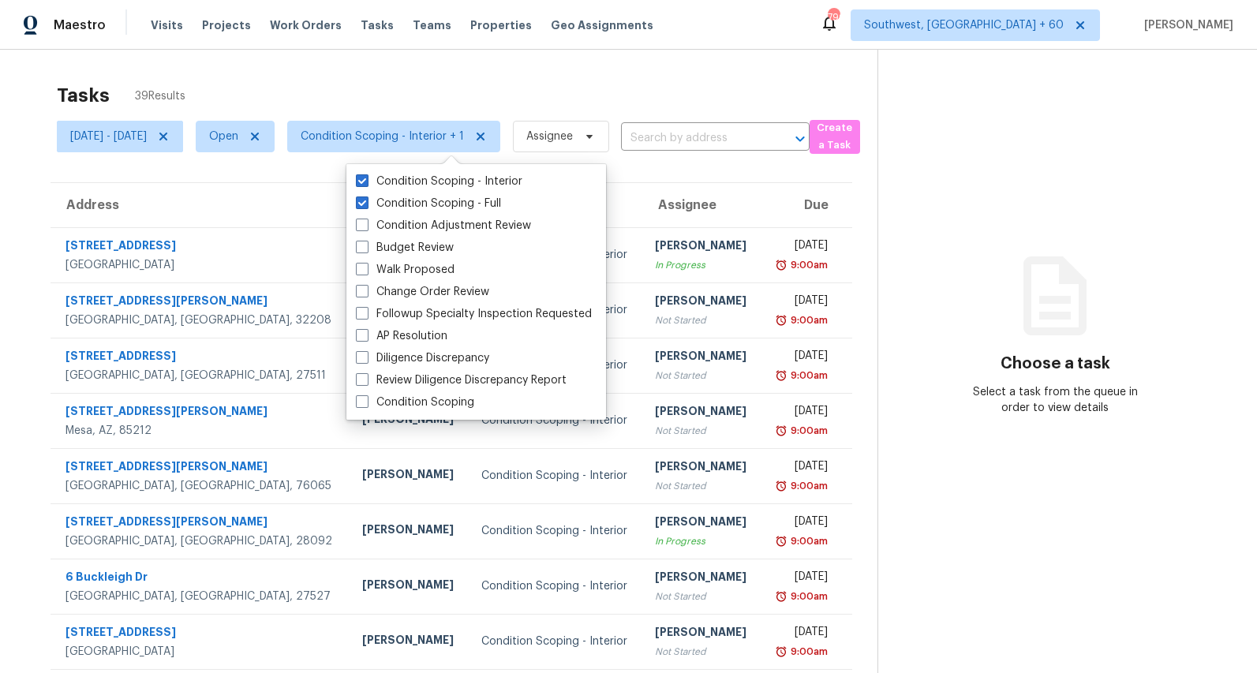
click at [372, 67] on div "Tasks 39 Results Mon, Sep 01 - Thu, Sep 04 Open Condition Scoping - Interior + …" at bounding box center [628, 436] width 1257 height 773
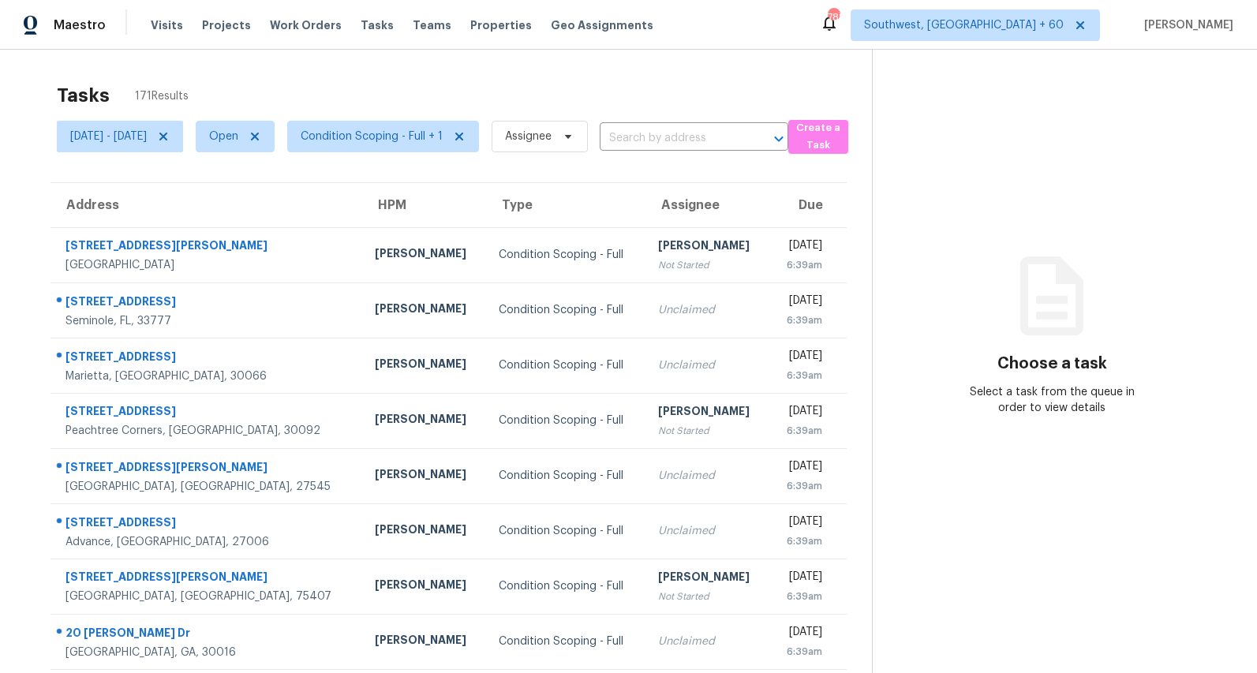
drag, startPoint x: 222, startPoint y: 88, endPoint x: 69, endPoint y: 83, distance: 153.2
click at [69, 83] on div "Tasks 171 Results" at bounding box center [464, 95] width 815 height 41
drag, startPoint x: 46, startPoint y: 94, endPoint x: 204, endPoint y: 94, distance: 157.8
click at [204, 94] on section "Tasks 171 Results [DATE] - [DATE] Open Condition Scoping - Full + 1 Assignee ​ …" at bounding box center [448, 448] width 847 height 747
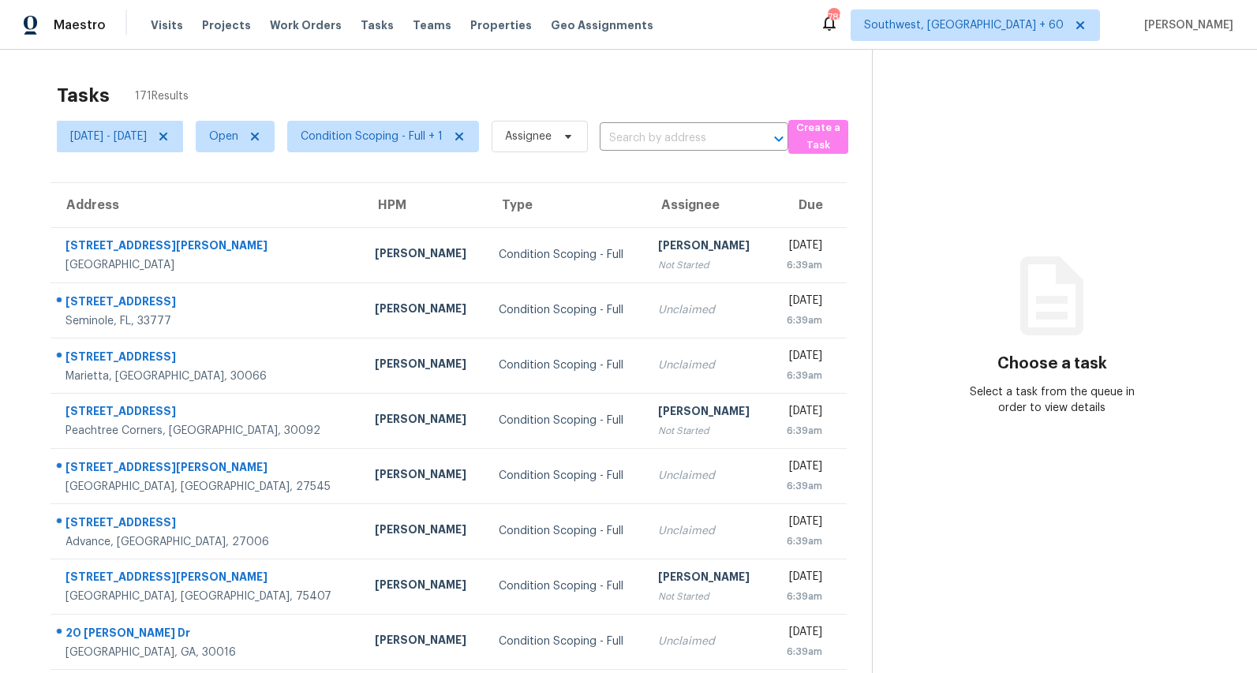
click at [204, 94] on div "Tasks 171 Results" at bounding box center [464, 95] width 815 height 41
drag, startPoint x: 204, startPoint y: 94, endPoint x: 63, endPoint y: 92, distance: 140.5
click at [63, 93] on div "Tasks 171 Results" at bounding box center [464, 95] width 815 height 41
click at [63, 92] on h2 "Tasks" at bounding box center [83, 96] width 53 height 16
drag, startPoint x: 57, startPoint y: 92, endPoint x: 208, endPoint y: 91, distance: 151.5
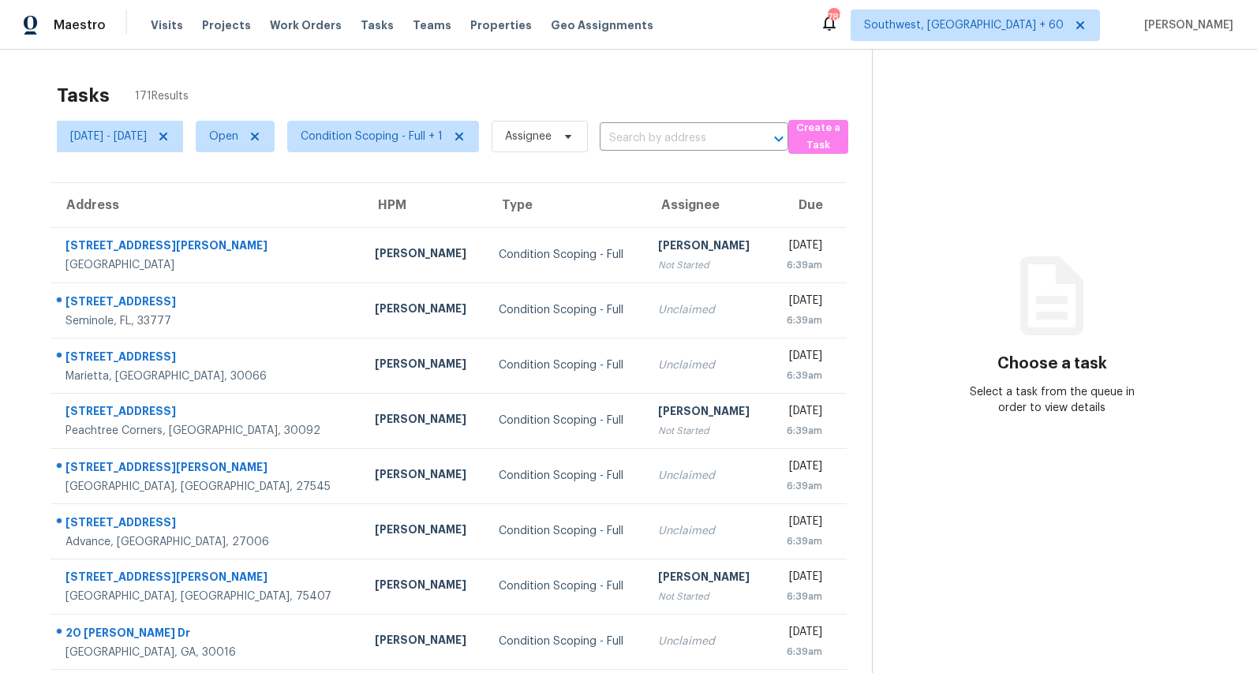
click at [208, 91] on div "Tasks 171 Results" at bounding box center [464, 95] width 815 height 41
drag, startPoint x: 193, startPoint y: 98, endPoint x: 49, endPoint y: 103, distance: 144.5
click at [49, 103] on section "Tasks 171 Results [DATE] - [DATE] Open Condition Scoping - Full + 1 Assignee ​ …" at bounding box center [448, 448] width 847 height 747
click at [43, 82] on section "Tasks 171 Results [DATE] - [DATE] Open Condition Scoping - Full + 1 Assignee ​ …" at bounding box center [448, 448] width 847 height 747
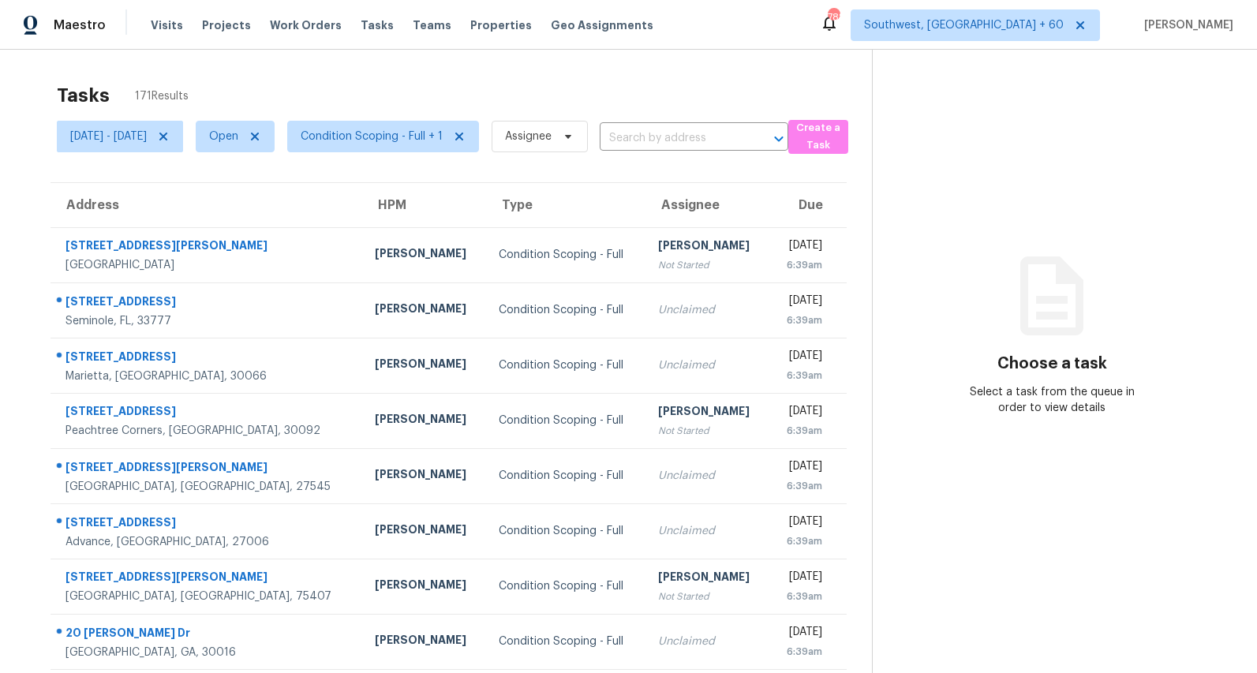
drag, startPoint x: 196, startPoint y: 99, endPoint x: 74, endPoint y: 90, distance: 121.8
click at [74, 90] on div "Tasks 171 Results" at bounding box center [464, 95] width 815 height 41
click at [74, 90] on h2 "Tasks" at bounding box center [83, 96] width 53 height 16
drag, startPoint x: 200, startPoint y: 97, endPoint x: 67, endPoint y: 84, distance: 133.2
click at [67, 84] on div "Tasks 171 Results" at bounding box center [464, 95] width 815 height 41
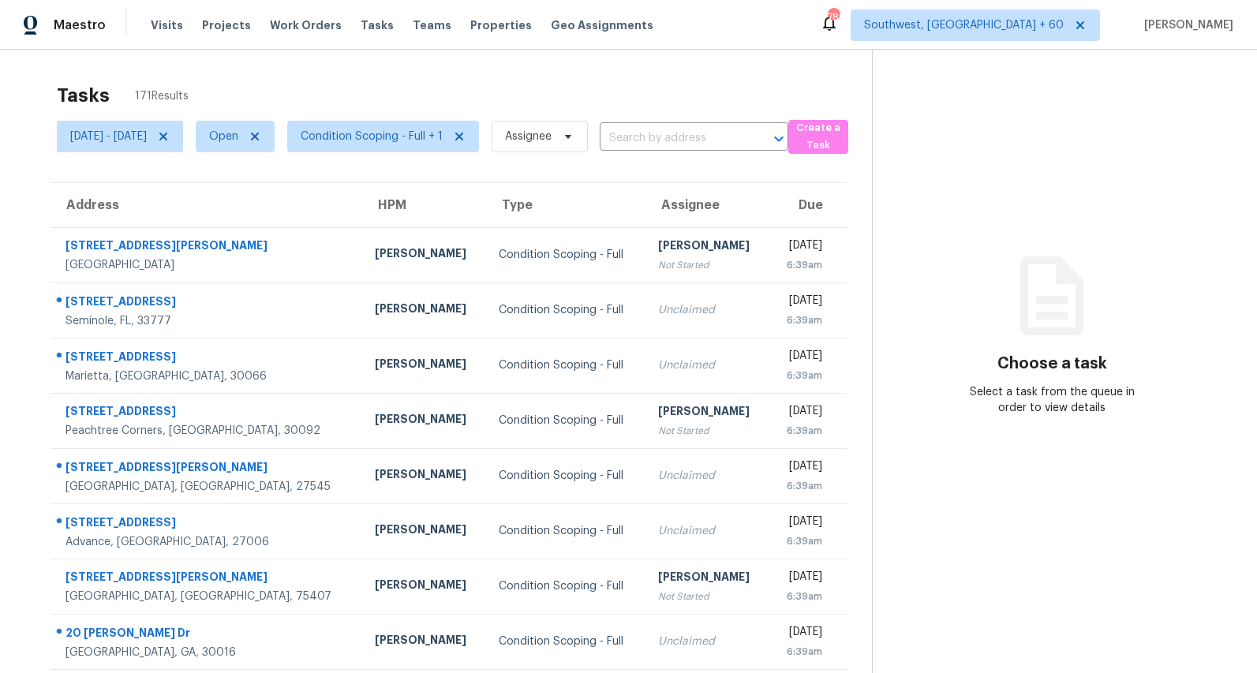
click at [67, 84] on div "Tasks 171 Results" at bounding box center [464, 95] width 815 height 41
drag, startPoint x: 200, startPoint y: 99, endPoint x: 60, endPoint y: 92, distance: 140.6
click at [60, 92] on div "Tasks 171 Results" at bounding box center [464, 95] width 815 height 41
click at [60, 92] on h2 "Tasks" at bounding box center [83, 96] width 53 height 16
click at [399, 143] on span "Condition Scoping - Full + 1" at bounding box center [372, 137] width 142 height 16
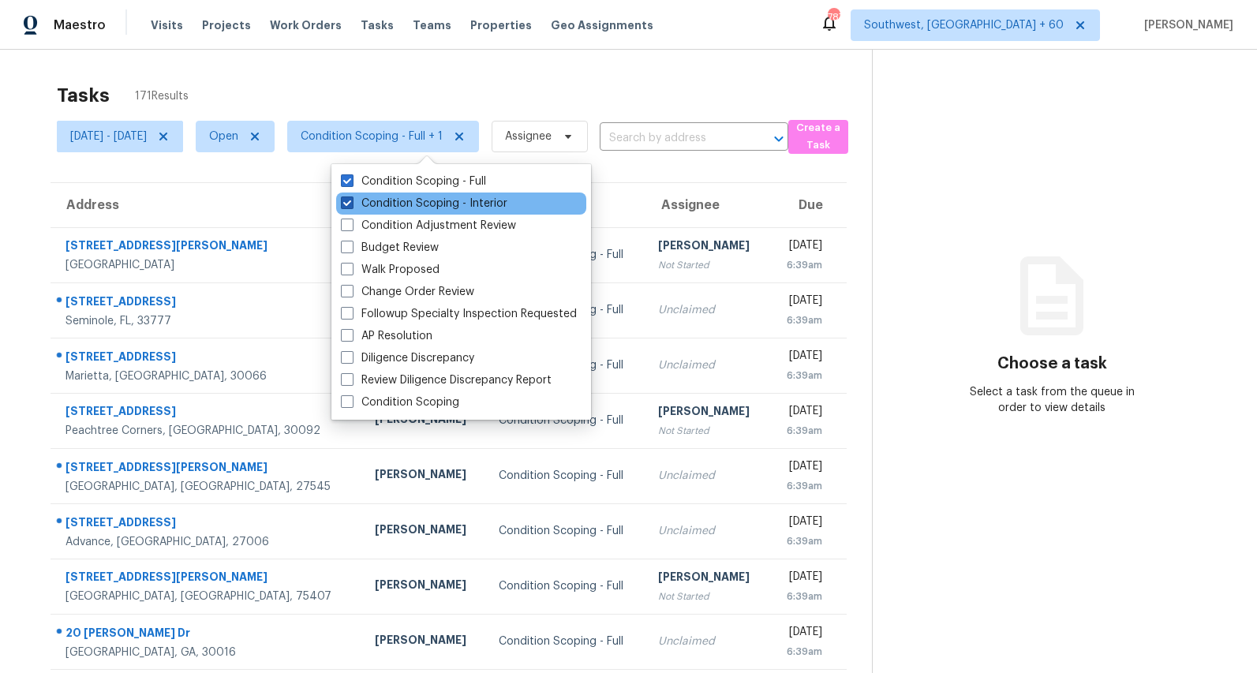
click at [387, 206] on label "Condition Scoping - Interior" at bounding box center [424, 204] width 167 height 16
click at [351, 206] on input "Condition Scoping - Interior" at bounding box center [346, 201] width 10 height 10
click at [387, 206] on label "Condition Scoping - Interior" at bounding box center [424, 204] width 167 height 16
click at [351, 206] on input "Condition Scoping - Interior" at bounding box center [346, 201] width 10 height 10
checkbox input "true"
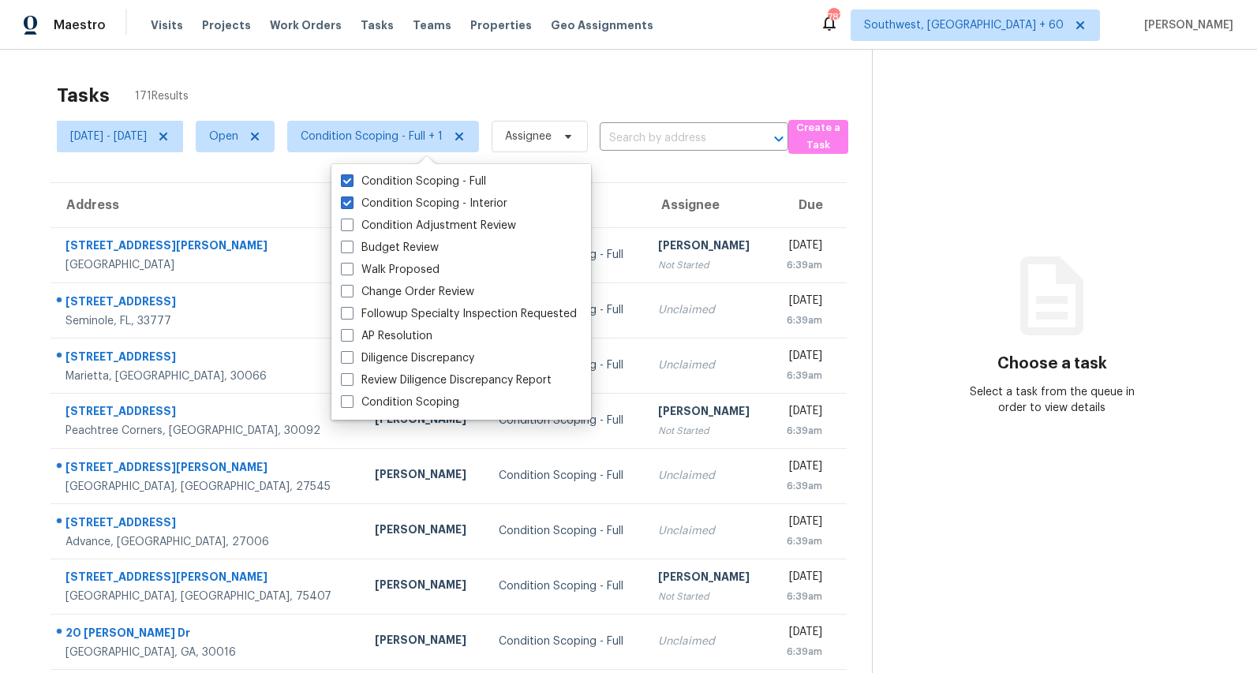
click at [305, 65] on div "Tasks 171 Results [DATE] - [DATE] Open Condition Scoping - Full + 1 Assignee ​ …" at bounding box center [628, 436] width 1257 height 773
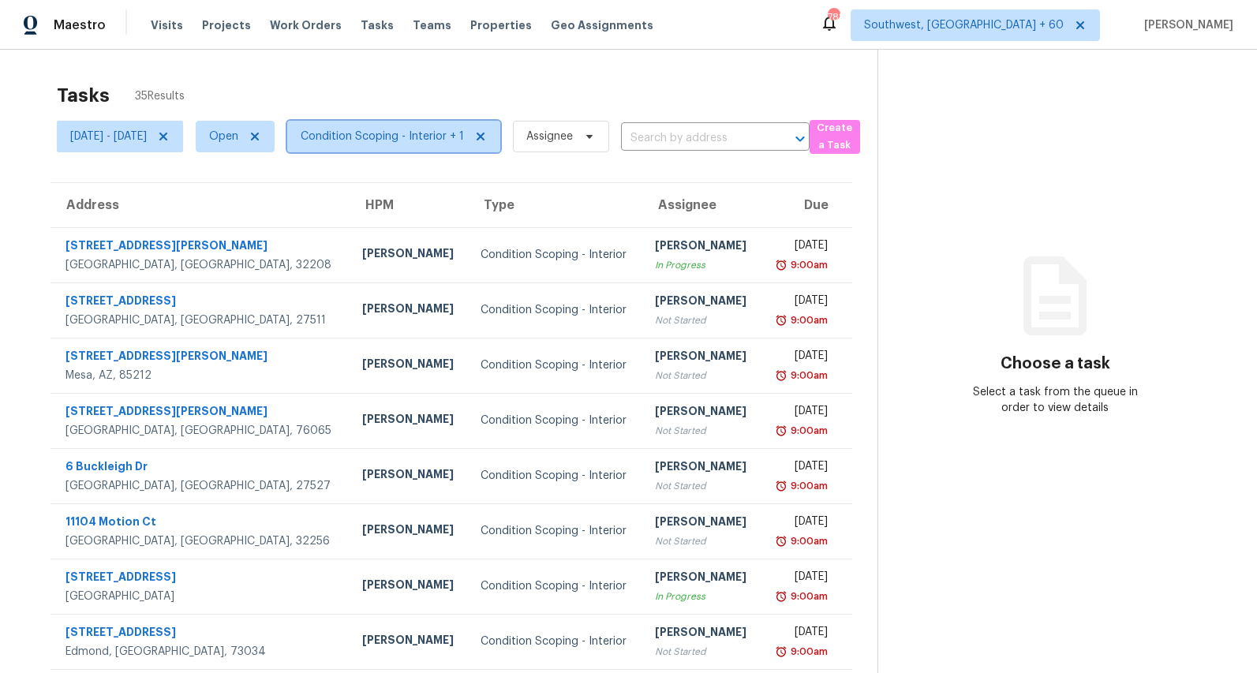
click at [421, 146] on span "Condition Scoping - Interior + 1" at bounding box center [393, 137] width 213 height 32
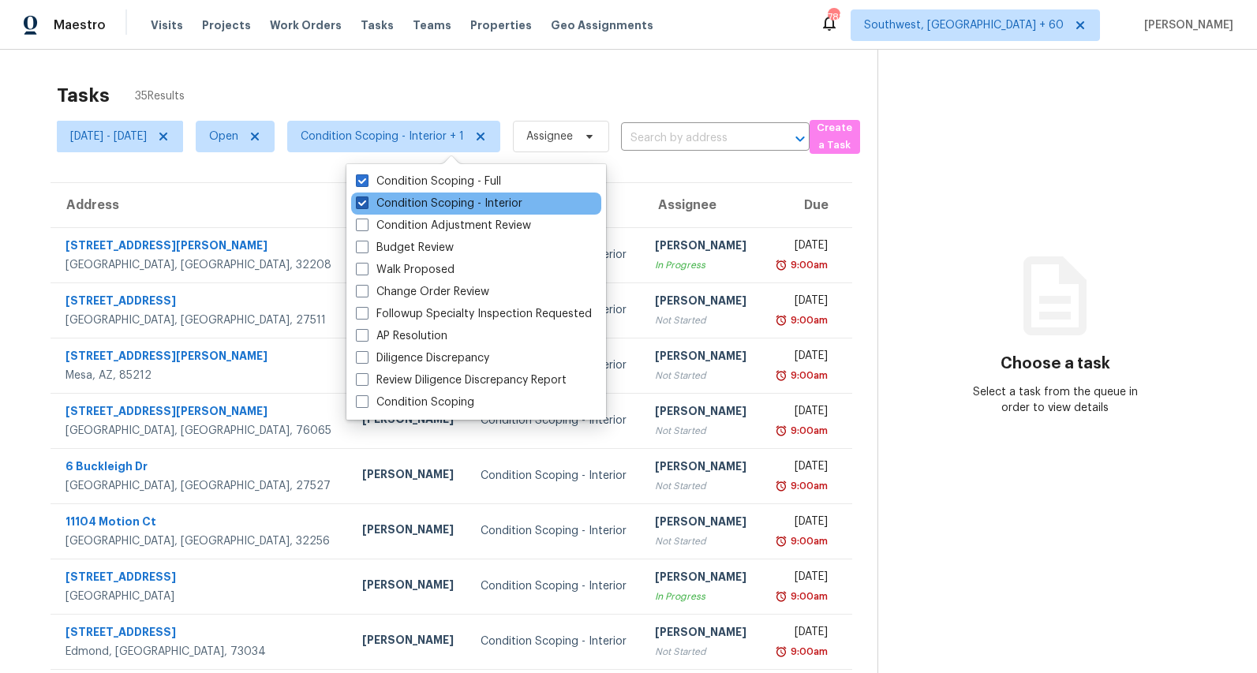
click at [406, 204] on label "Condition Scoping - Interior" at bounding box center [439, 204] width 167 height 16
click at [366, 204] on input "Condition Scoping - Interior" at bounding box center [361, 201] width 10 height 10
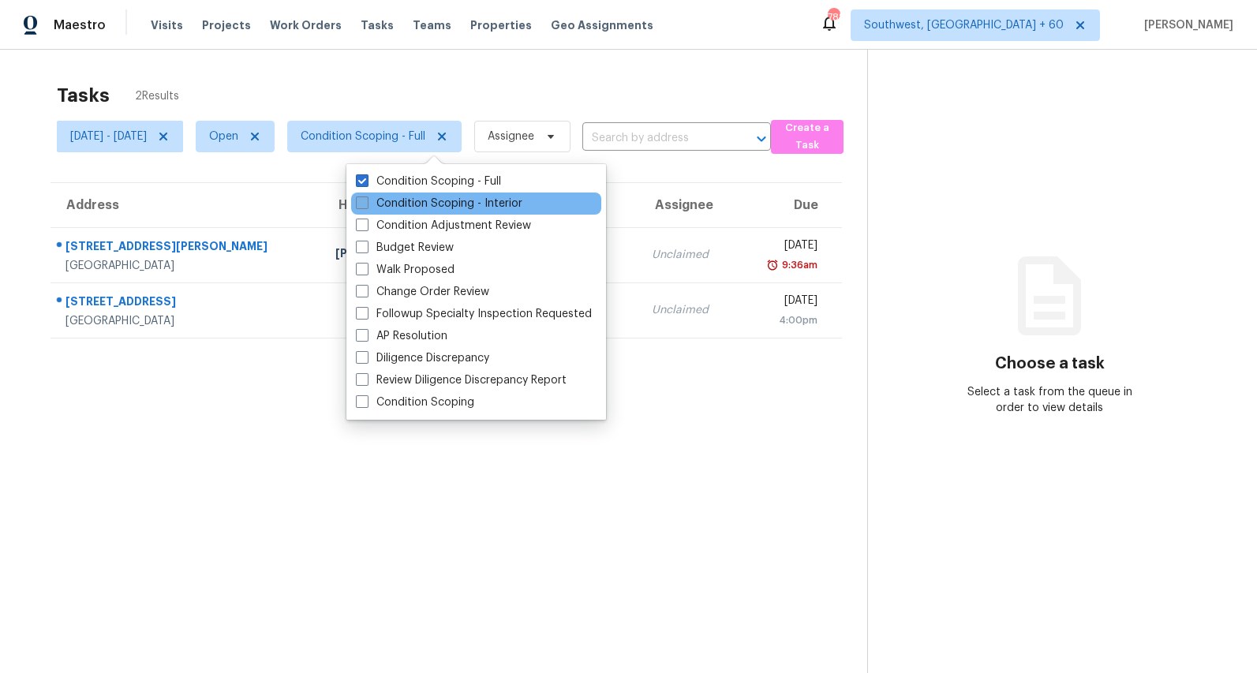
click at [406, 204] on label "Condition Scoping - Interior" at bounding box center [439, 204] width 167 height 16
click at [366, 204] on input "Condition Scoping - Interior" at bounding box center [361, 201] width 10 height 10
checkbox input "true"
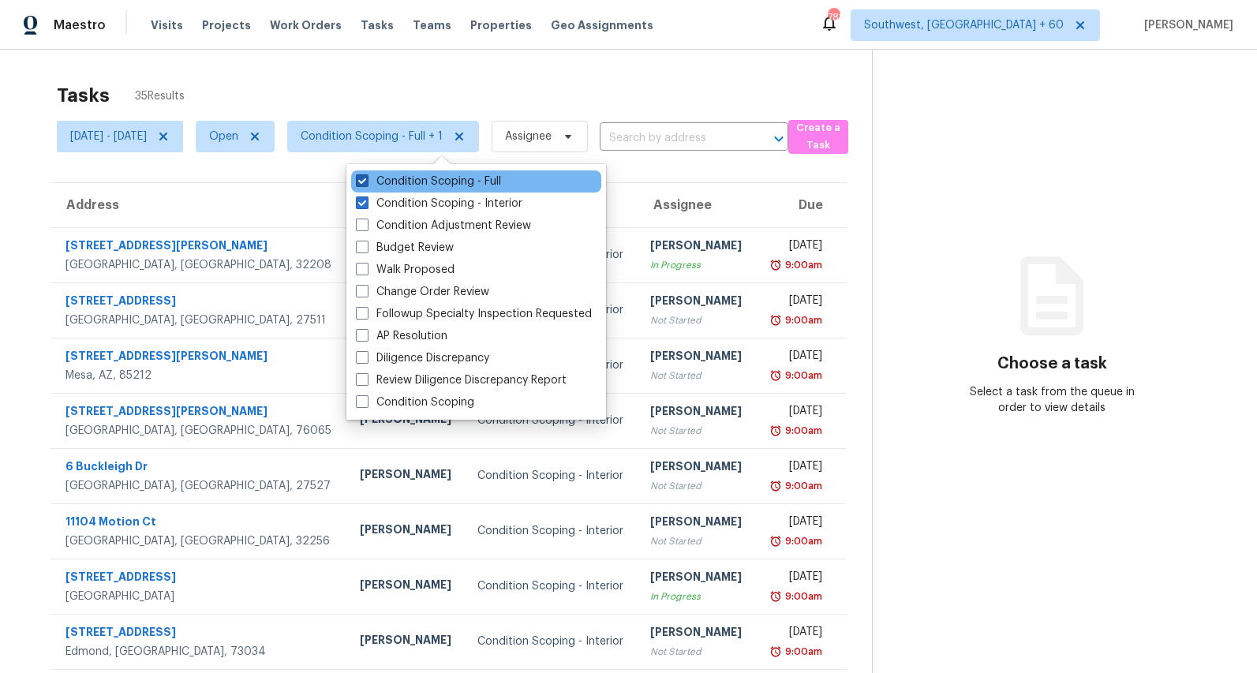
click at [400, 181] on label "Condition Scoping - Full" at bounding box center [428, 182] width 145 height 16
click at [366, 181] on input "Condition Scoping - Full" at bounding box center [361, 179] width 10 height 10
checkbox input "false"
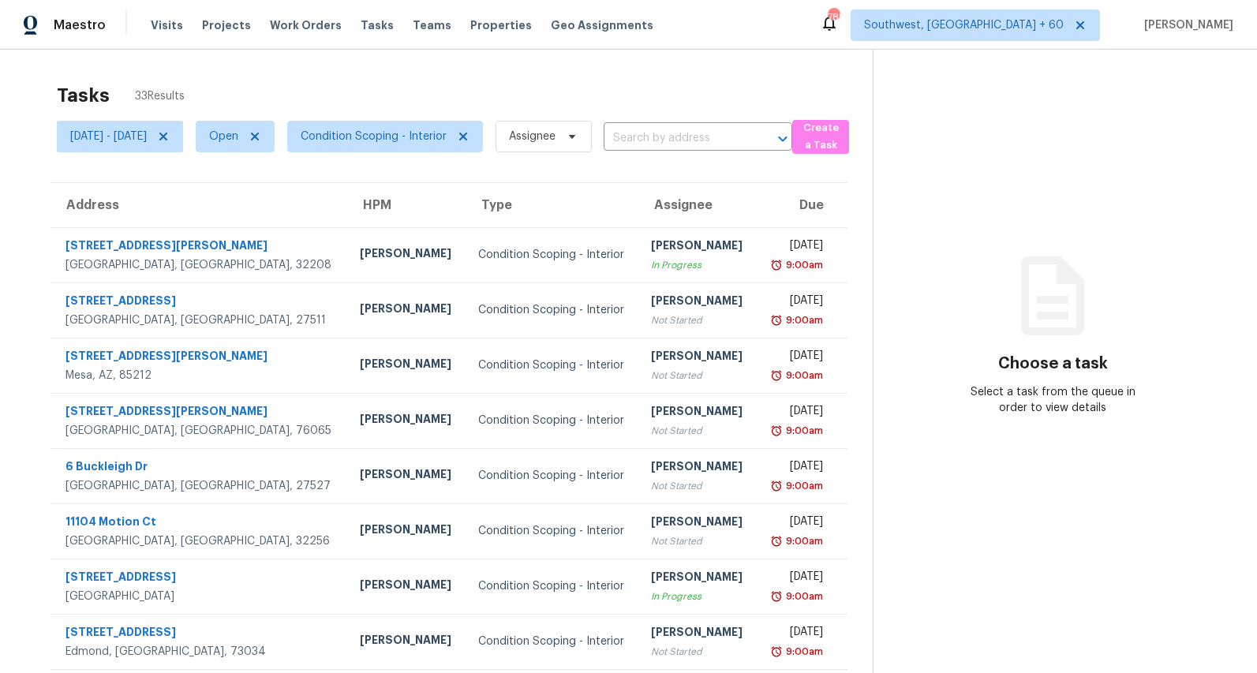
click at [385, 88] on div "Tasks 33 Results" at bounding box center [465, 95] width 816 height 41
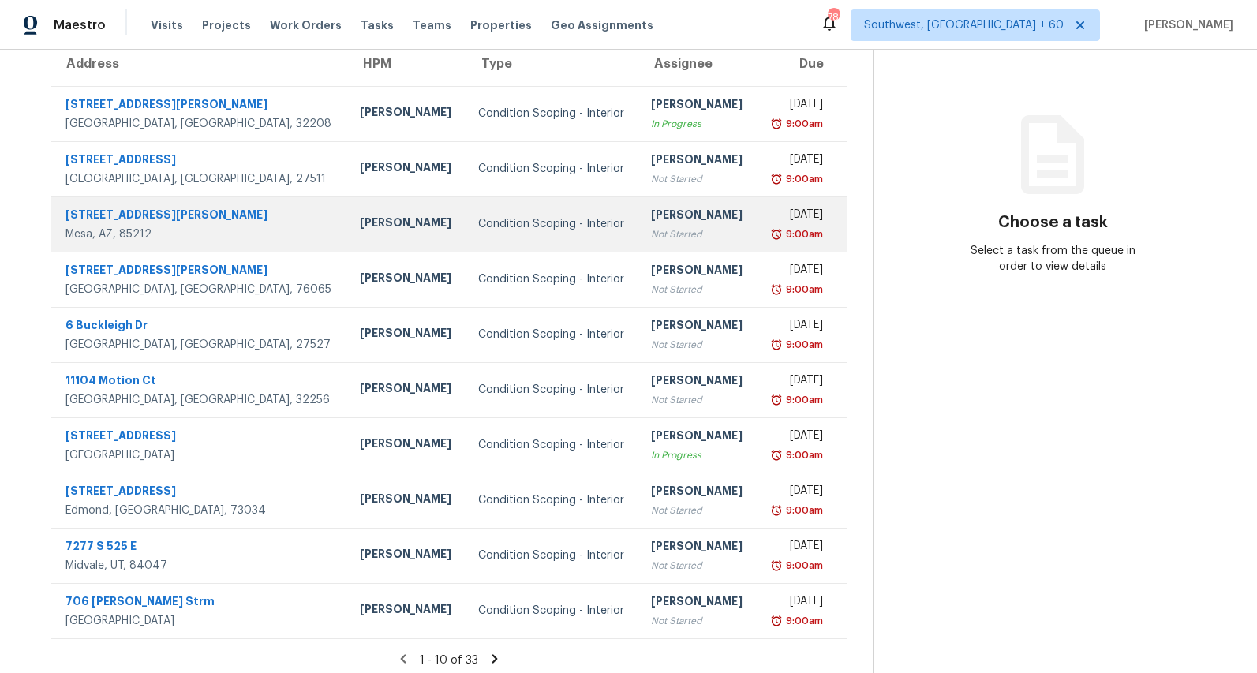
scroll to position [148, 0]
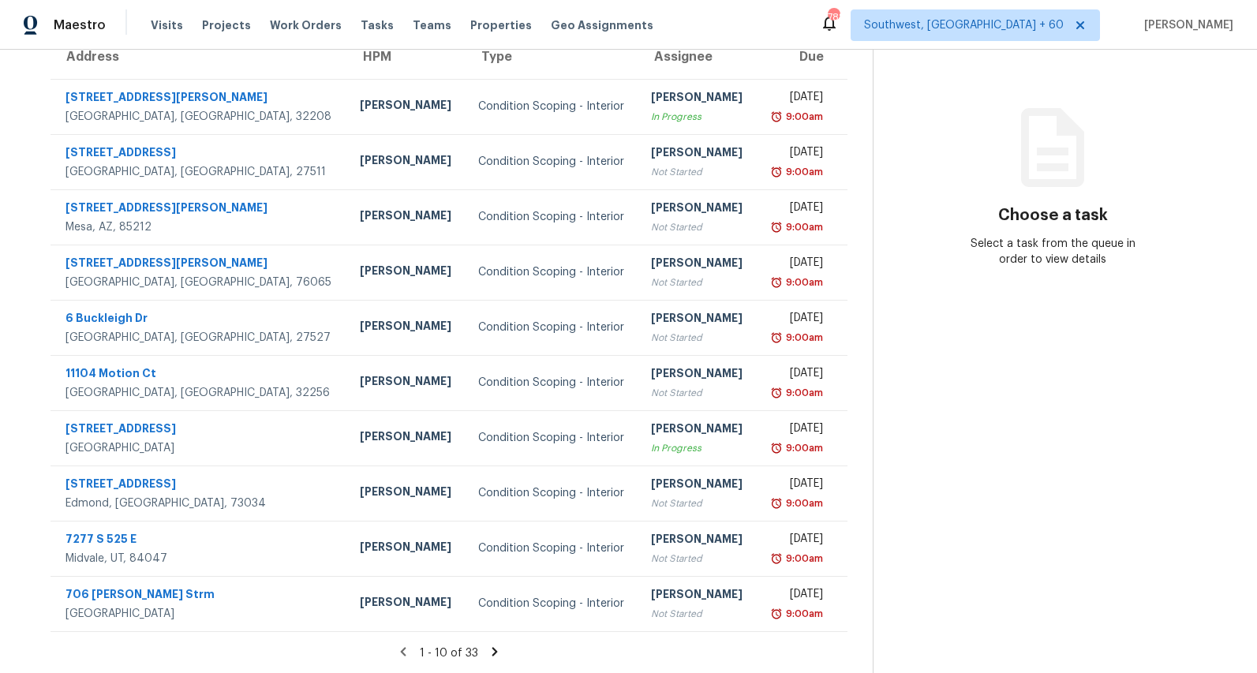
click at [498, 652] on icon at bounding box center [495, 651] width 6 height 9
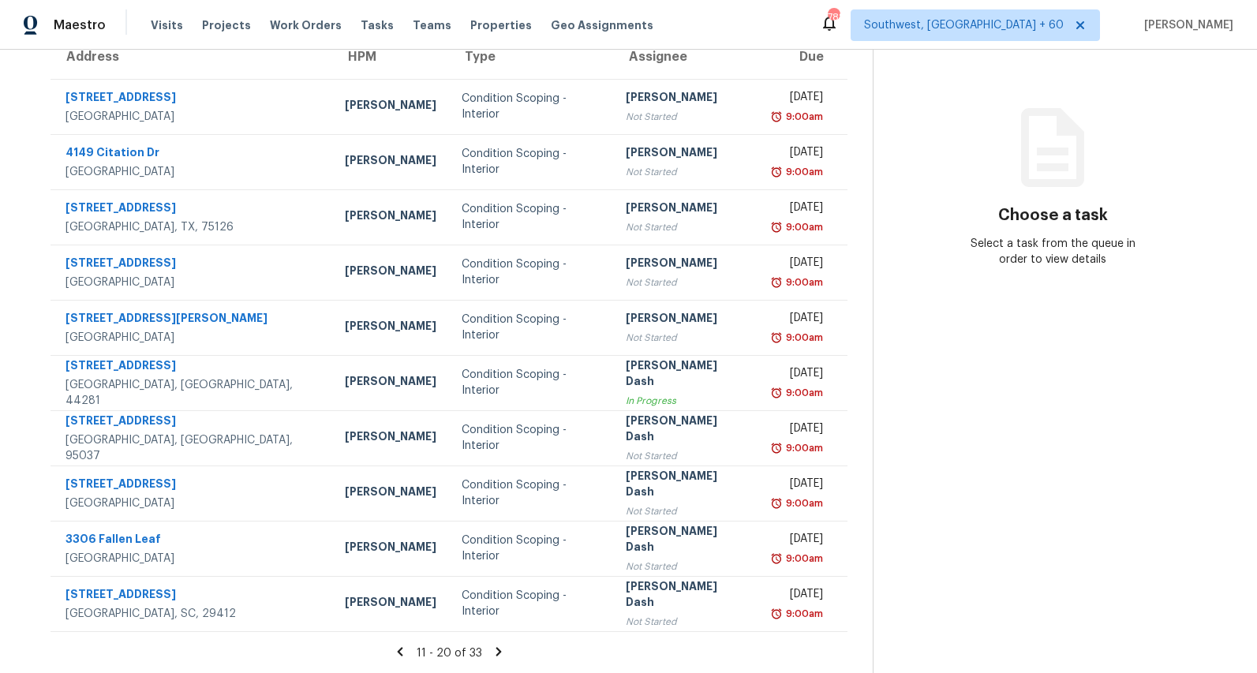
click at [501, 649] on icon at bounding box center [499, 651] width 6 height 9
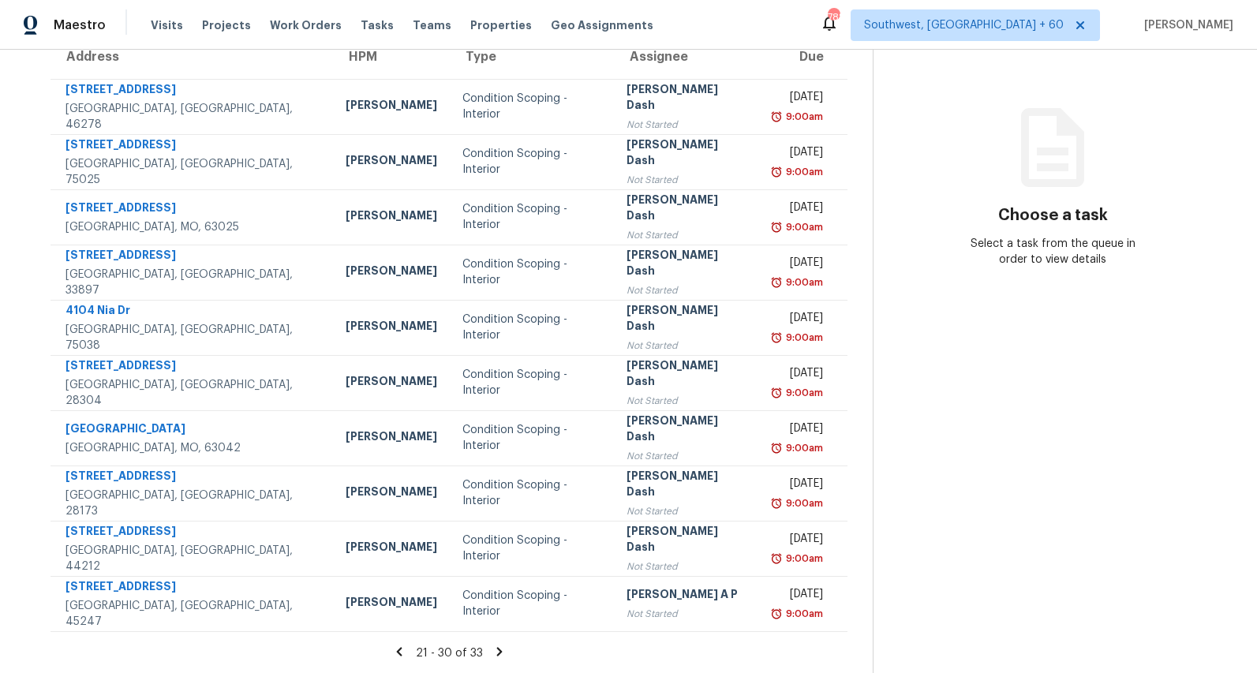
click at [506, 654] on icon at bounding box center [499, 652] width 14 height 14
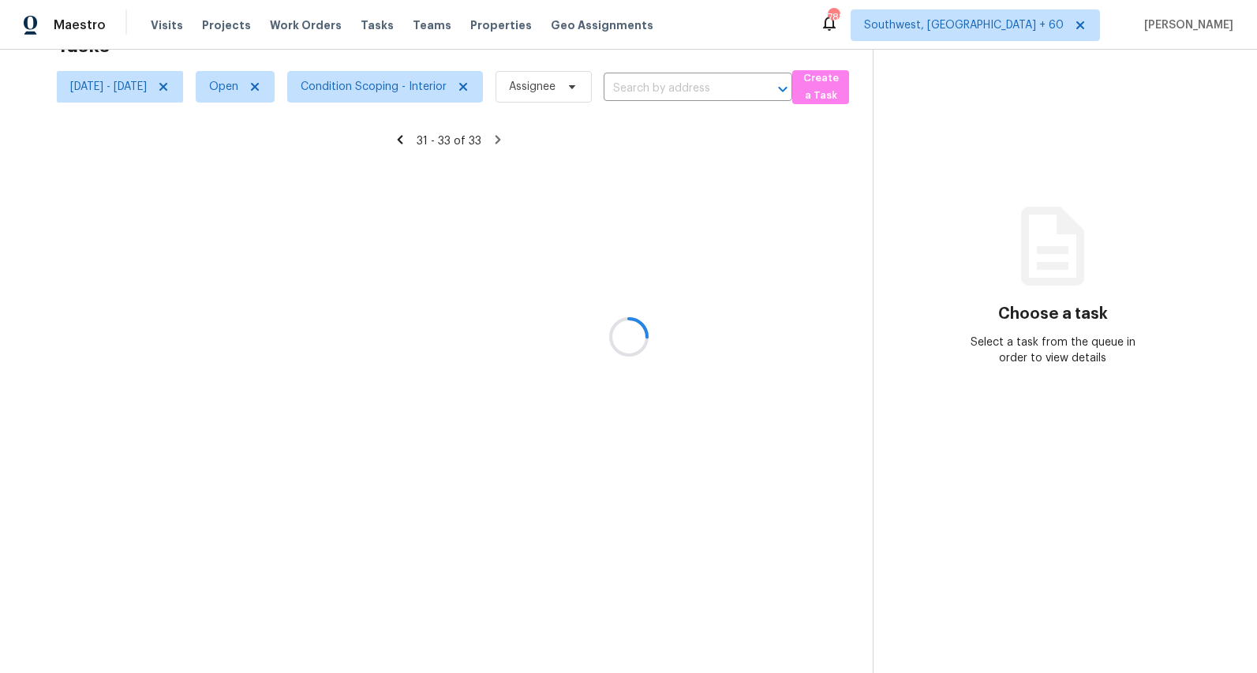
scroll to position [50, 0]
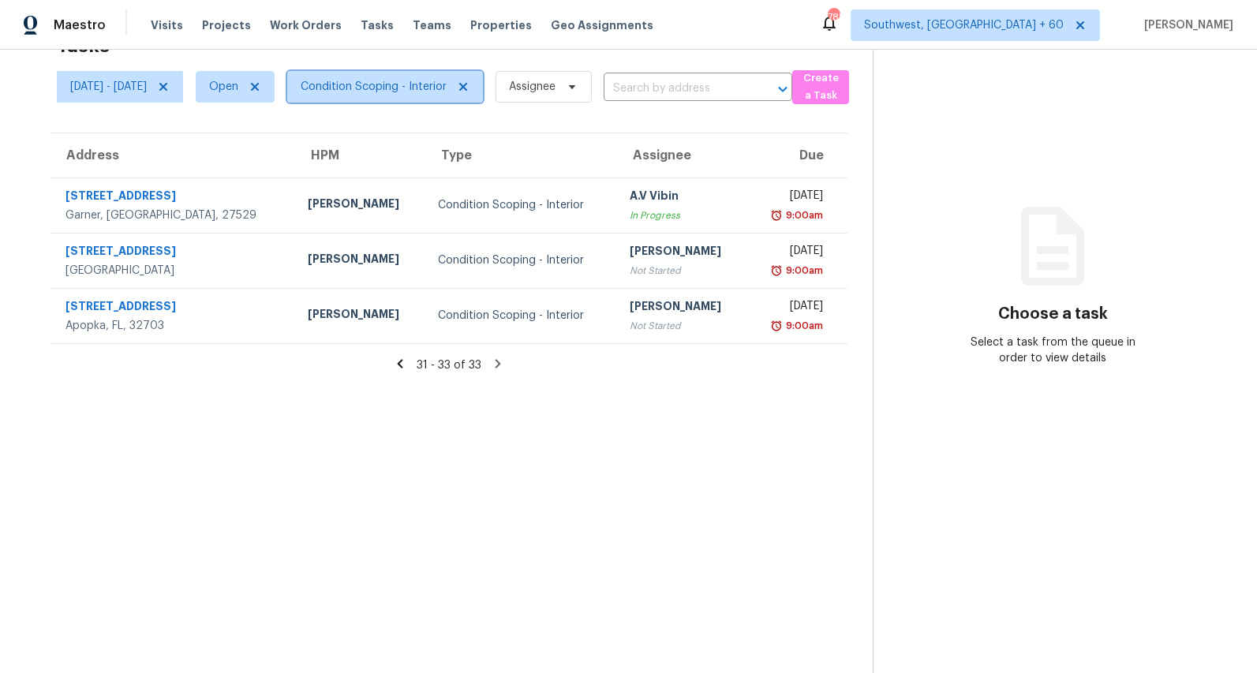
click at [403, 79] on span "Condition Scoping - Interior" at bounding box center [374, 87] width 146 height 16
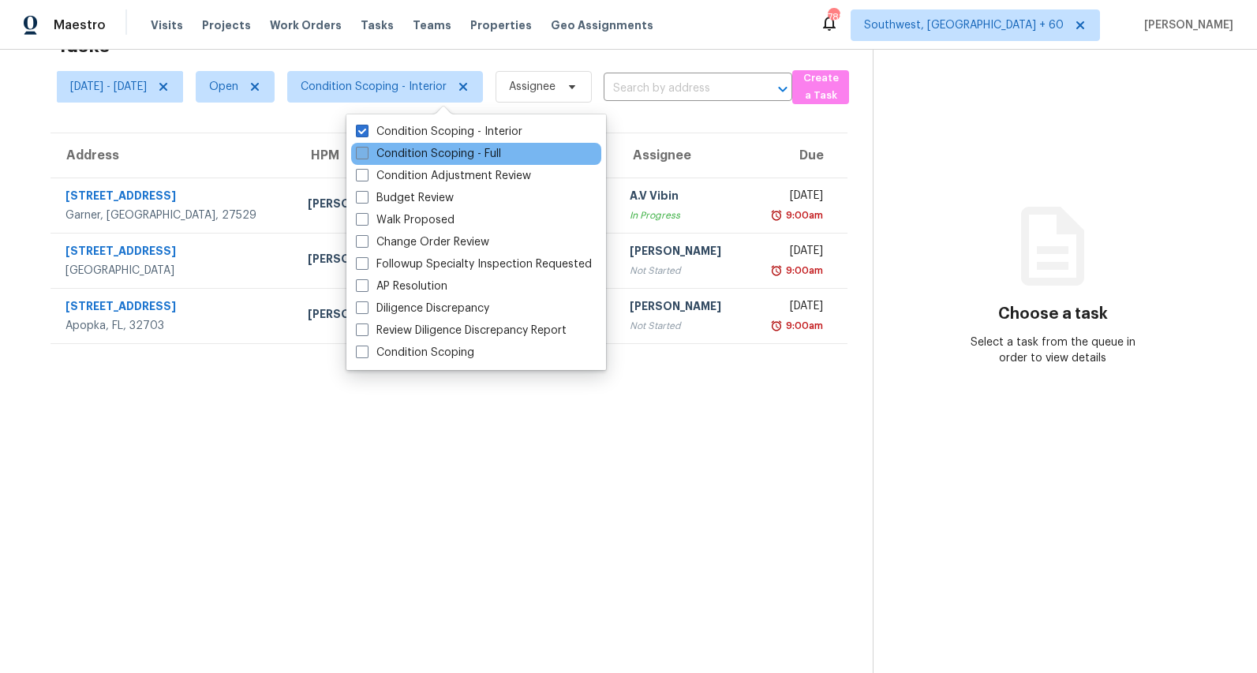
click at [395, 150] on label "Condition Scoping - Full" at bounding box center [428, 154] width 145 height 16
click at [366, 150] on input "Condition Scoping - Full" at bounding box center [361, 151] width 10 height 10
checkbox input "true"
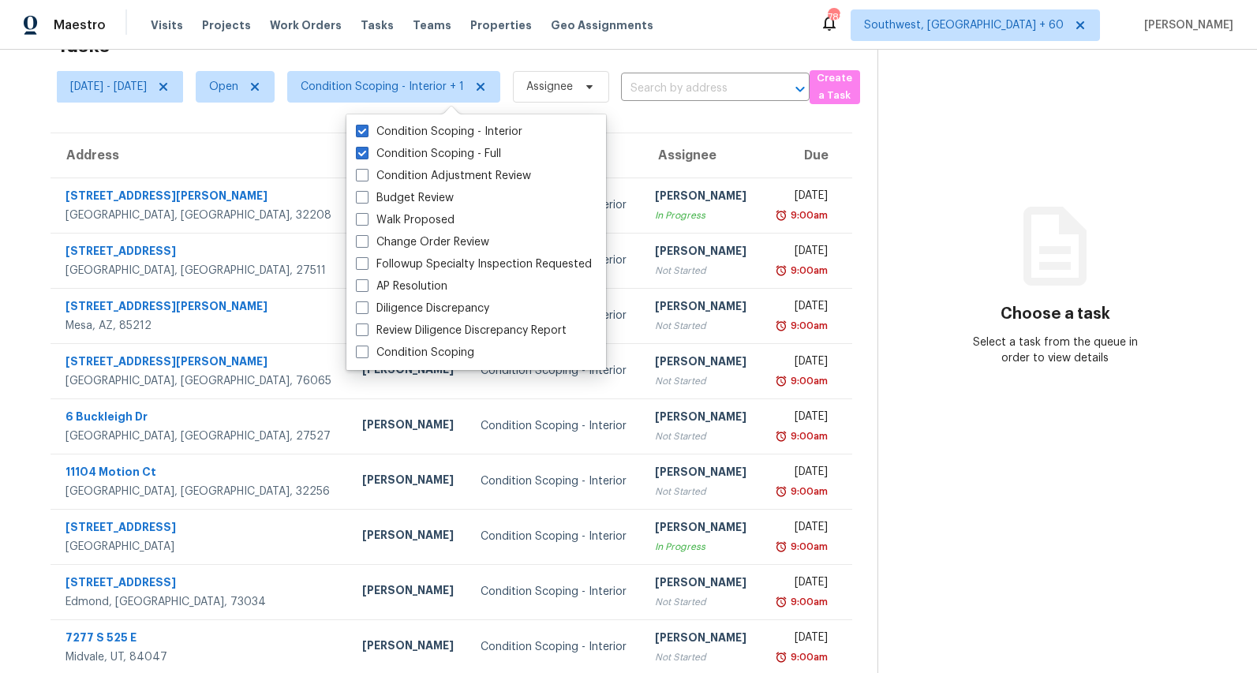
click at [13, 224] on div "Tasks 35 Results Mon, Sep 01 - Thu, Sep 04 Open Condition Scoping - Interior + …" at bounding box center [628, 386] width 1257 height 773
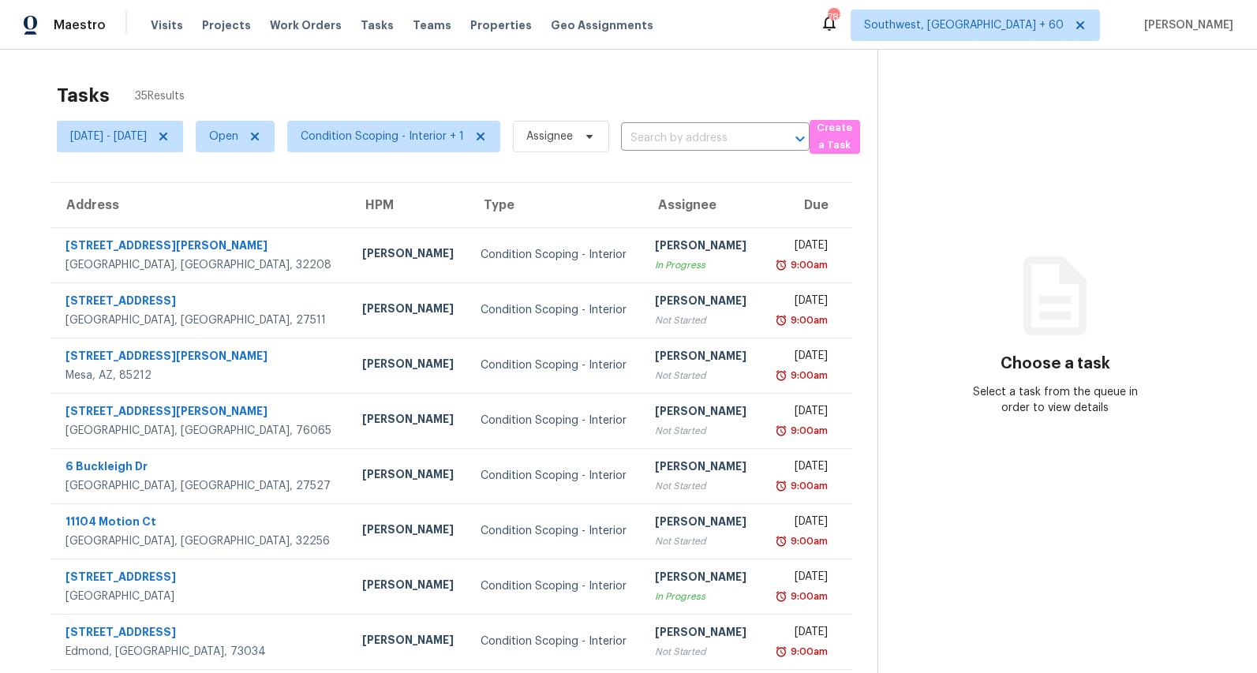
click at [387, 95] on div "Tasks 35 Results" at bounding box center [467, 95] width 821 height 41
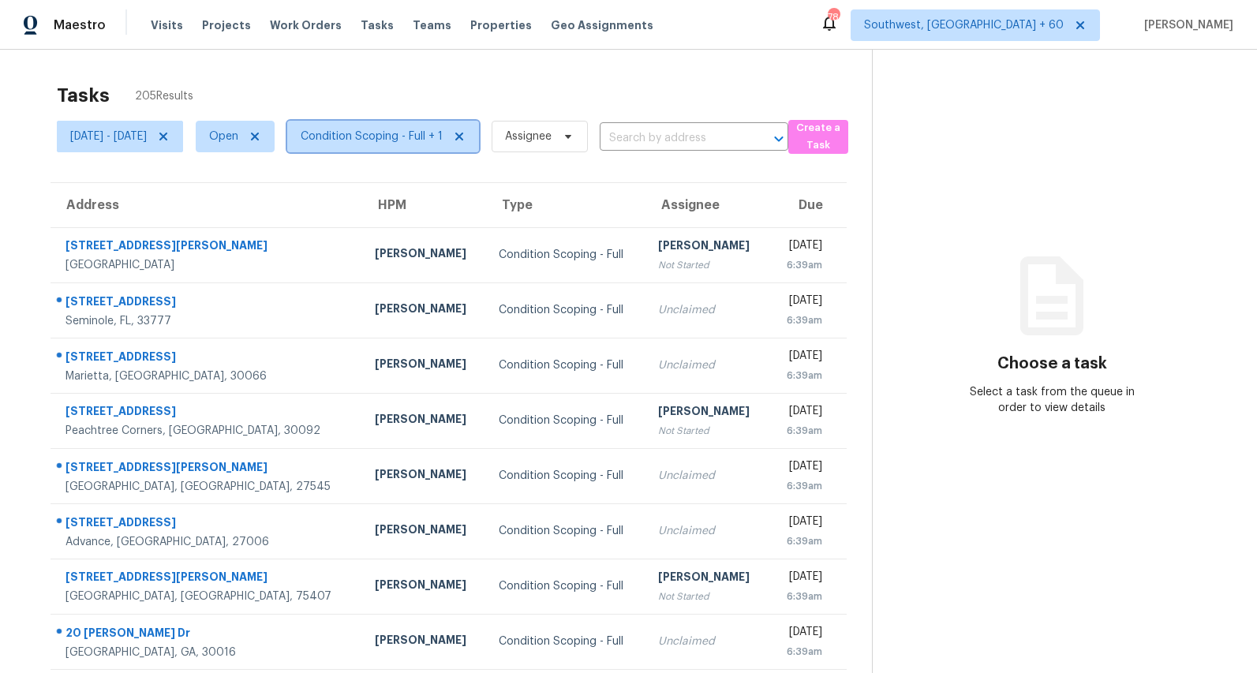
click at [428, 144] on span "Condition Scoping - Full + 1" at bounding box center [372, 137] width 142 height 16
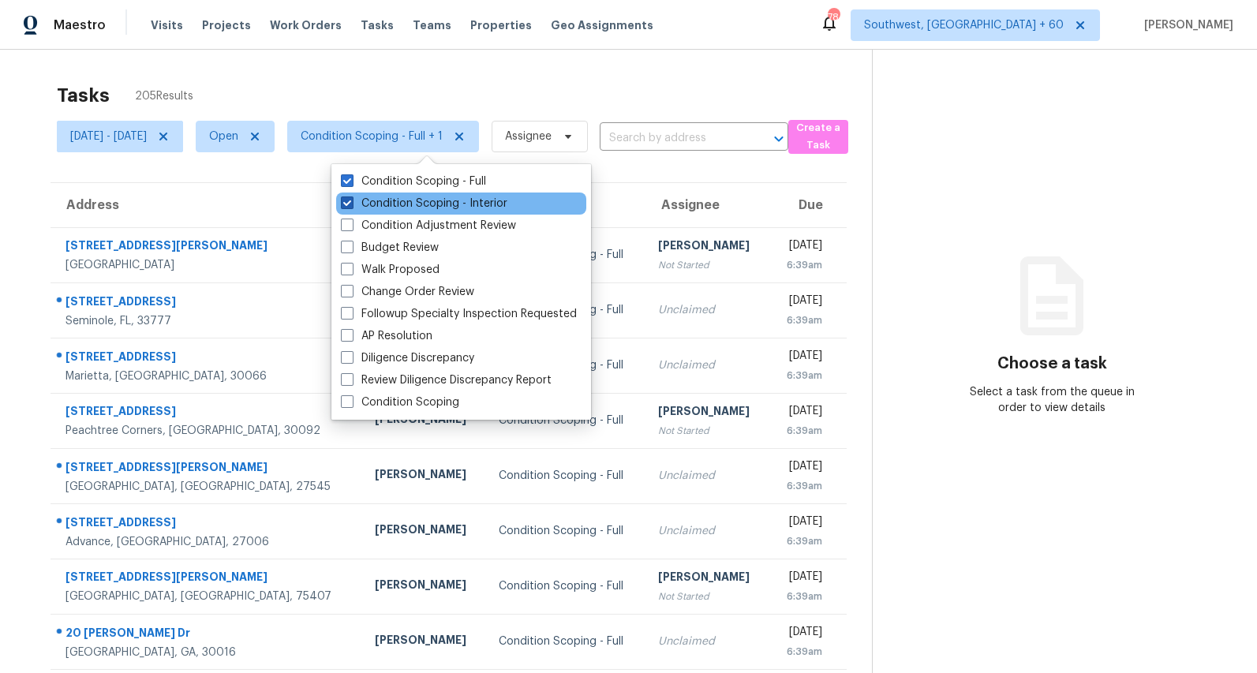
click at [410, 200] on label "Condition Scoping - Interior" at bounding box center [424, 204] width 167 height 16
click at [351, 200] on input "Condition Scoping - Interior" at bounding box center [346, 201] width 10 height 10
checkbox input "false"
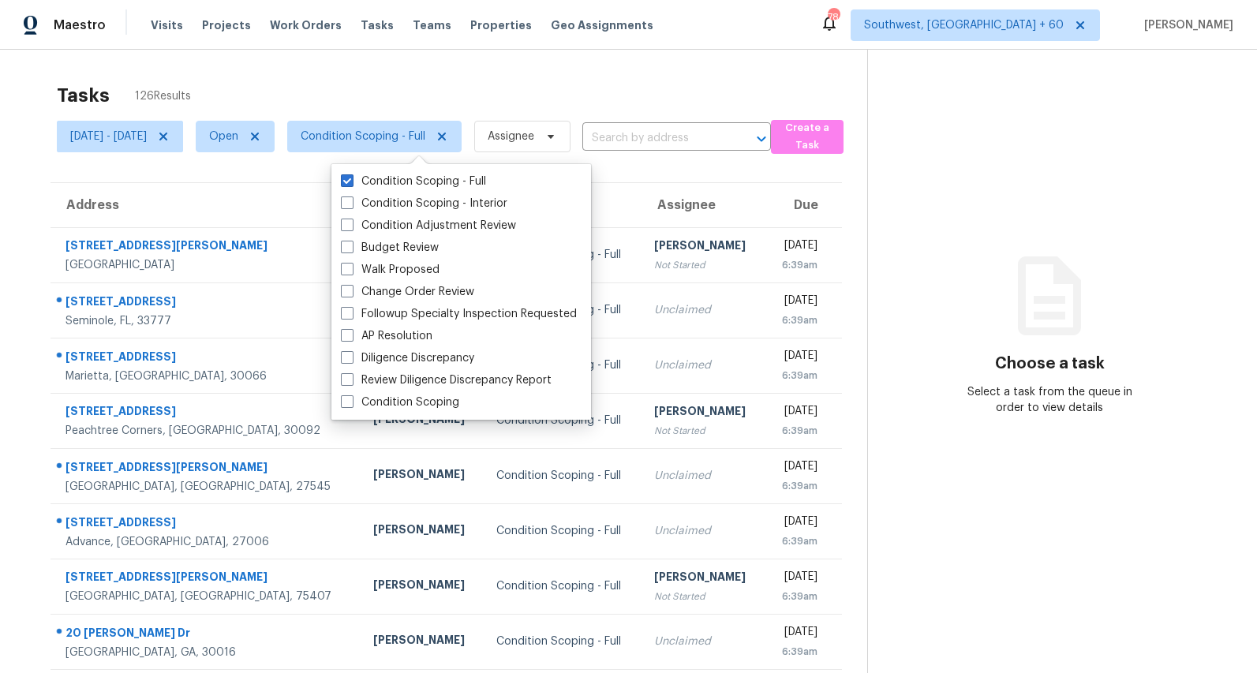
click at [323, 56] on div "Tasks 126 Results [DATE] - [DATE] Open Condition Scoping - Full Assignee ​ Crea…" at bounding box center [628, 436] width 1257 height 773
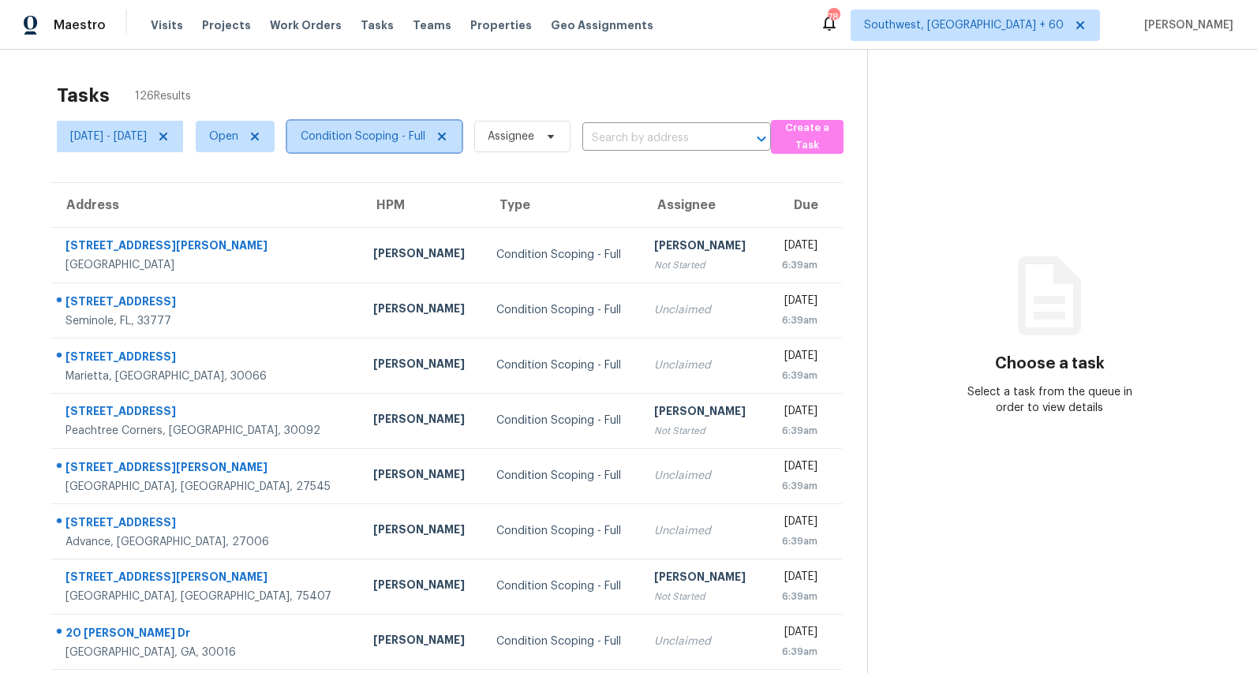
click at [373, 148] on span "Condition Scoping - Full" at bounding box center [374, 137] width 174 height 32
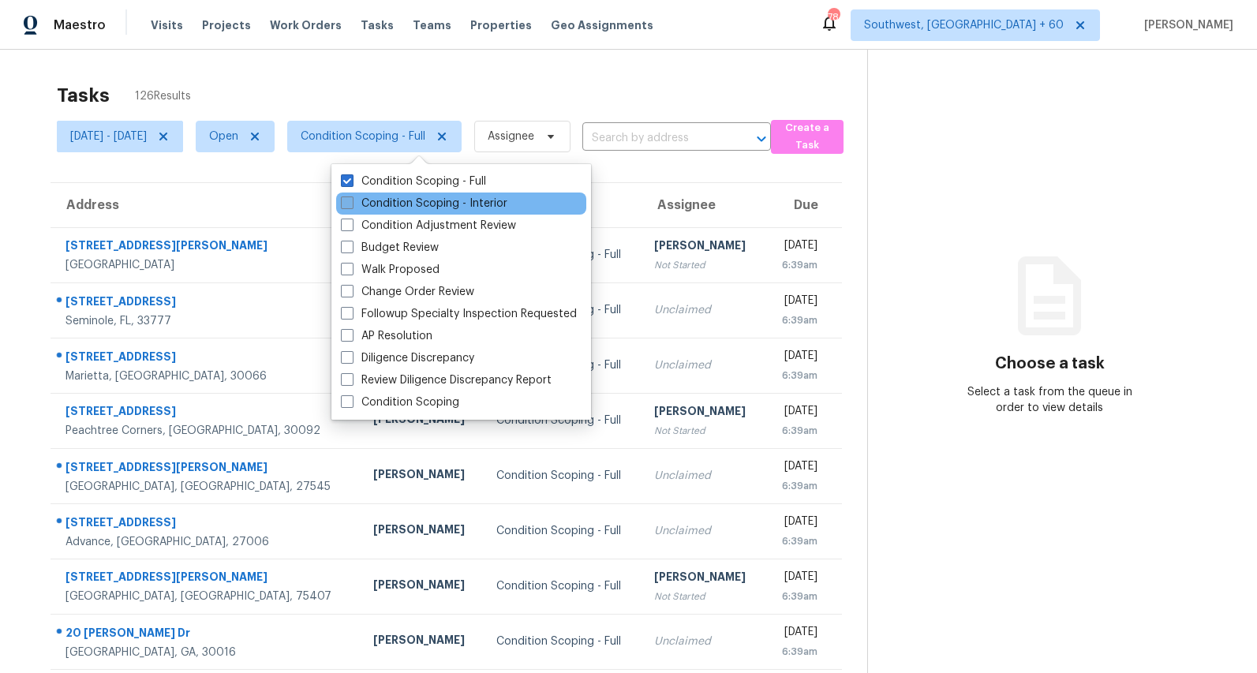
click at [386, 204] on label "Condition Scoping - Interior" at bounding box center [424, 204] width 167 height 16
click at [351, 204] on input "Condition Scoping - Interior" at bounding box center [346, 201] width 10 height 10
checkbox input "true"
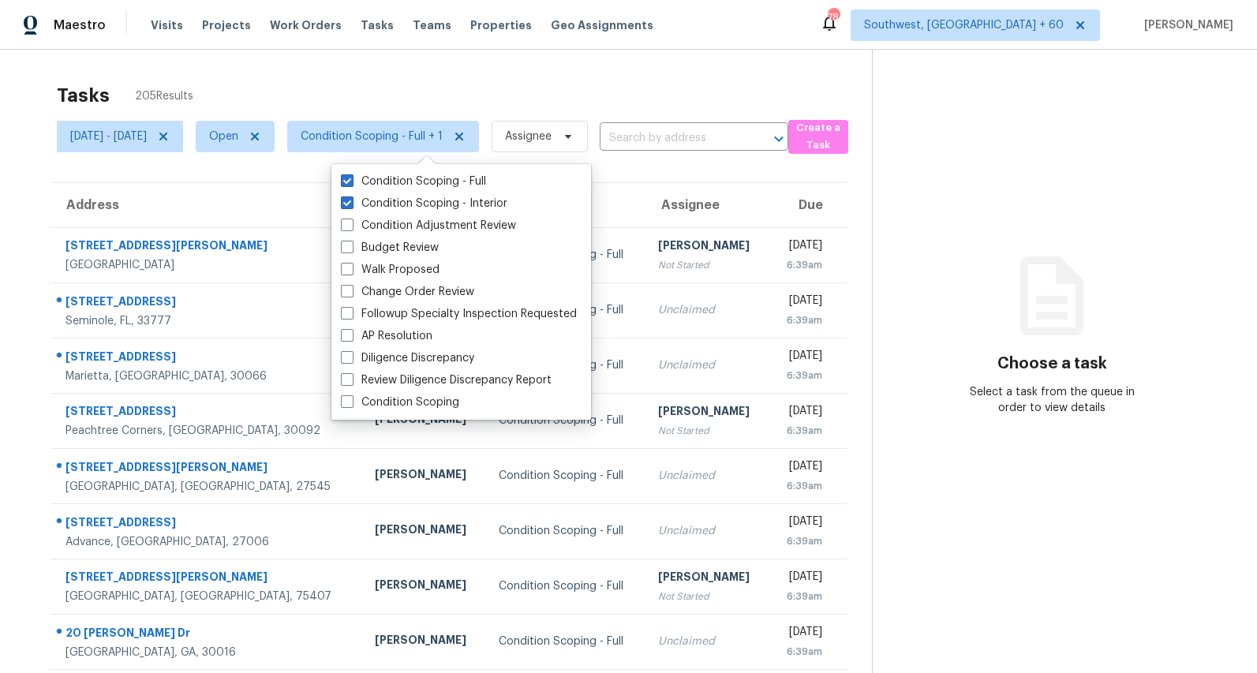
click at [325, 91] on div "Tasks 205 Results" at bounding box center [464, 95] width 815 height 41
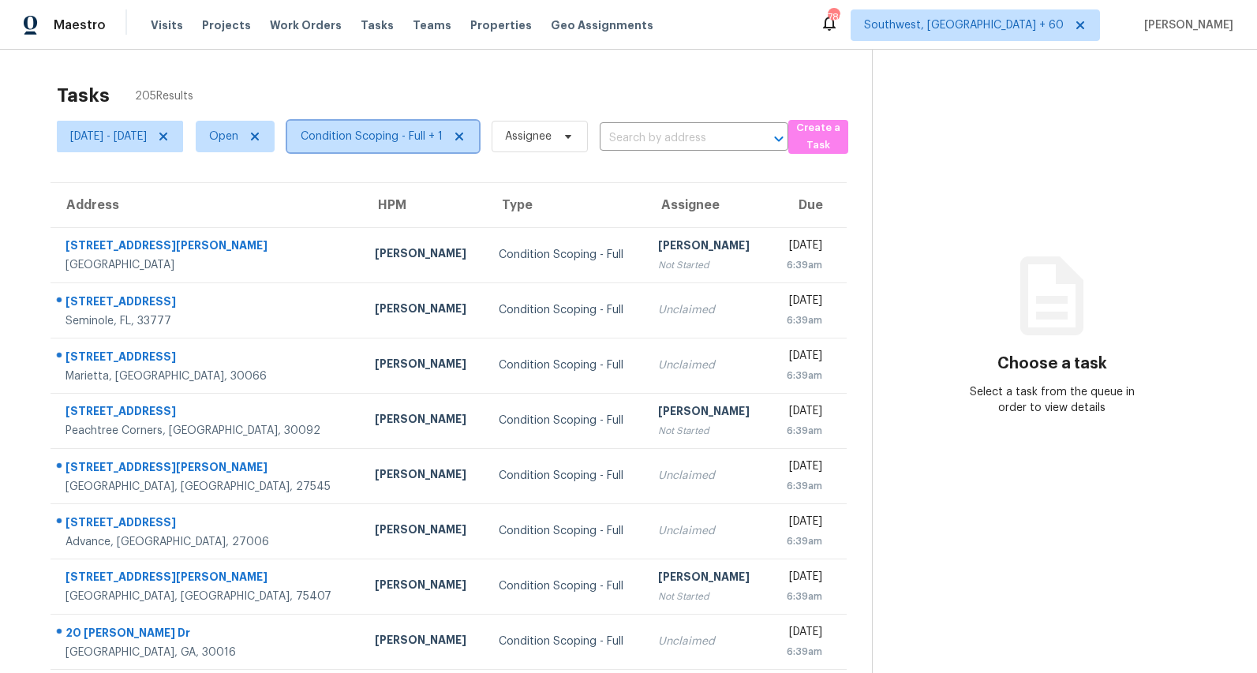
click at [393, 141] on span "Condition Scoping - Full + 1" at bounding box center [372, 137] width 142 height 16
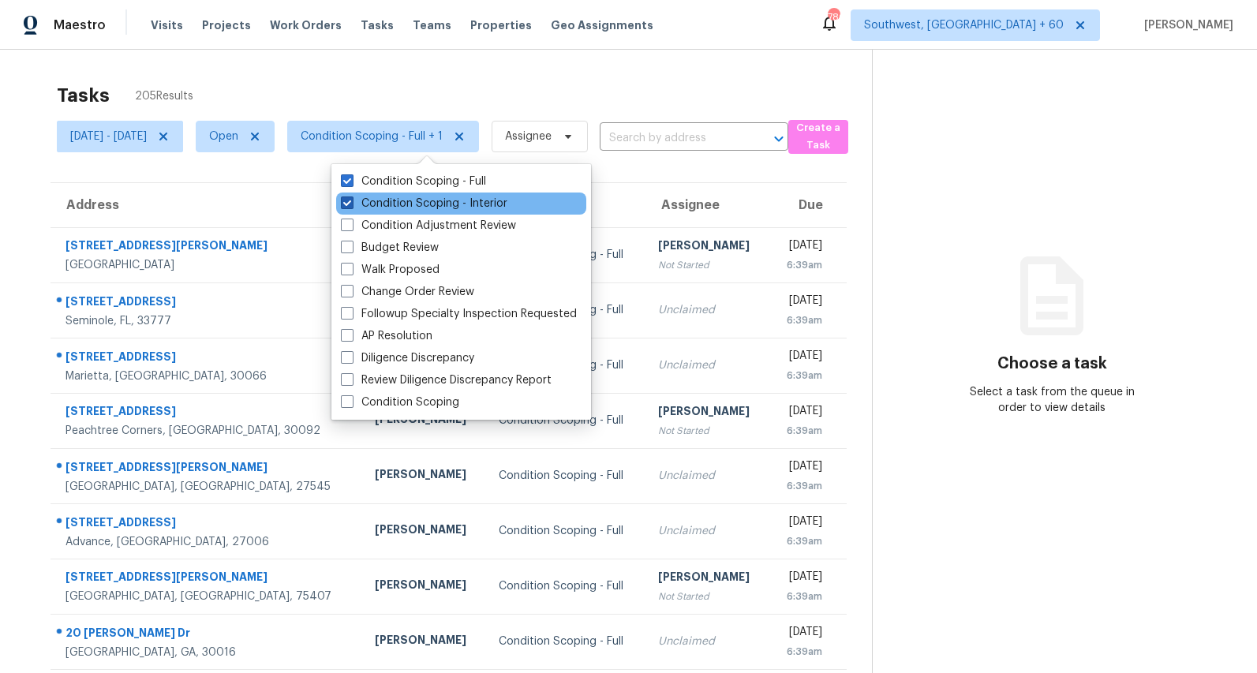
click at [402, 201] on label "Condition Scoping - Interior" at bounding box center [424, 204] width 167 height 16
click at [351, 201] on input "Condition Scoping - Interior" at bounding box center [346, 201] width 10 height 10
click at [392, 209] on label "Condition Scoping - Interior" at bounding box center [424, 204] width 167 height 16
click at [351, 206] on input "Condition Scoping - Interior" at bounding box center [346, 201] width 10 height 10
checkbox input "true"
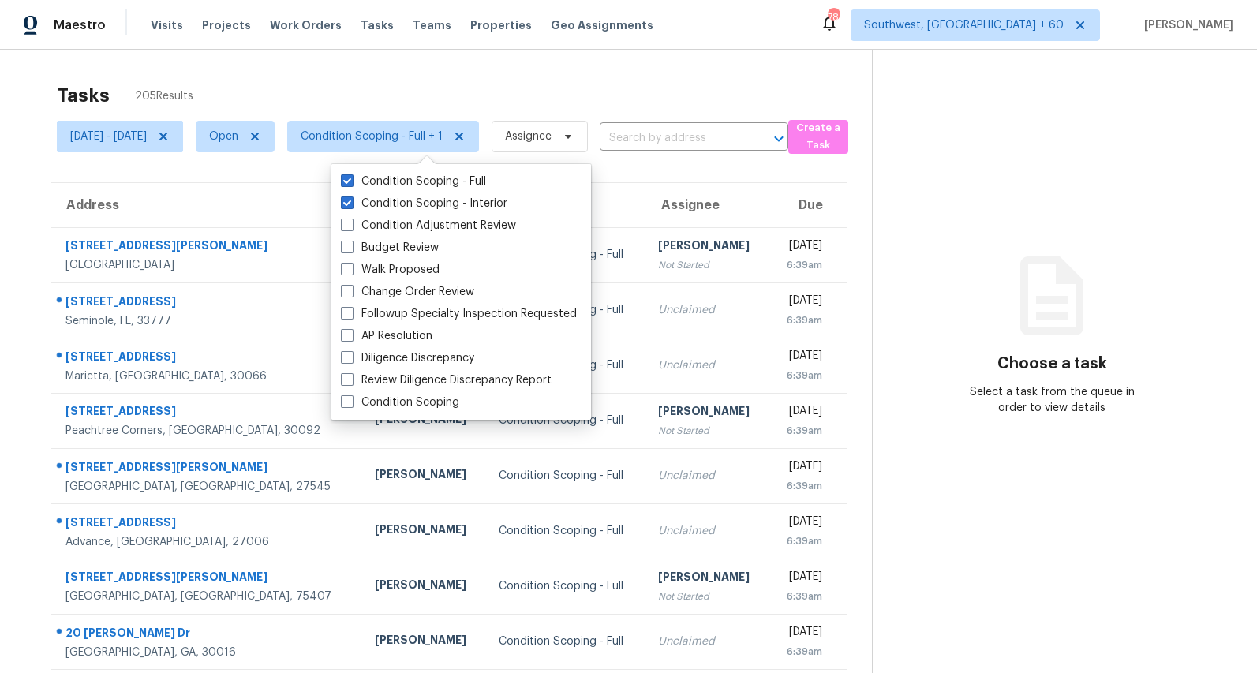
click at [464, 80] on div "Tasks 205 Results" at bounding box center [464, 95] width 815 height 41
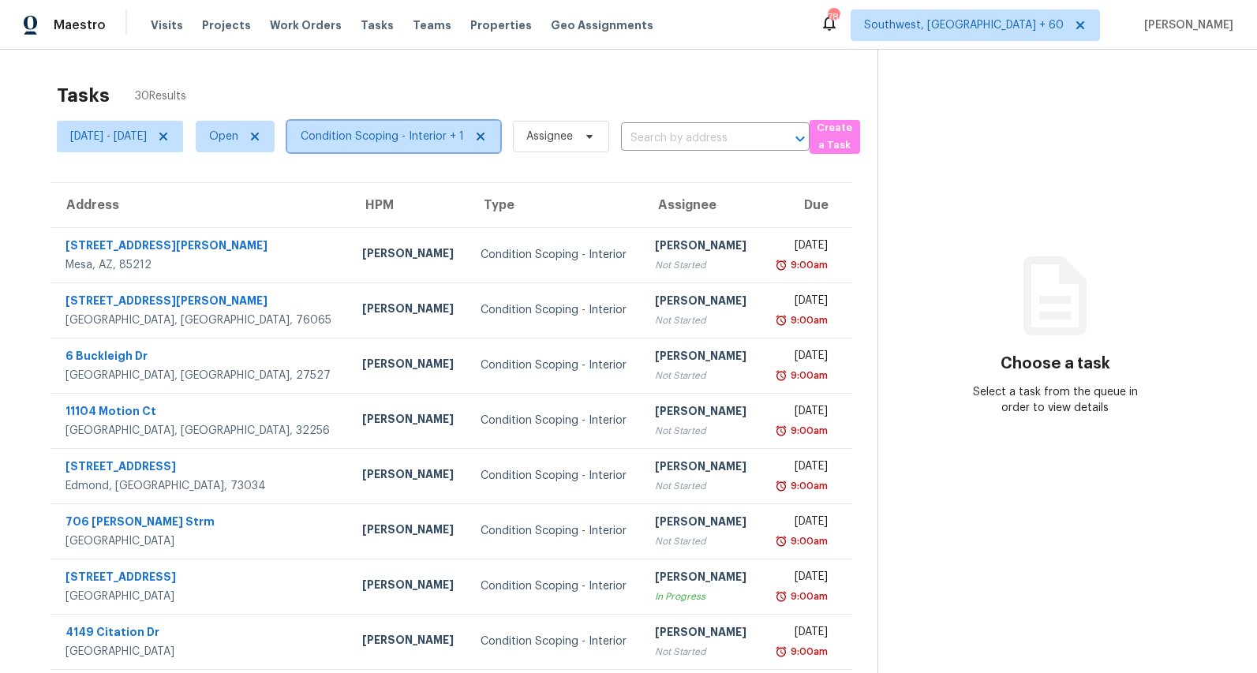
click at [432, 130] on span "Condition Scoping - Interior + 1" at bounding box center [382, 137] width 163 height 16
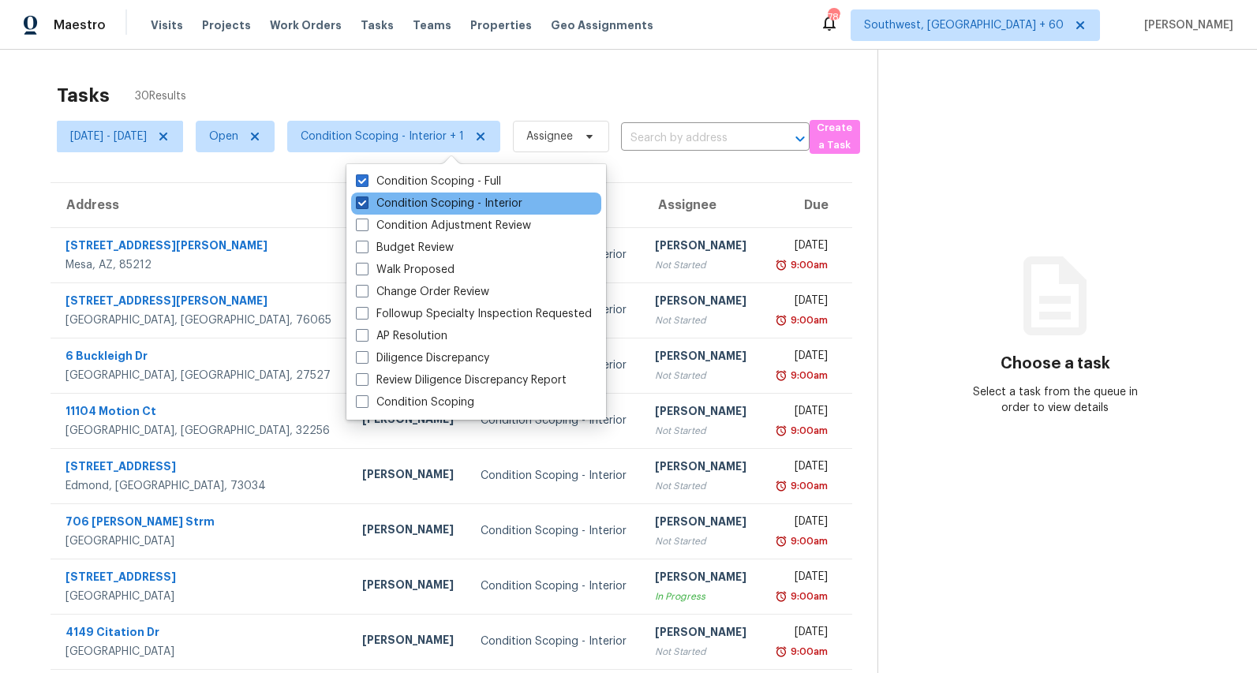
click at [436, 200] on label "Condition Scoping - Interior" at bounding box center [439, 204] width 167 height 16
click at [366, 200] on input "Condition Scoping - Interior" at bounding box center [361, 201] width 10 height 10
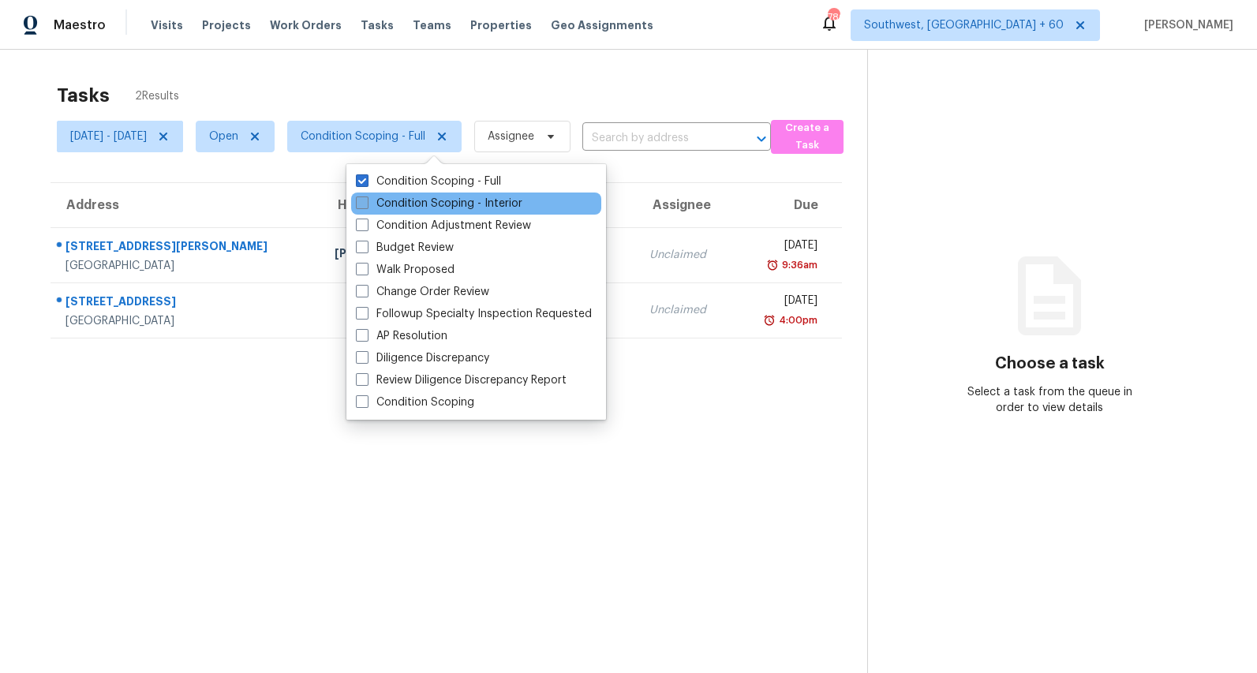
click at [412, 208] on label "Condition Scoping - Interior" at bounding box center [439, 204] width 167 height 16
click at [366, 206] on input "Condition Scoping - Interior" at bounding box center [361, 201] width 10 height 10
checkbox input "true"
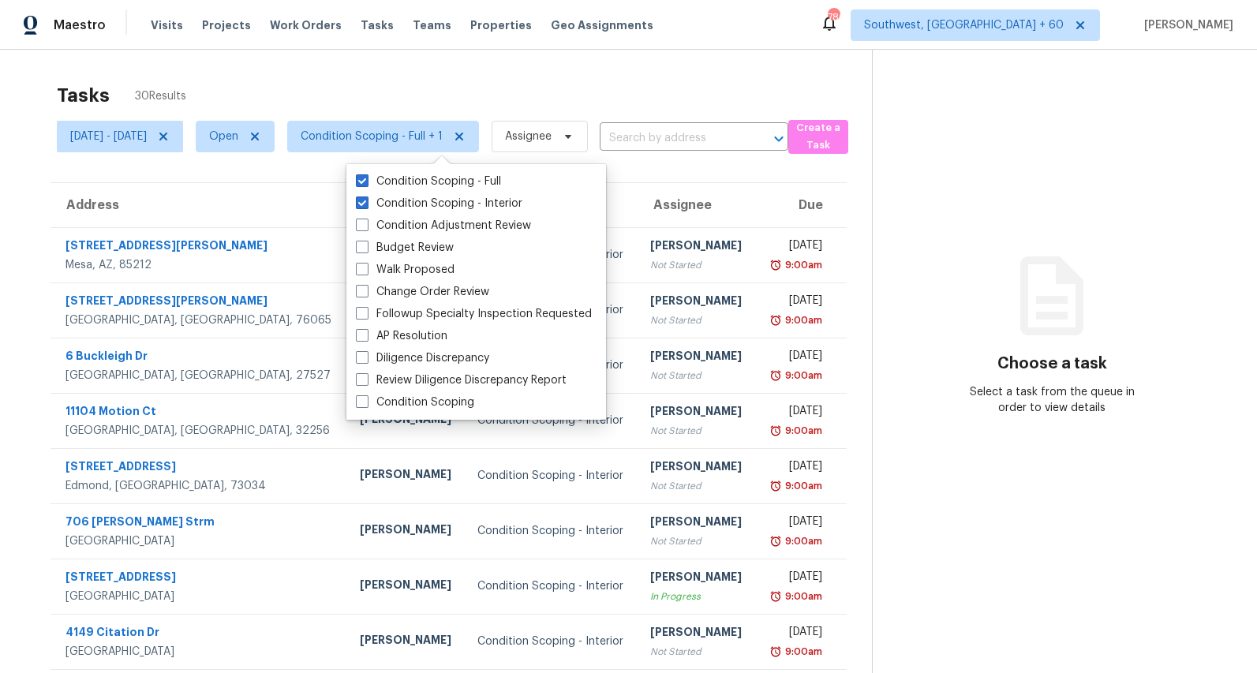
click at [394, 86] on div "Tasks 30 Results" at bounding box center [464, 95] width 815 height 41
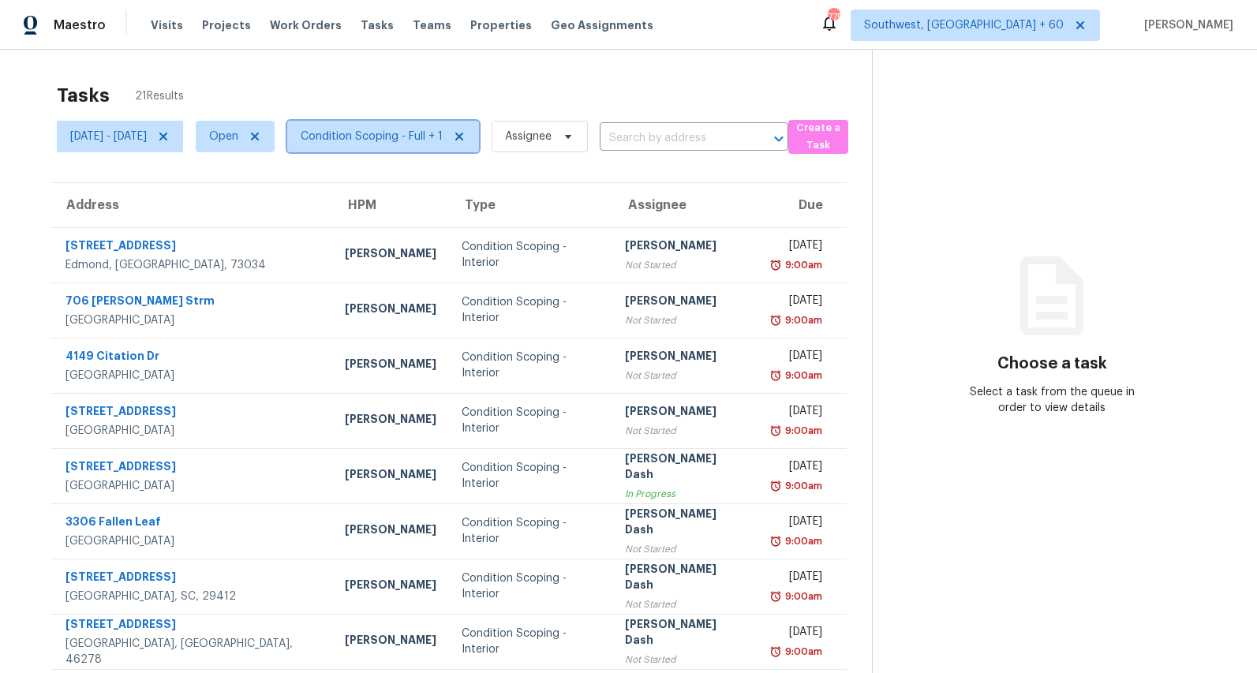
click at [425, 145] on span "Condition Scoping - Full + 1" at bounding box center [383, 137] width 192 height 32
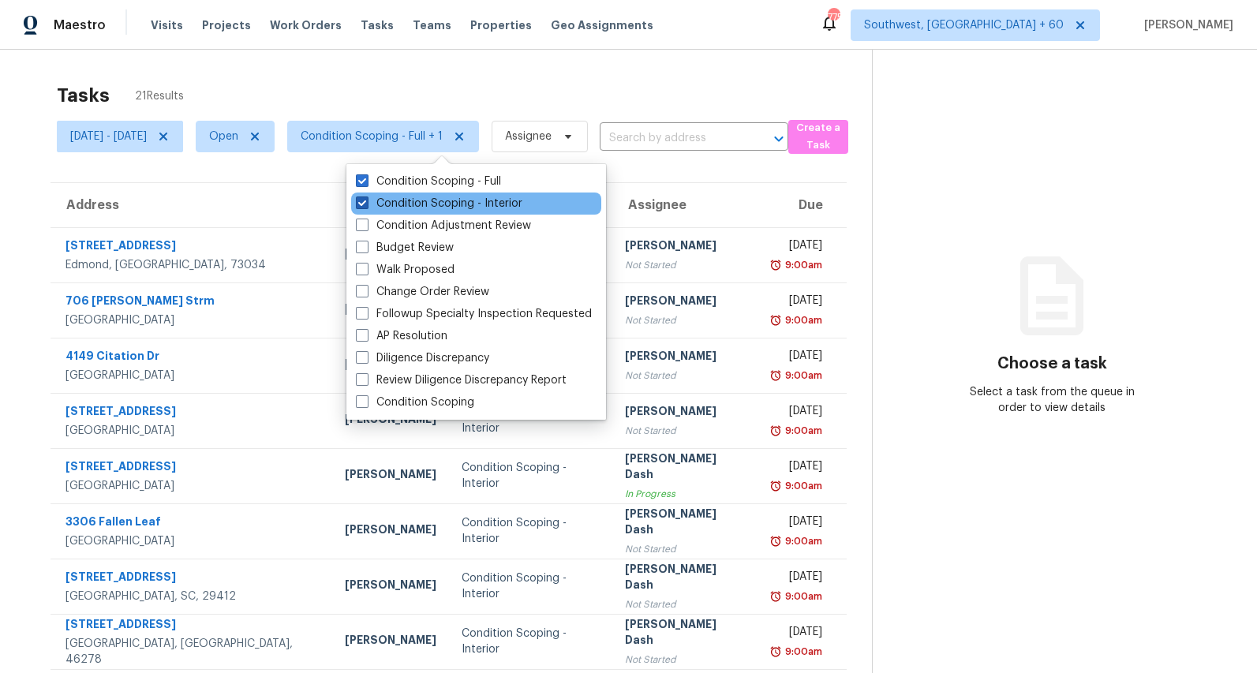
click at [419, 207] on label "Condition Scoping - Interior" at bounding box center [439, 204] width 167 height 16
click at [366, 206] on input "Condition Scoping - Interior" at bounding box center [361, 201] width 10 height 10
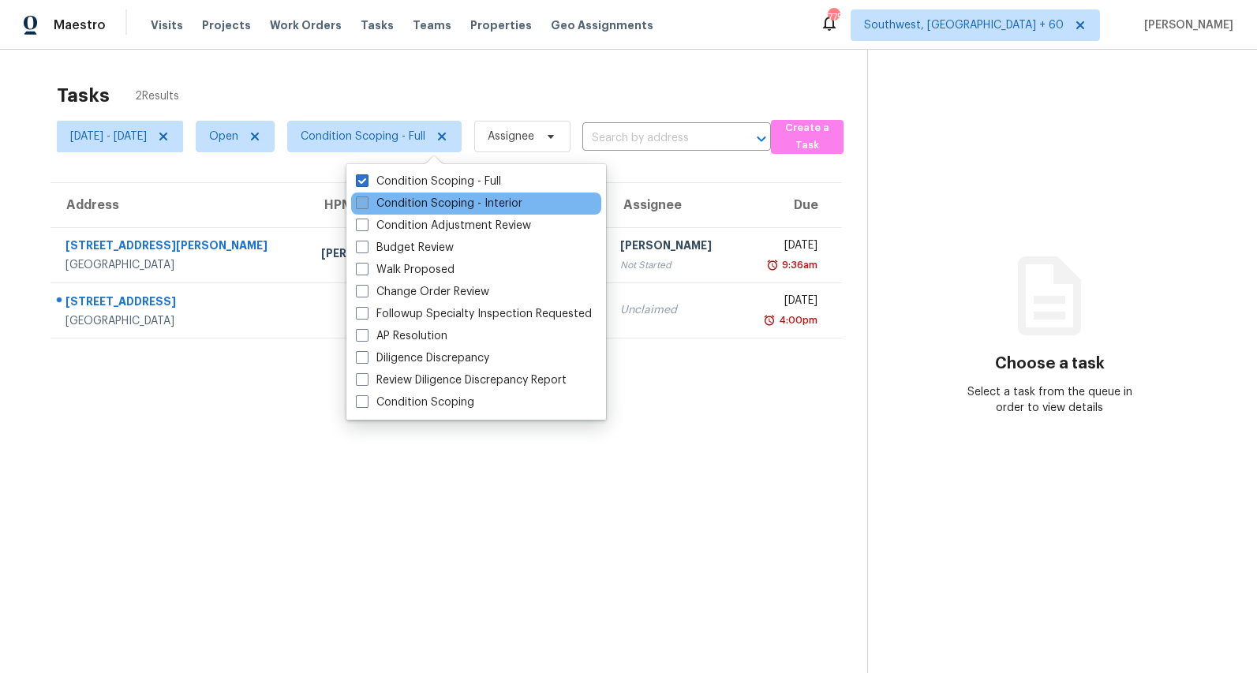
click at [419, 207] on label "Condition Scoping - Interior" at bounding box center [439, 204] width 167 height 16
click at [366, 206] on input "Condition Scoping - Interior" at bounding box center [361, 201] width 10 height 10
checkbox input "true"
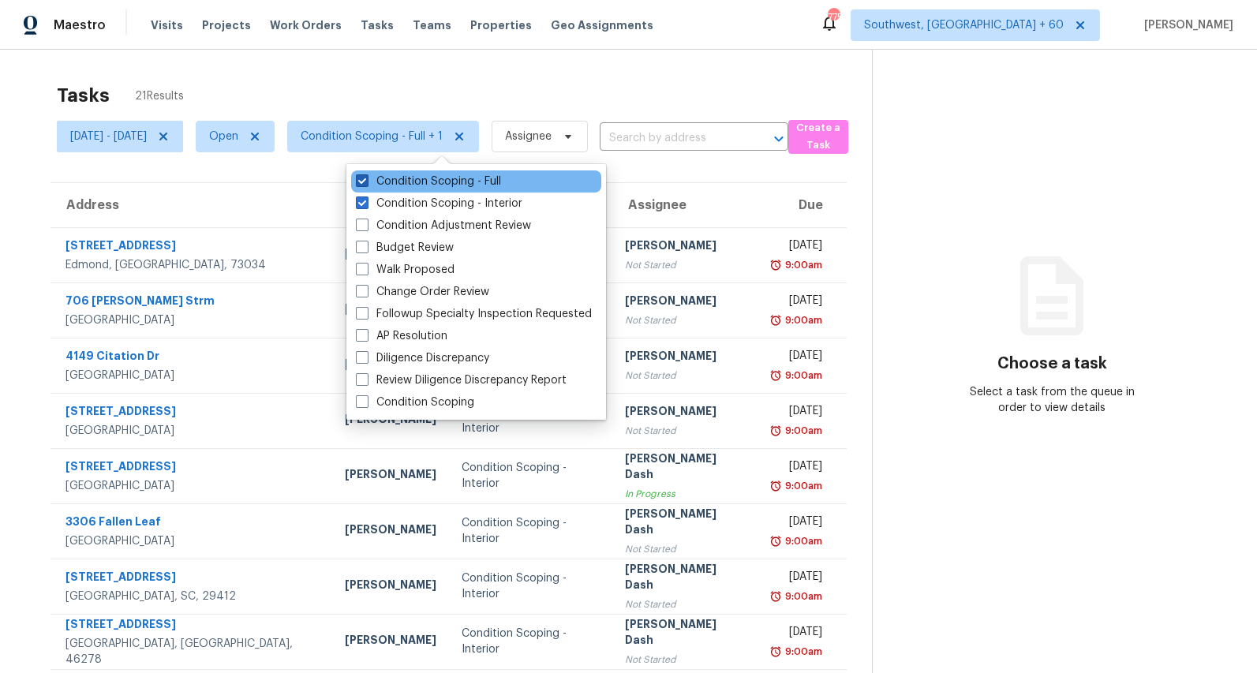
click at [418, 185] on label "Condition Scoping - Full" at bounding box center [428, 182] width 145 height 16
click at [366, 184] on input "Condition Scoping - Full" at bounding box center [361, 179] width 10 height 10
click at [401, 185] on label "Condition Scoping - Full" at bounding box center [428, 182] width 145 height 16
click at [366, 184] on input "Condition Scoping - Full" at bounding box center [361, 179] width 10 height 10
checkbox input "true"
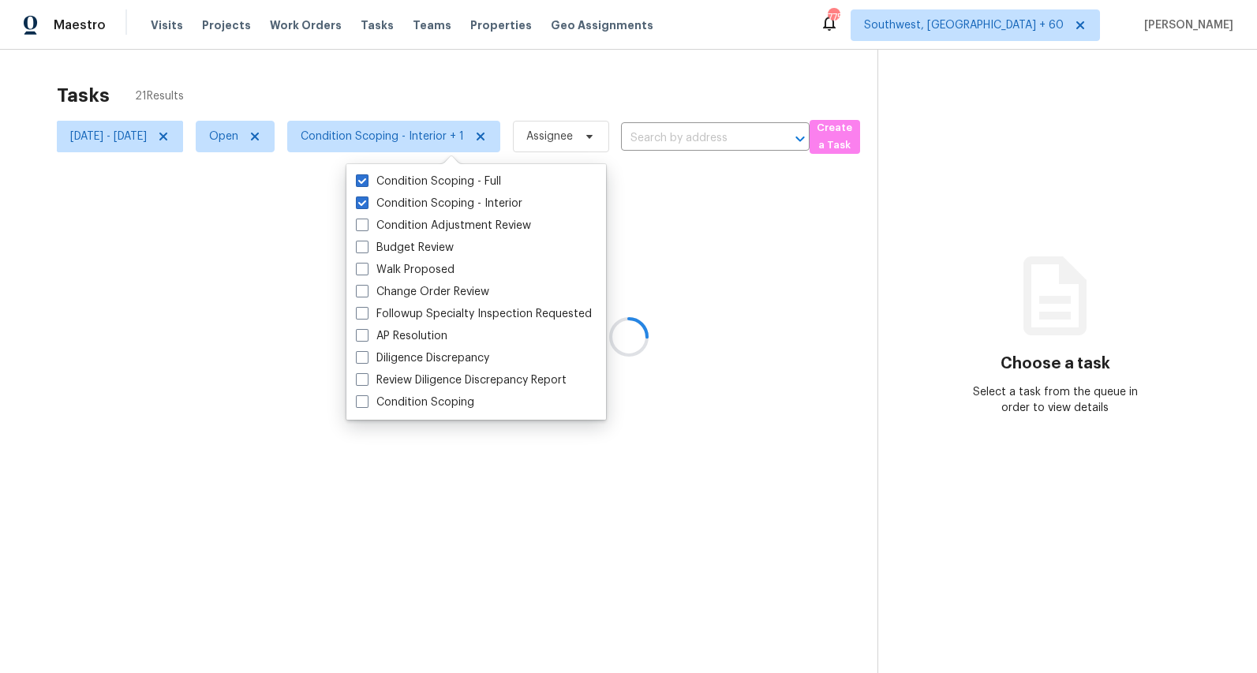
click at [345, 80] on div "Tasks 21 Results" at bounding box center [467, 95] width 821 height 41
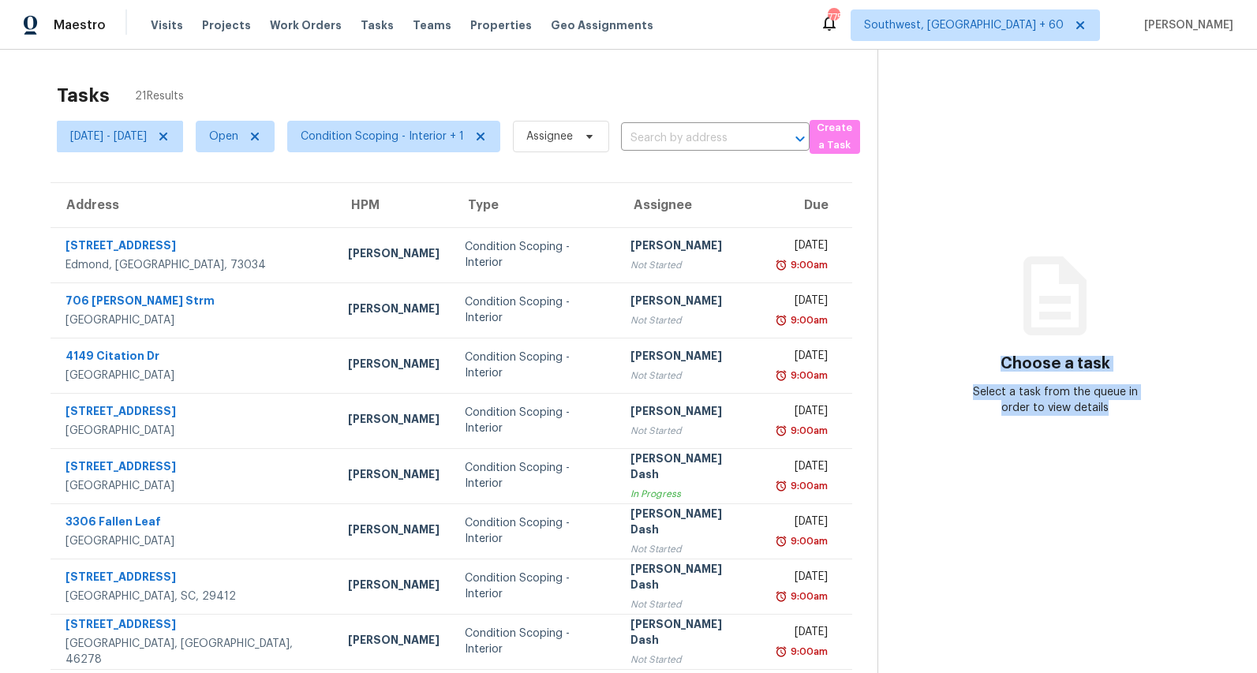
drag, startPoint x: 999, startPoint y: 359, endPoint x: 1112, endPoint y: 445, distance: 141.9
click at [1112, 445] on section "Choose a task Select a task from the queue in order to view details" at bounding box center [1054, 436] width 354 height 773
drag, startPoint x: 1112, startPoint y: 445, endPoint x: 1039, endPoint y: 289, distance: 172.3
click at [1039, 289] on section "Choose a task Select a task from the queue in order to view details" at bounding box center [1054, 436] width 354 height 773
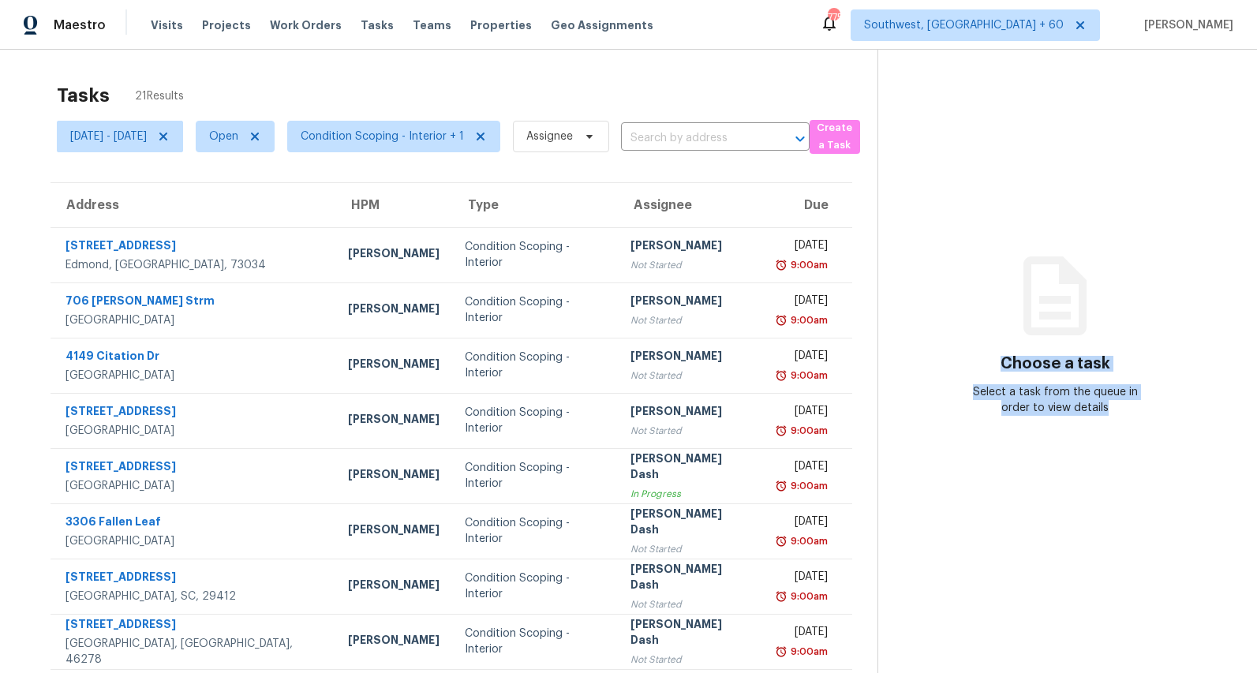
click at [1039, 289] on icon at bounding box center [1055, 296] width 95 height 95
click at [1041, 354] on div "Choose a task Select a task from the queue in order to view details" at bounding box center [1055, 350] width 354 height 129
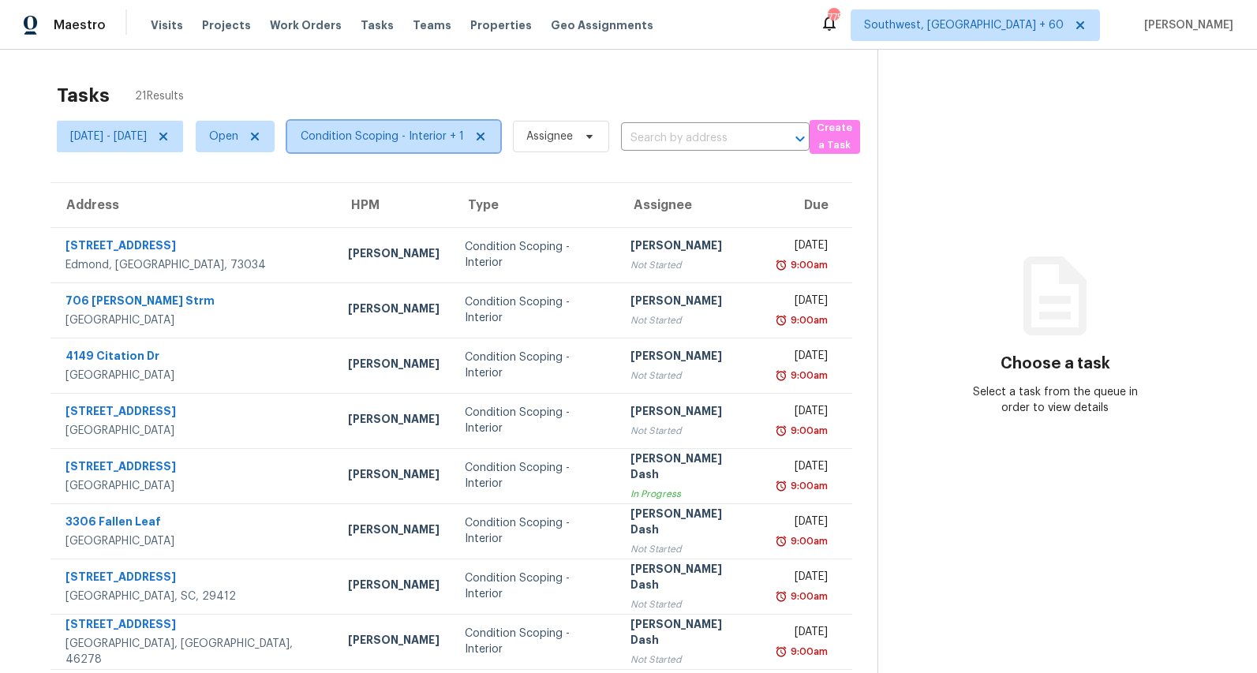
click at [439, 137] on span "Condition Scoping - Interior + 1" at bounding box center [382, 137] width 163 height 16
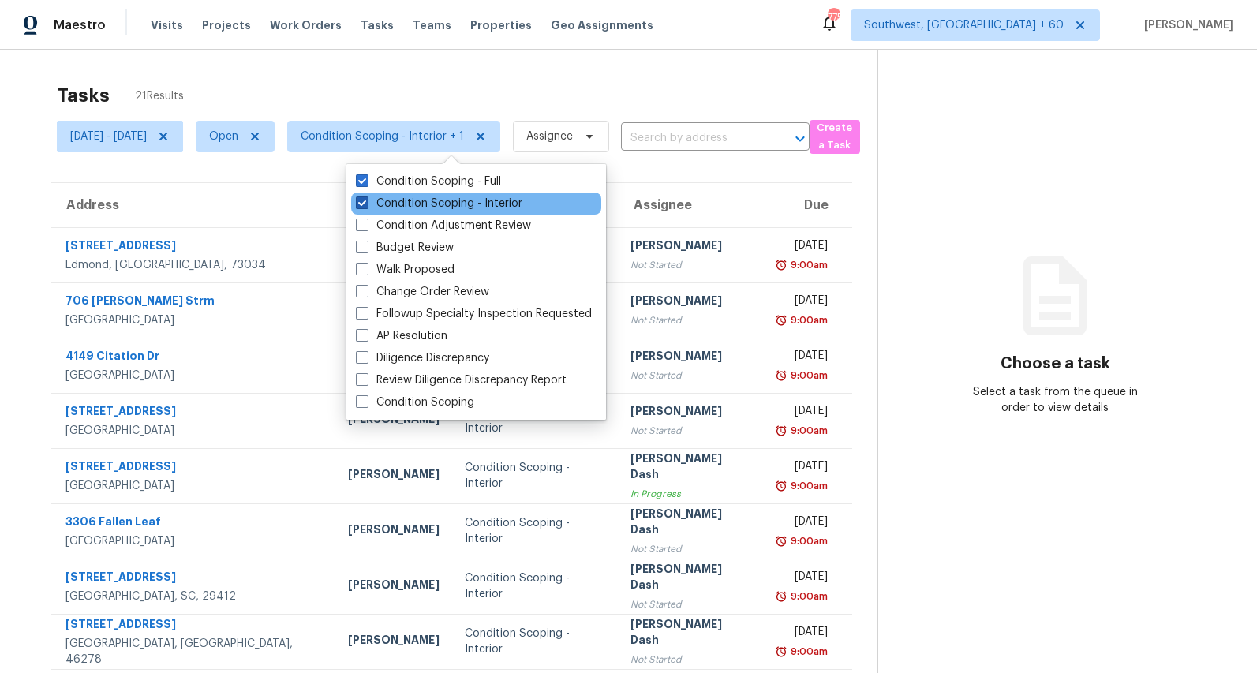
click at [428, 202] on label "Condition Scoping - Interior" at bounding box center [439, 204] width 167 height 16
click at [366, 202] on input "Condition Scoping - Interior" at bounding box center [361, 201] width 10 height 10
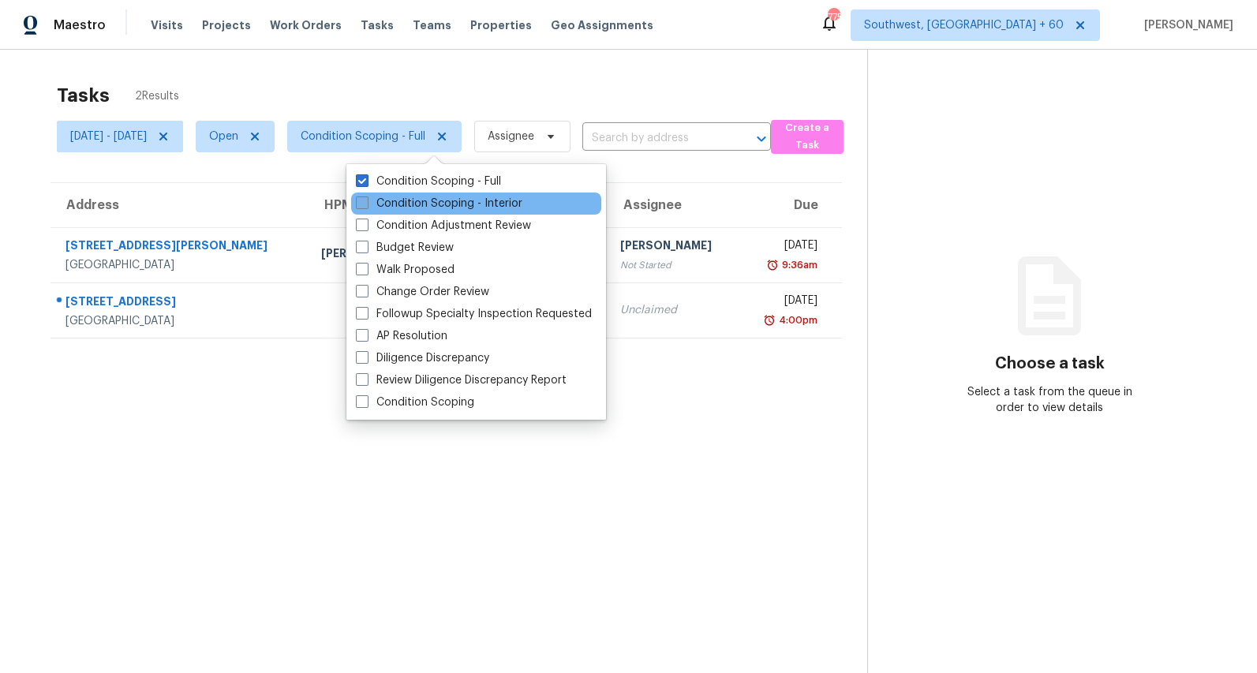
click at [429, 206] on label "Condition Scoping - Interior" at bounding box center [439, 204] width 167 height 16
click at [366, 206] on input "Condition Scoping - Interior" at bounding box center [361, 201] width 10 height 10
checkbox input "true"
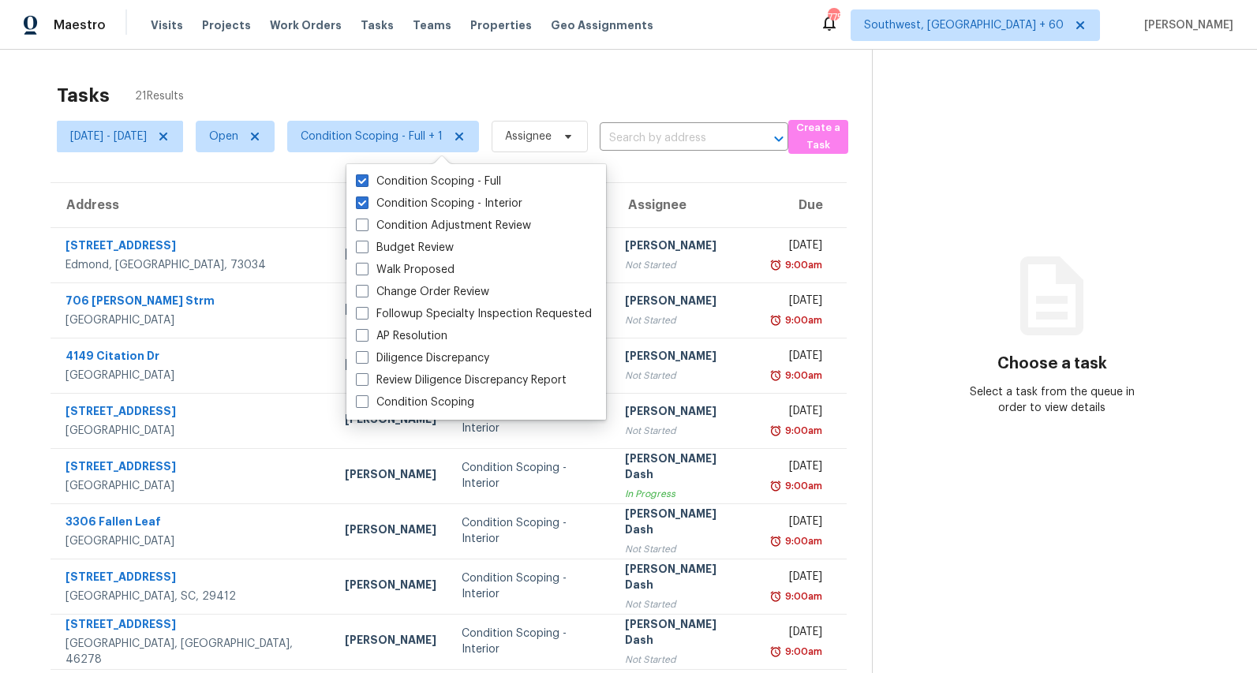
click at [454, 76] on div "Tasks 21 Results" at bounding box center [464, 95] width 815 height 41
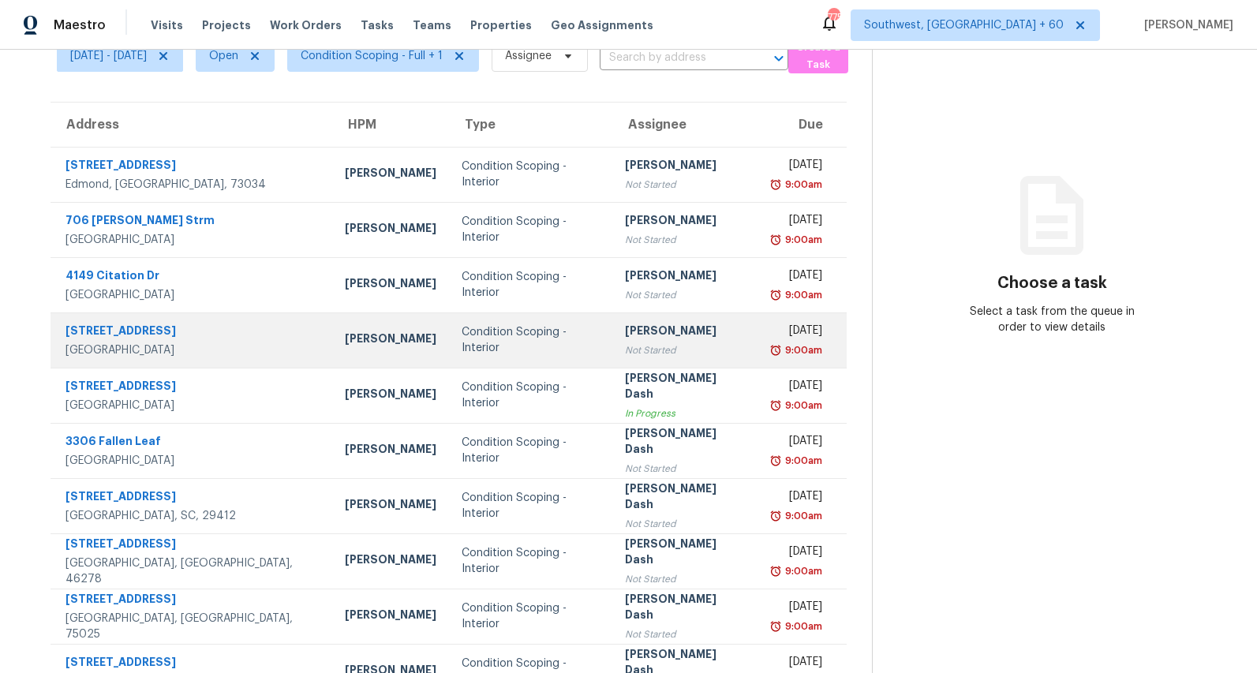
scroll to position [148, 0]
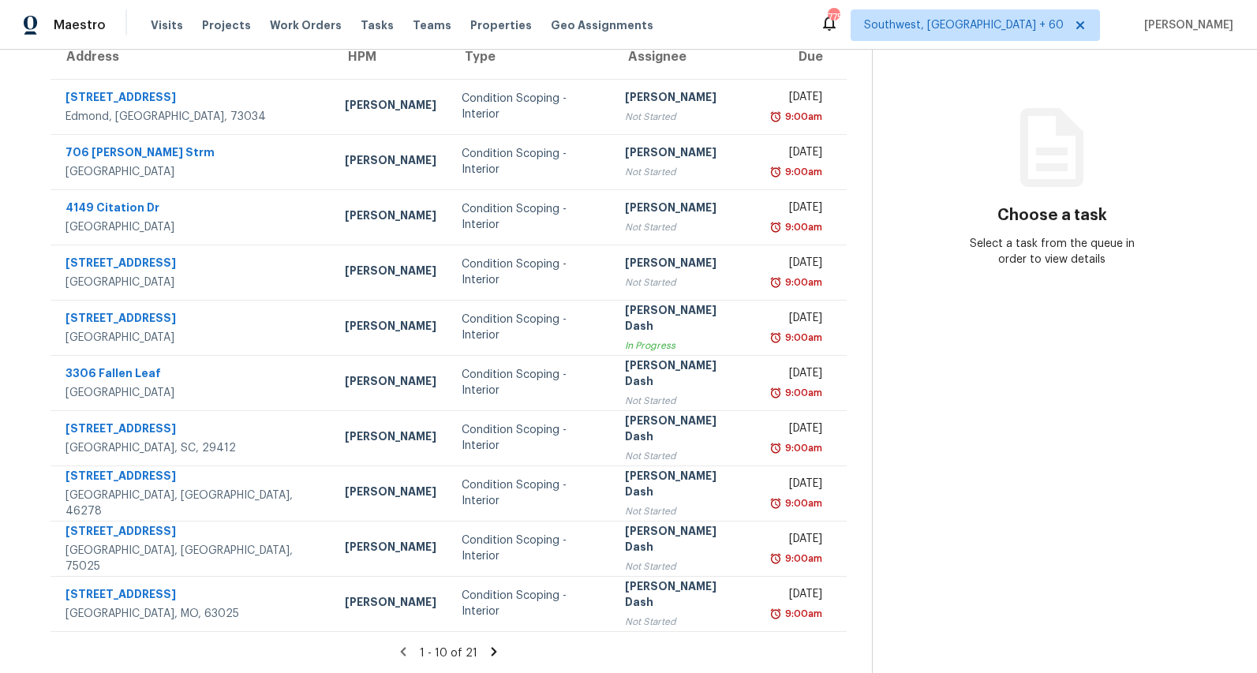
click at [497, 650] on icon at bounding box center [495, 651] width 6 height 9
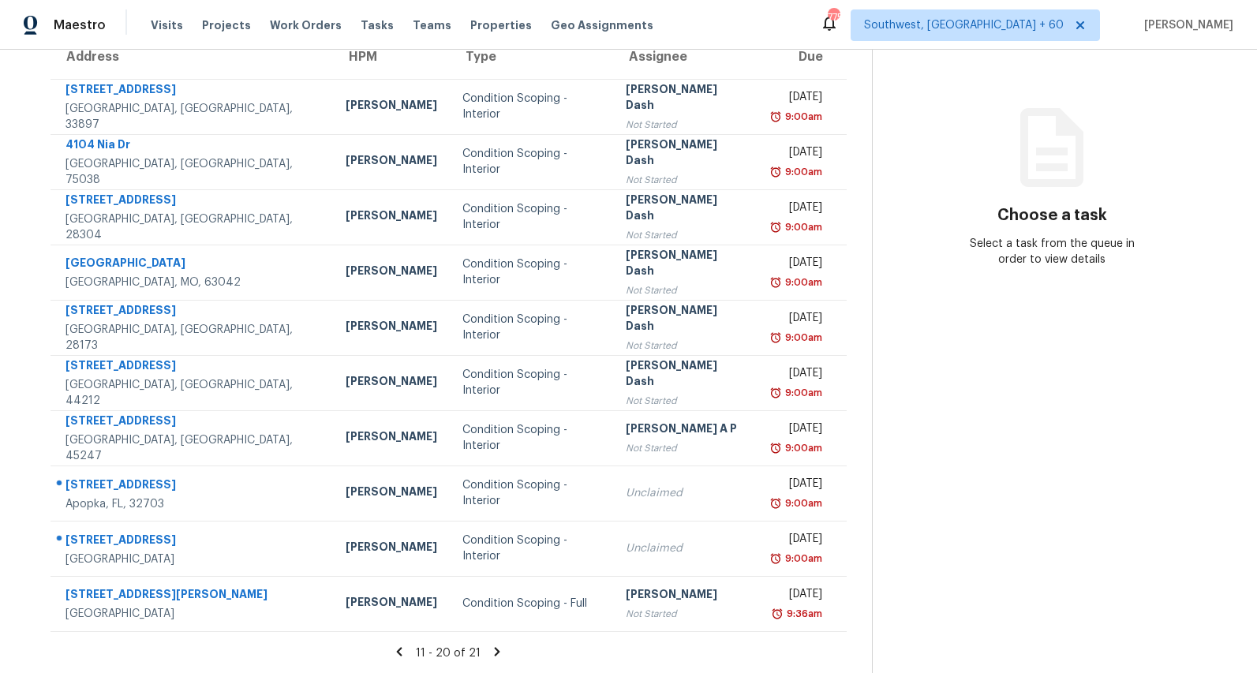
click at [500, 649] on icon at bounding box center [498, 651] width 6 height 9
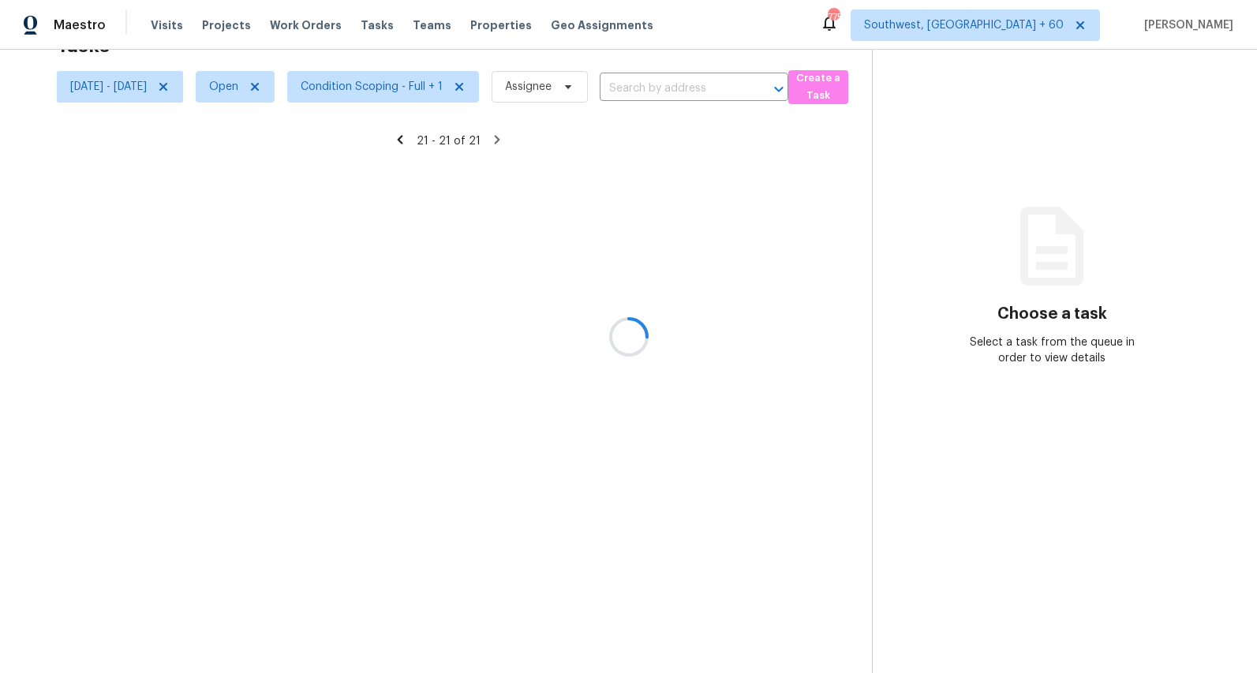
scroll to position [50, 0]
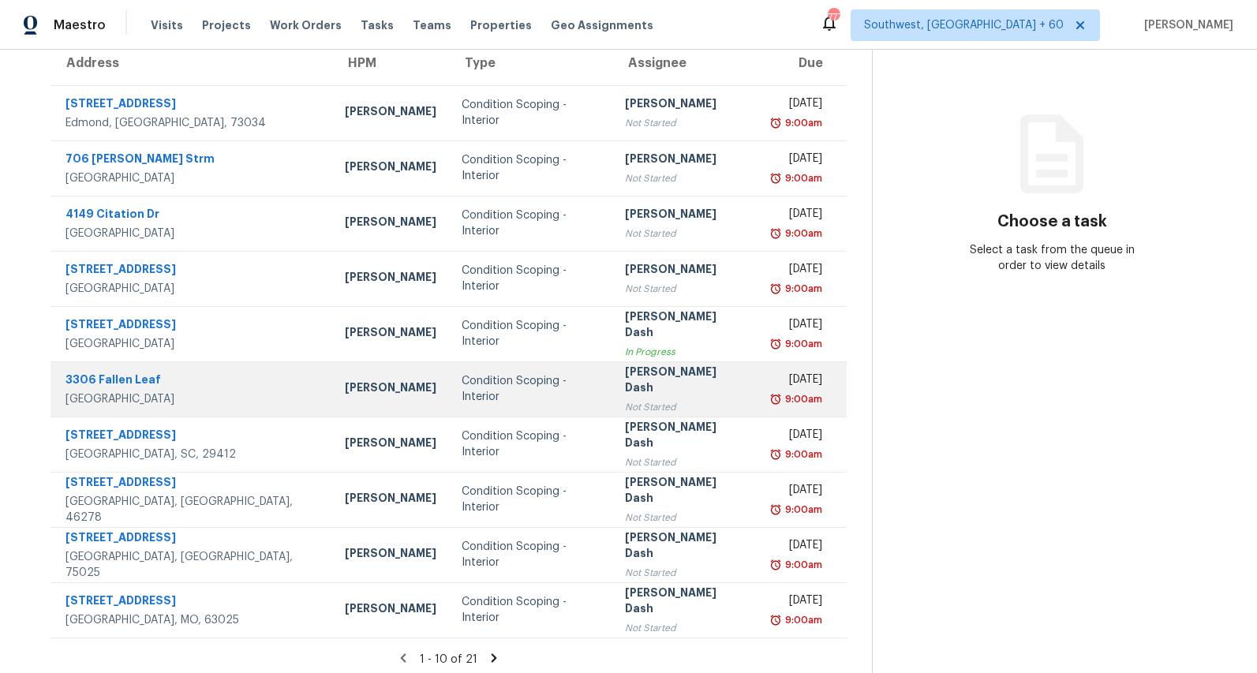
scroll to position [148, 0]
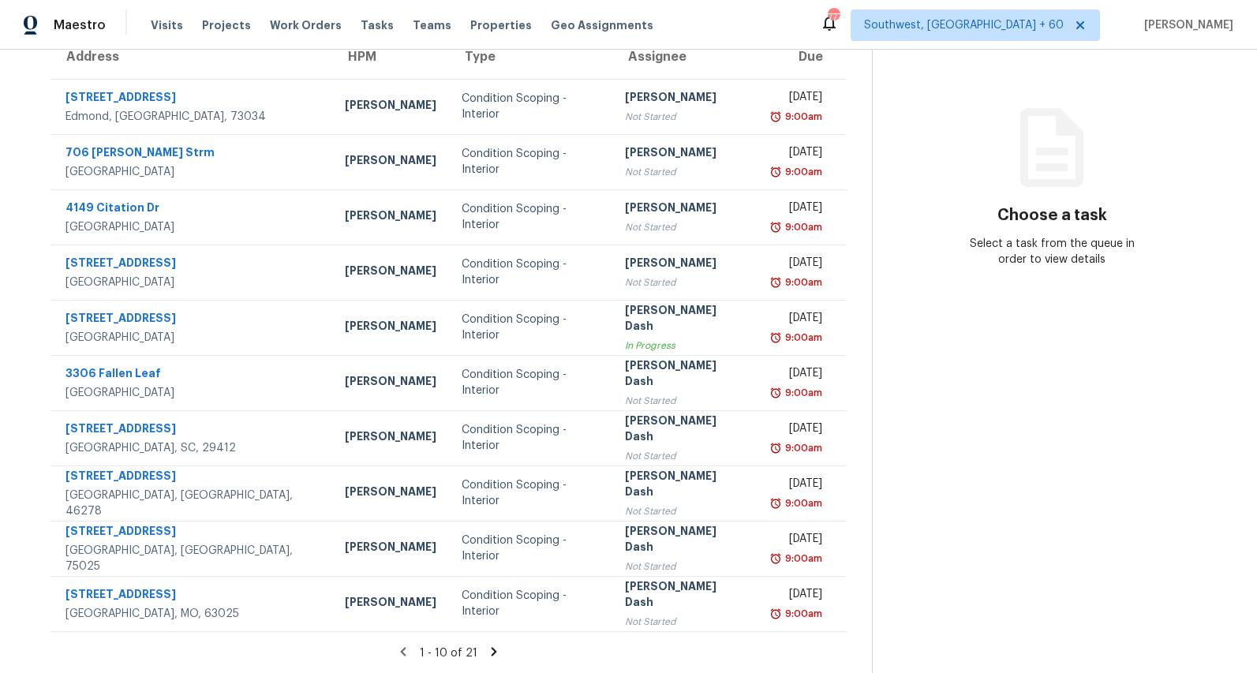
click at [497, 653] on icon at bounding box center [495, 651] width 6 height 9
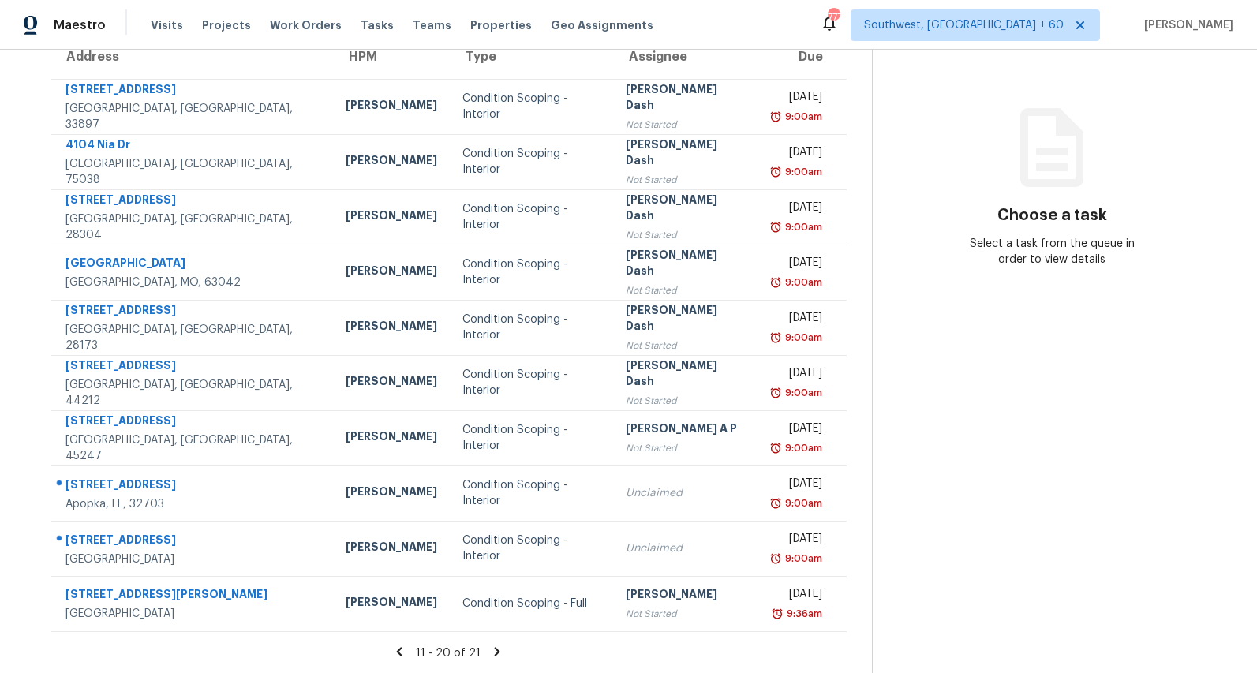
click at [406, 655] on icon at bounding box center [399, 652] width 14 height 14
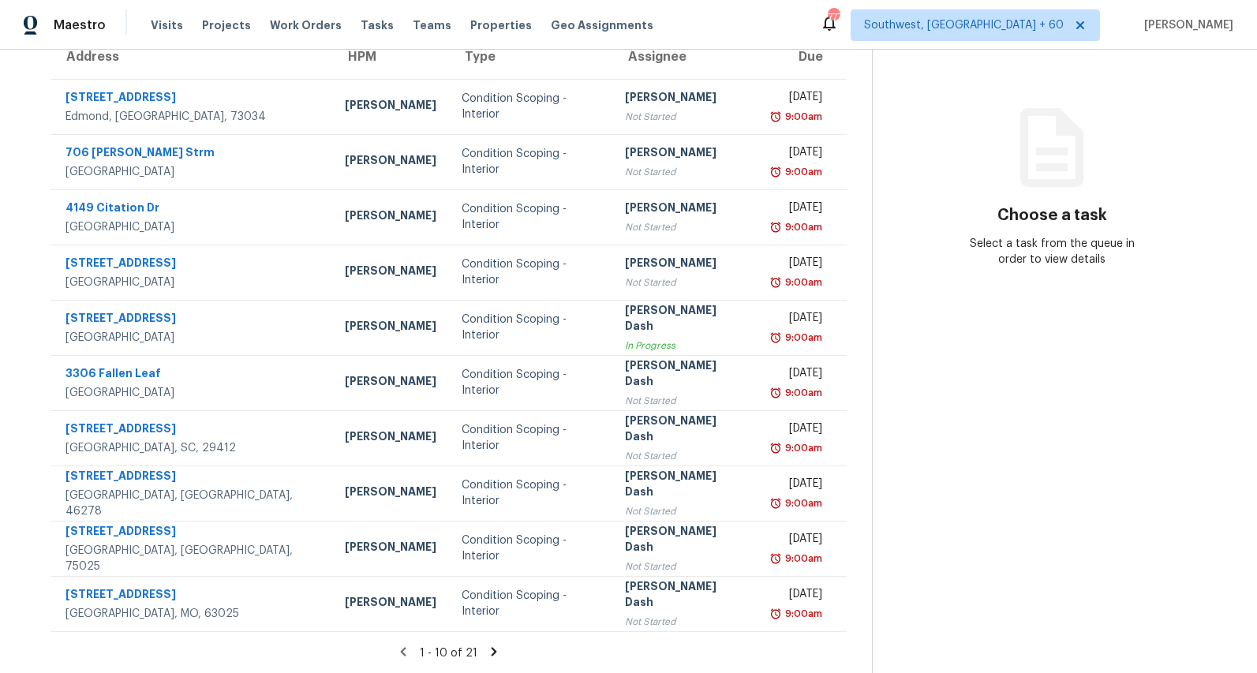
click at [497, 652] on icon at bounding box center [495, 651] width 6 height 9
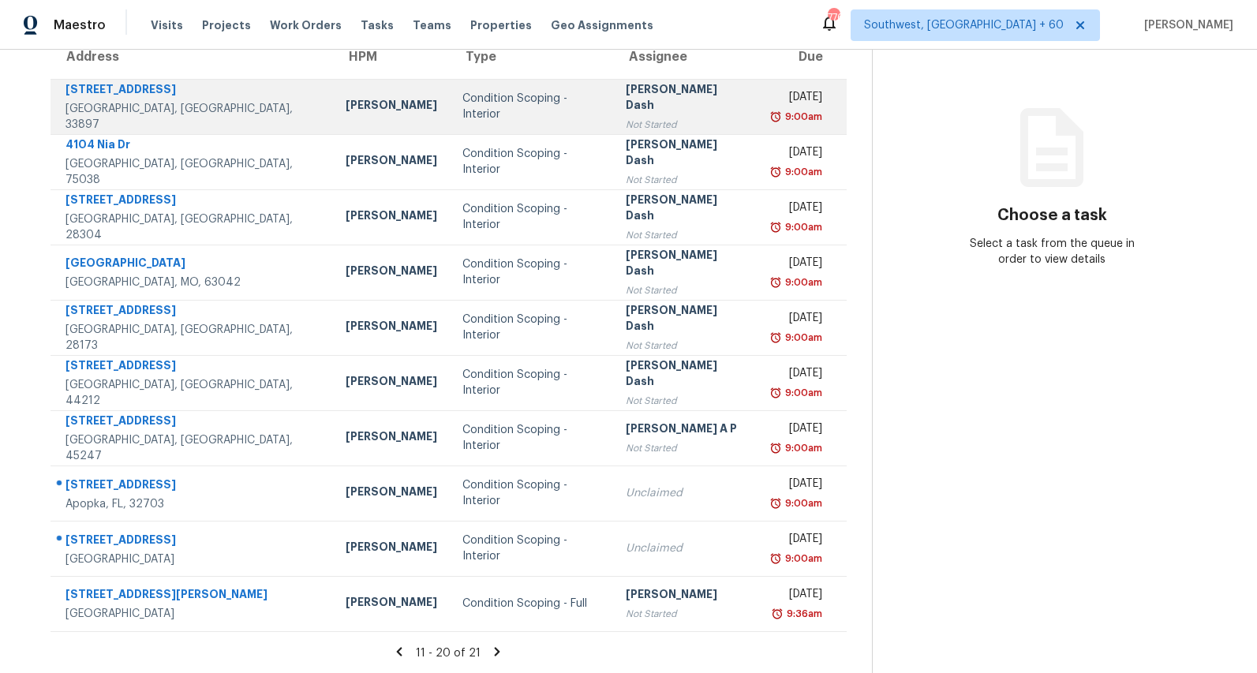
scroll to position [0, 0]
